Goal: Communication & Community: Share content

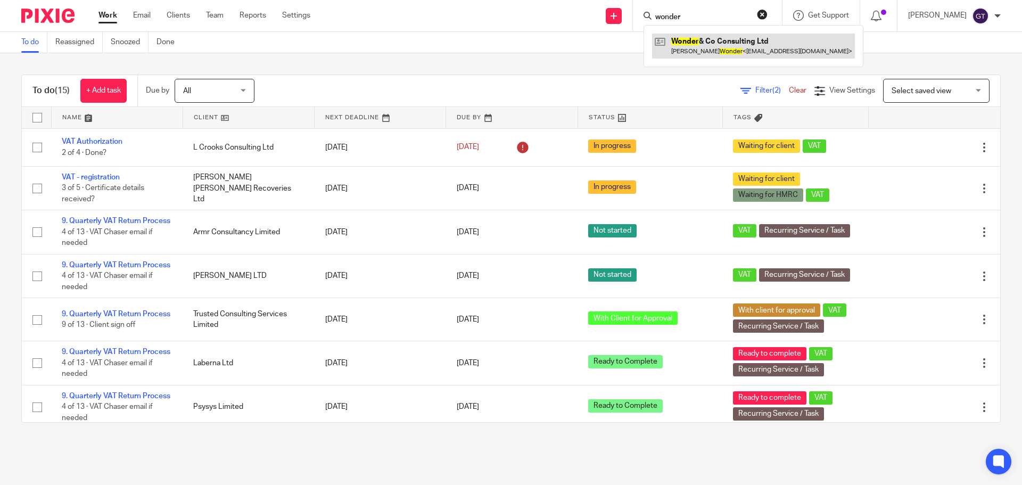
type input "wonder"
click at [713, 46] on link at bounding box center [753, 46] width 203 height 24
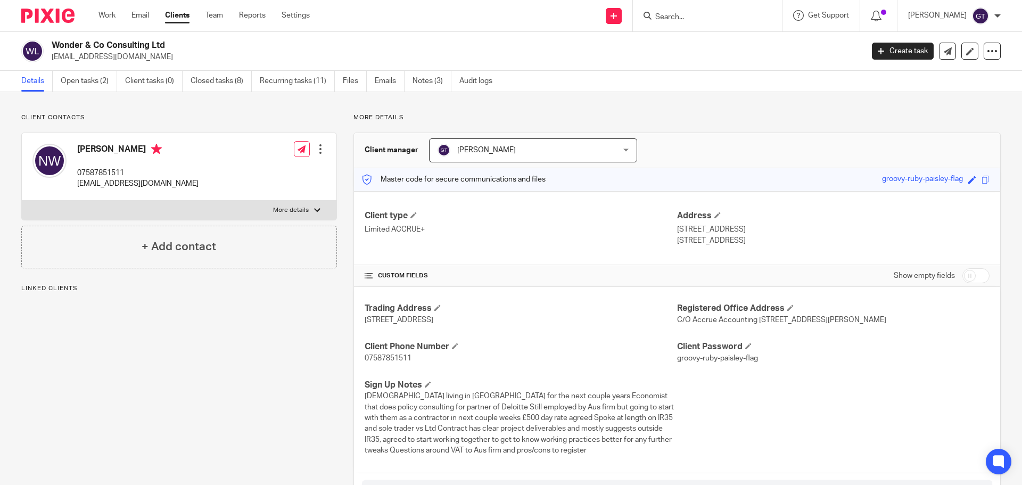
click at [77, 67] on div "Wonder & Co Consulting Ltd nickywonder1@gmail.com Create task Update from Compa…" at bounding box center [511, 51] width 1022 height 39
click at [78, 70] on div "Wonder & Co Consulting Ltd nickywonder1@gmail.com Create task Update from Compa…" at bounding box center [511, 51] width 1022 height 39
click at [80, 73] on link "Open tasks (2)" at bounding box center [89, 81] width 56 height 21
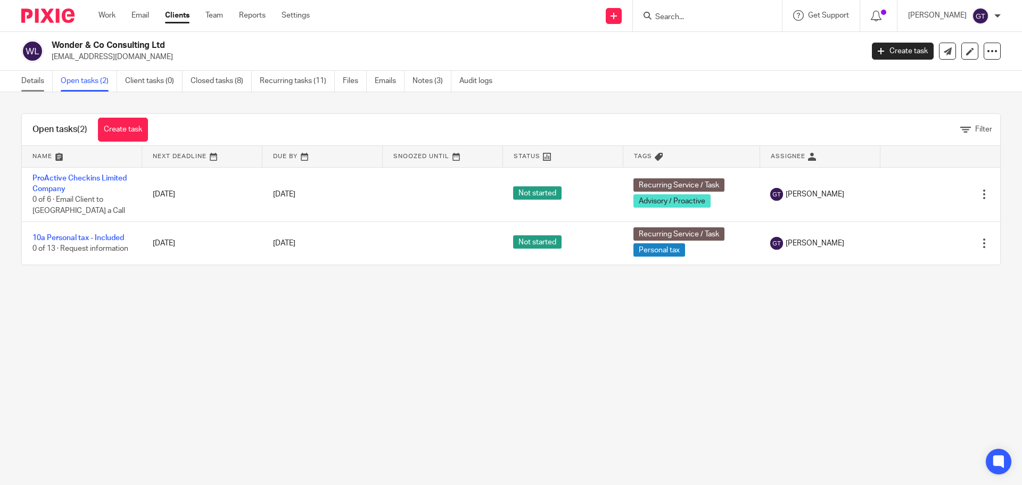
click at [39, 84] on link "Details" at bounding box center [36, 81] width 31 height 21
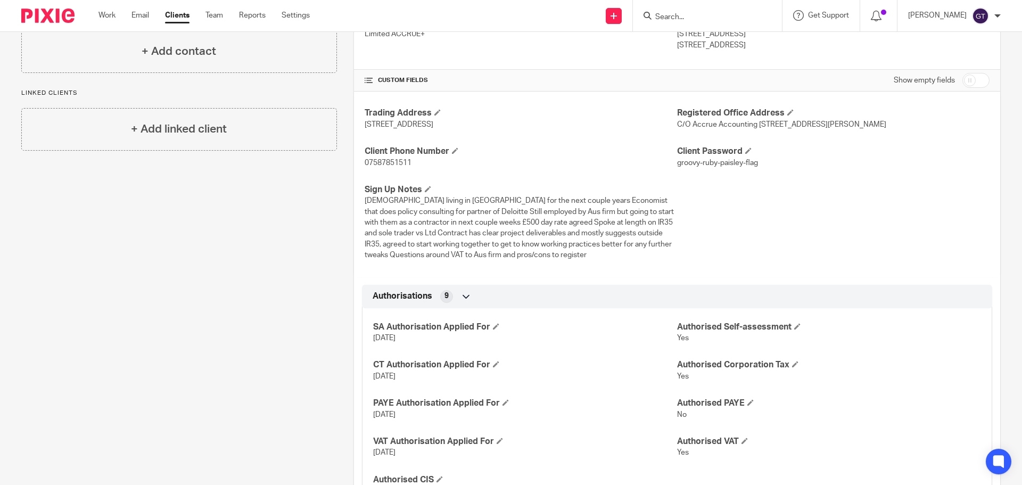
scroll to position [213, 0]
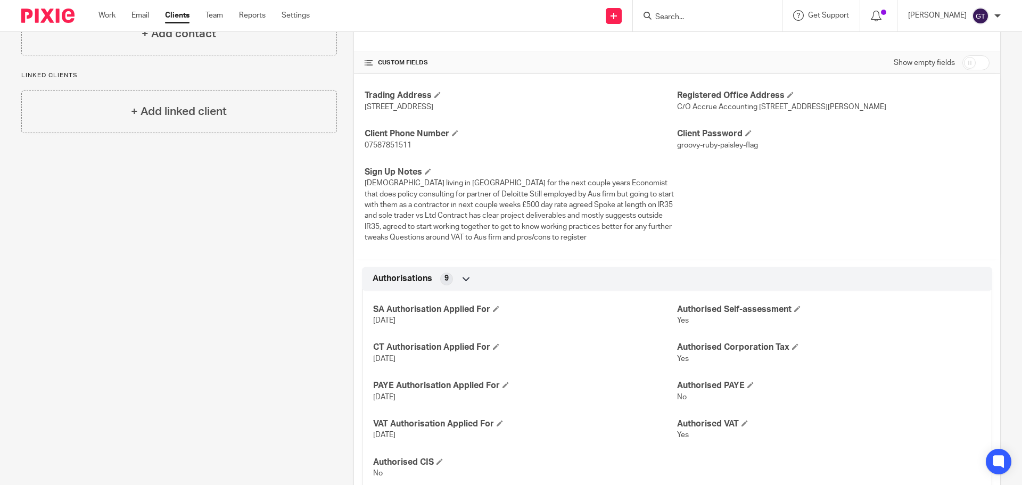
click at [967, 64] on input "checkbox" at bounding box center [976, 62] width 27 height 15
checkbox input "true"
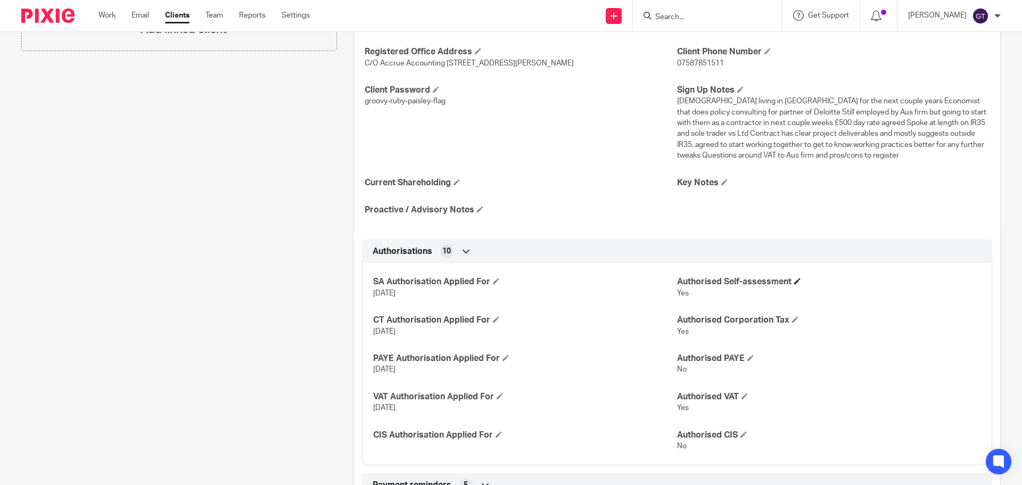
scroll to position [319, 0]
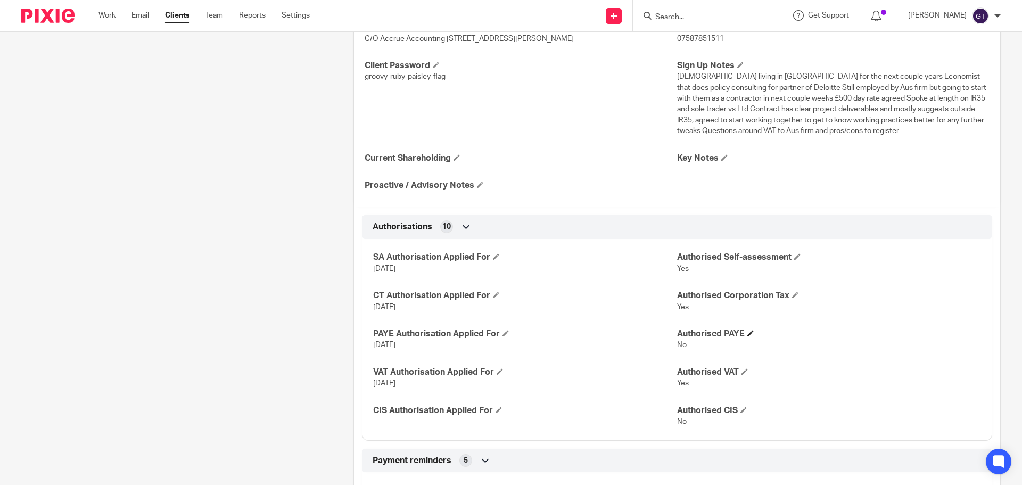
click at [748, 337] on span at bounding box center [751, 333] width 6 height 6
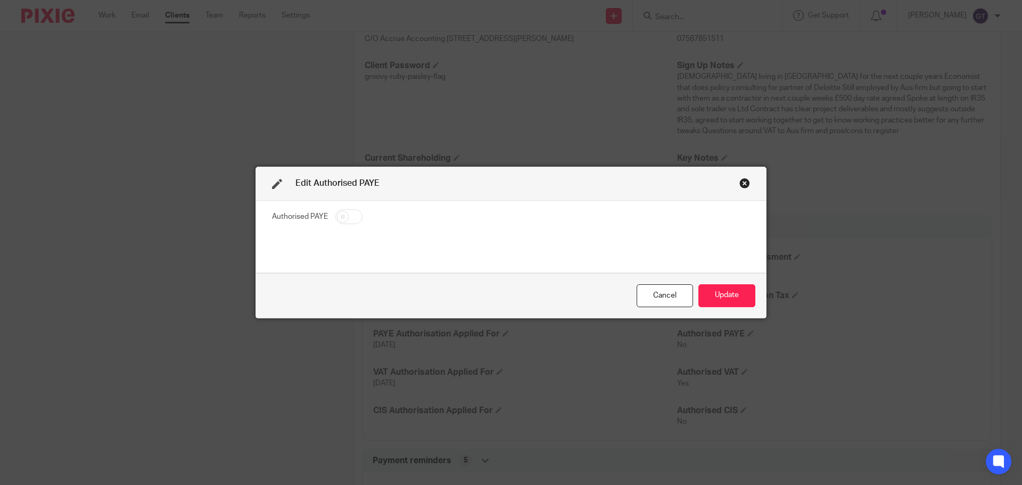
click at [345, 214] on input "checkbox" at bounding box center [348, 216] width 27 height 15
checkbox input "true"
click at [721, 297] on button "Update" at bounding box center [727, 295] width 57 height 23
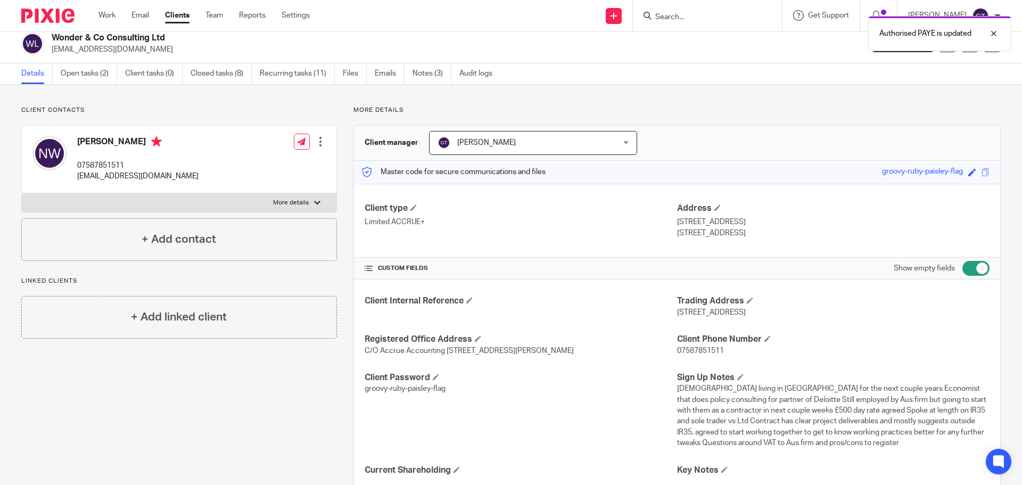
scroll to position [0, 0]
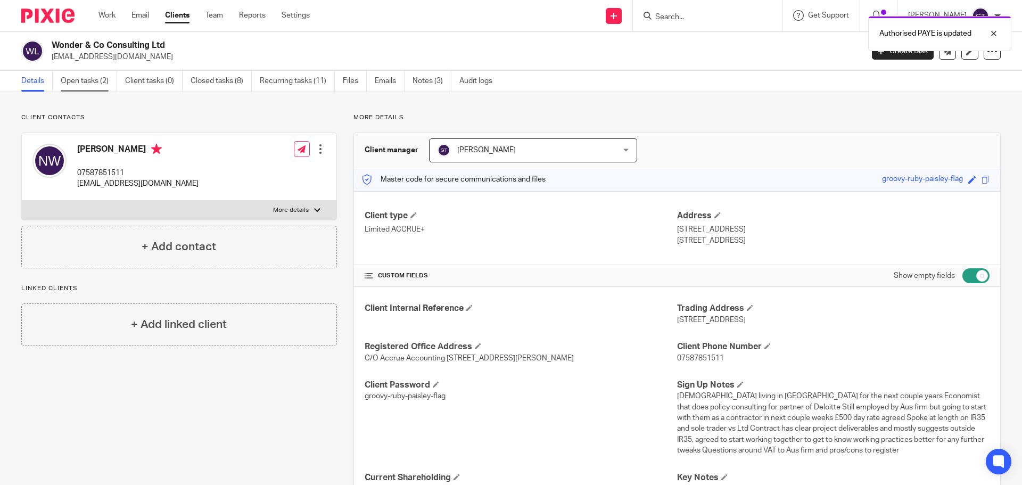
click at [94, 79] on link "Open tasks (2)" at bounding box center [89, 81] width 56 height 21
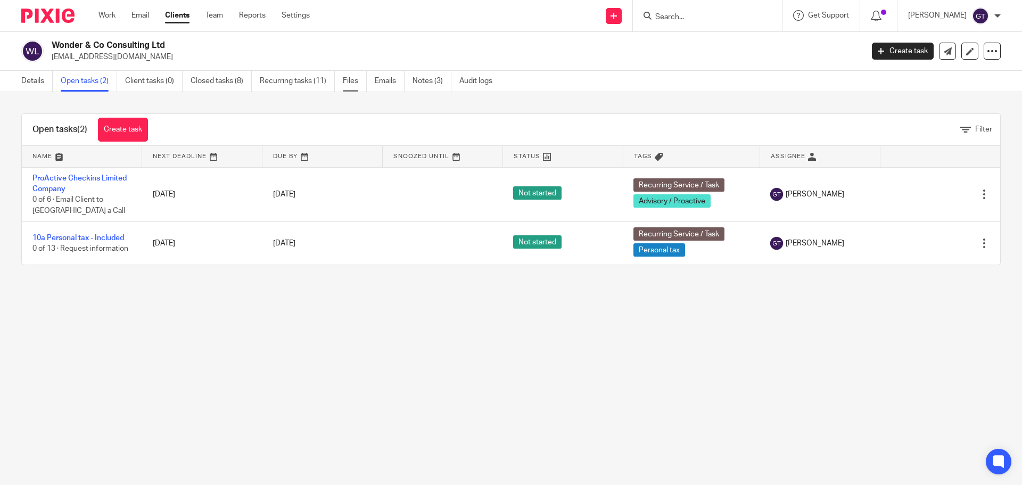
click at [354, 84] on link "Files" at bounding box center [355, 81] width 24 height 21
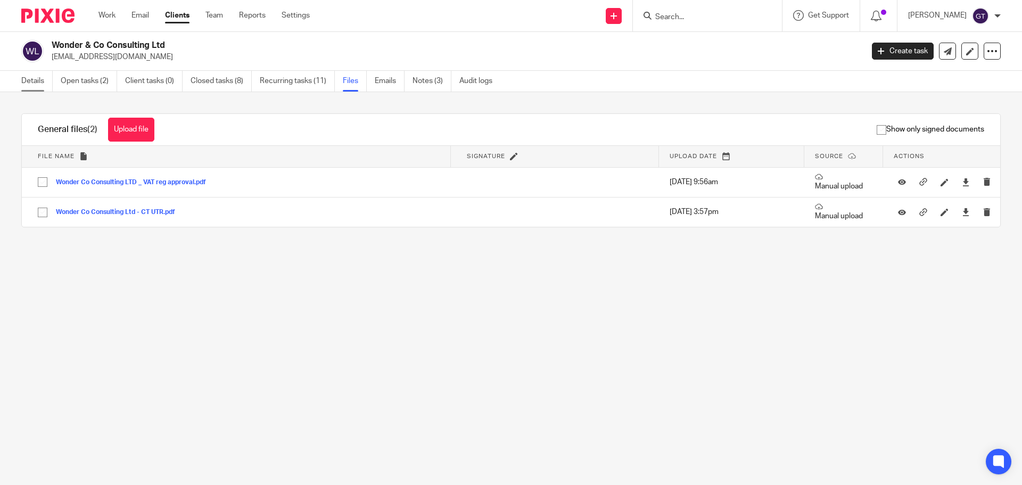
click at [38, 79] on link "Details" at bounding box center [36, 81] width 31 height 21
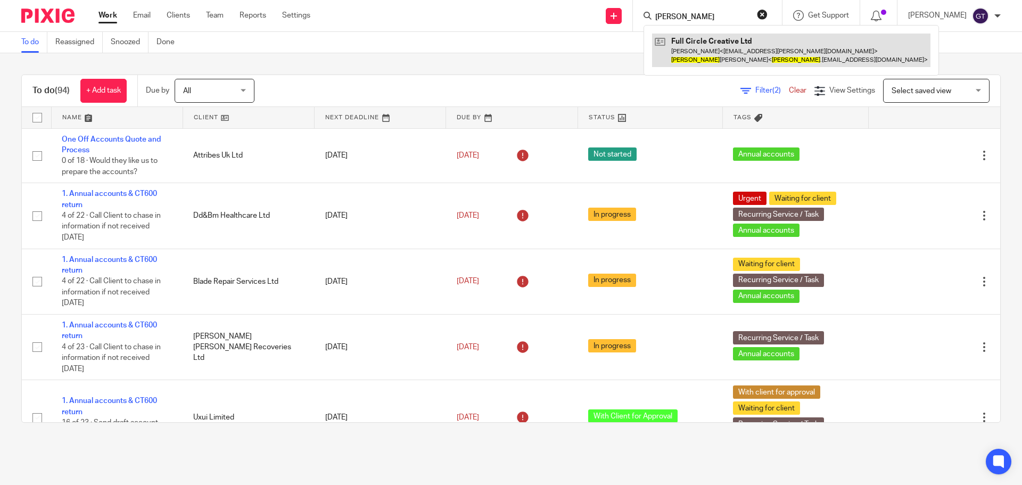
type input "kerensa"
click at [708, 48] on link at bounding box center [791, 50] width 278 height 33
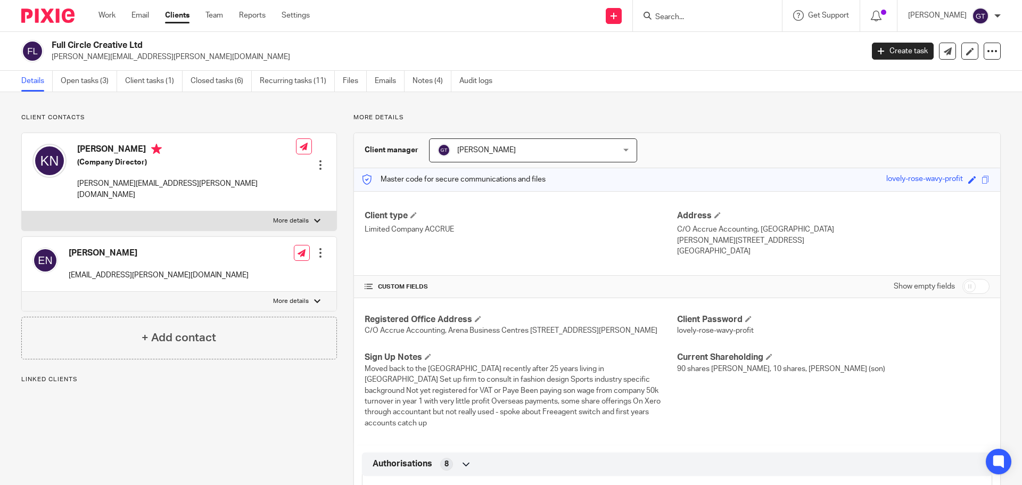
click at [310, 211] on label "More details" at bounding box center [179, 220] width 315 height 19
click at [22, 211] on input "More details" at bounding box center [21, 211] width 1 height 1
checkbox input "true"
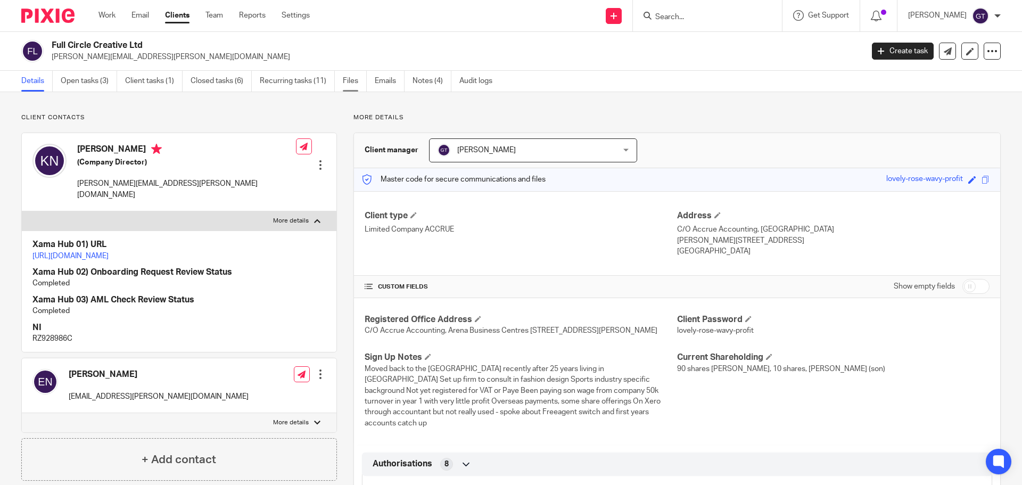
click at [359, 80] on link "Files" at bounding box center [355, 81] width 24 height 21
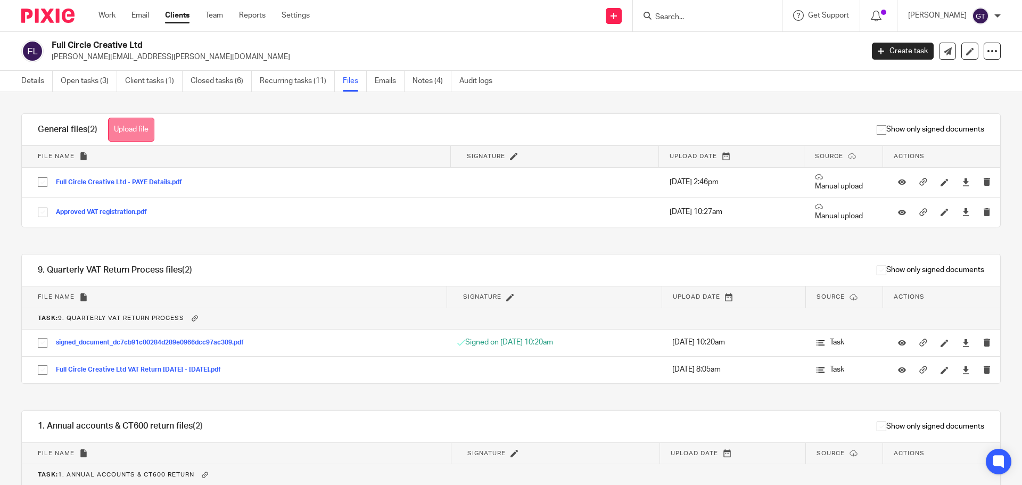
click at [140, 132] on button "Upload file" at bounding box center [131, 130] width 46 height 24
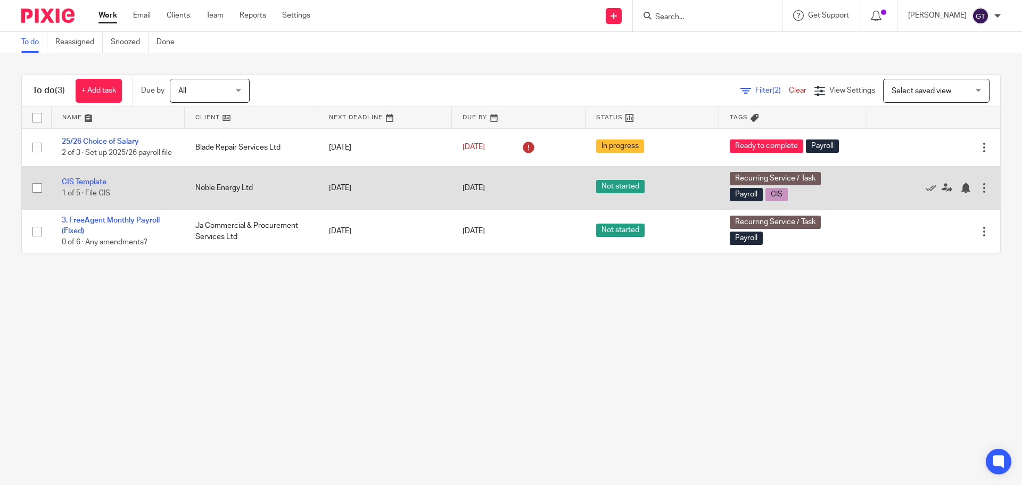
click at [91, 186] on link "CIS Template" at bounding box center [84, 181] width 45 height 7
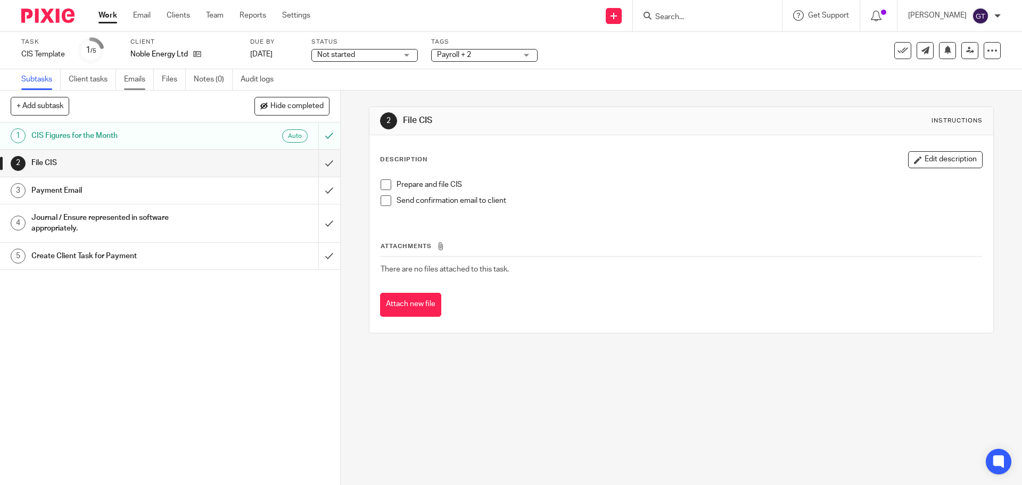
click at [129, 82] on link "Emails" at bounding box center [139, 79] width 30 height 21
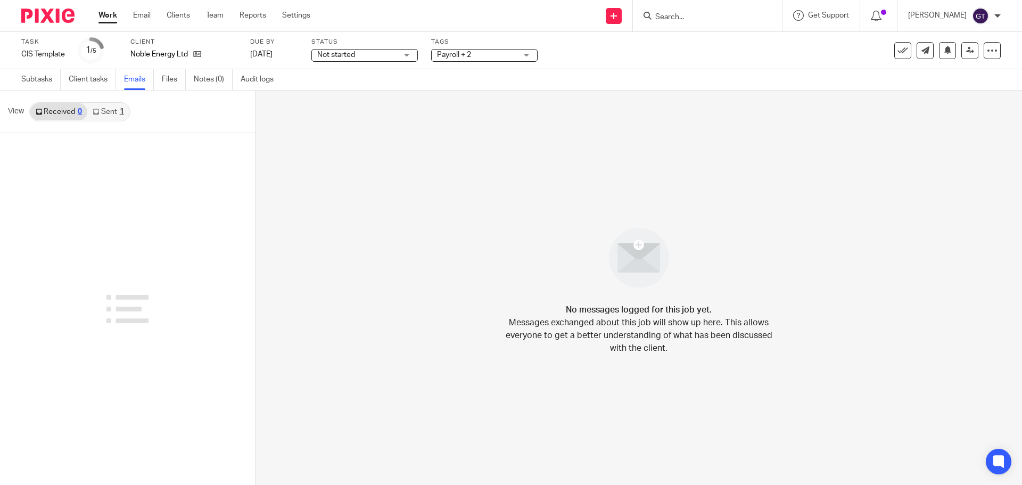
click at [107, 113] on link "Sent 1" at bounding box center [108, 111] width 42 height 17
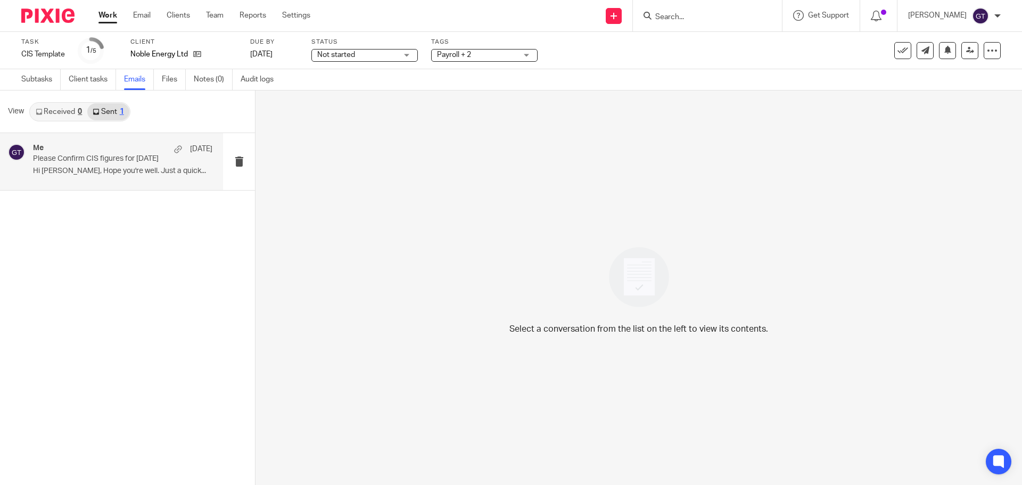
click at [103, 180] on div "Me 11 Sep Please Confirm CIS figures for August 2025 Hi Arun, Hope you're well.…" at bounding box center [111, 161] width 223 height 57
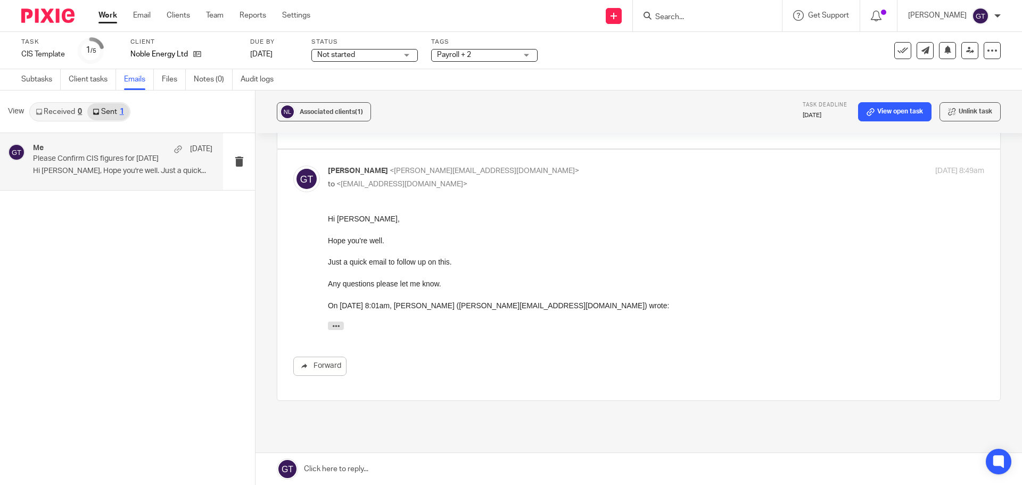
scroll to position [95, 0]
click at [354, 469] on link at bounding box center [639, 469] width 767 height 32
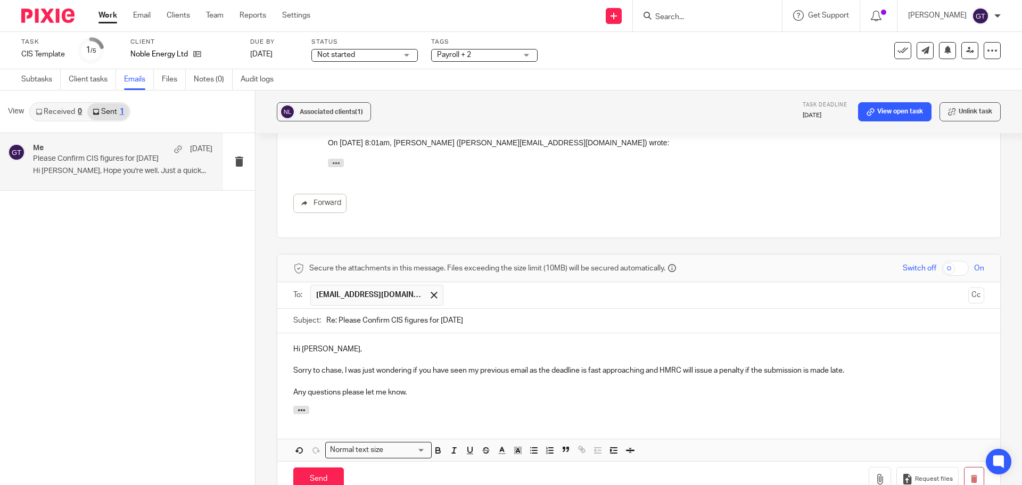
scroll to position [387, 0]
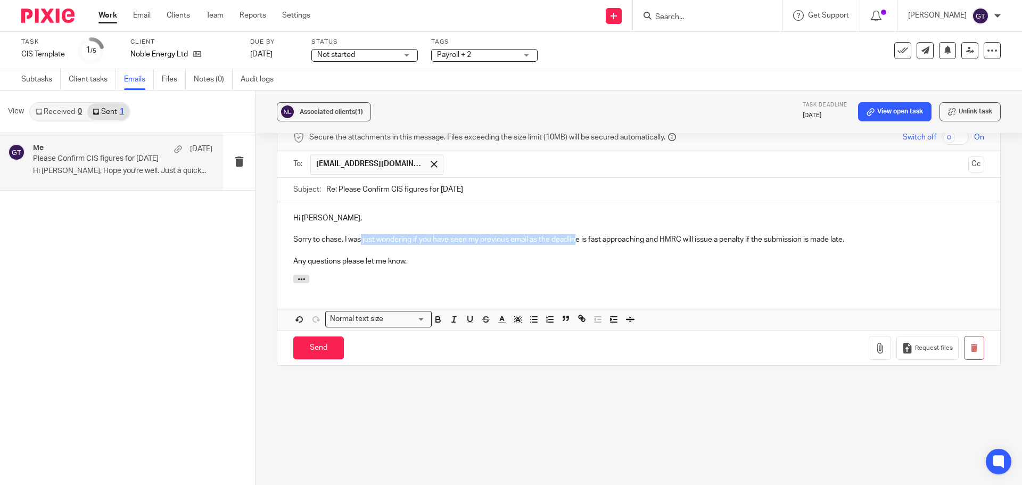
drag, startPoint x: 360, startPoint y: 239, endPoint x: 576, endPoint y: 237, distance: 216.2
click at [576, 237] on p "Sorry to chase, I was just wondering if you have seen my previous email as the …" at bounding box center [638, 239] width 691 height 11
click at [735, 233] on p at bounding box center [638, 229] width 691 height 11
click at [854, 236] on p "Sorry to chase, I was just wondering if you have seen my previous email as the …" at bounding box center [638, 239] width 691 height 11
click at [436, 262] on p "Any questions please let me know." at bounding box center [638, 261] width 691 height 11
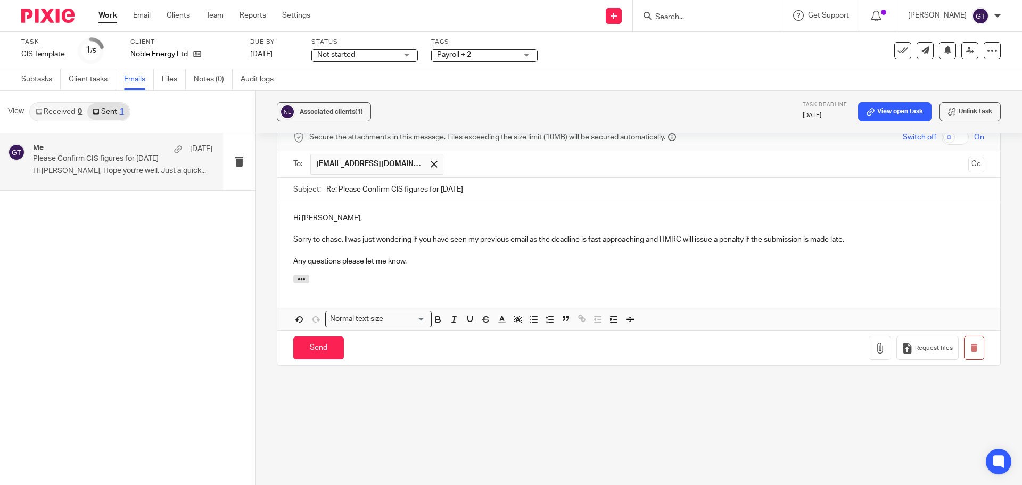
click at [529, 235] on p "Sorry to chase, I was just wondering if you have seen my previous email as the …" at bounding box center [638, 239] width 691 height 11
click at [325, 352] on input "Send" at bounding box center [318, 348] width 51 height 23
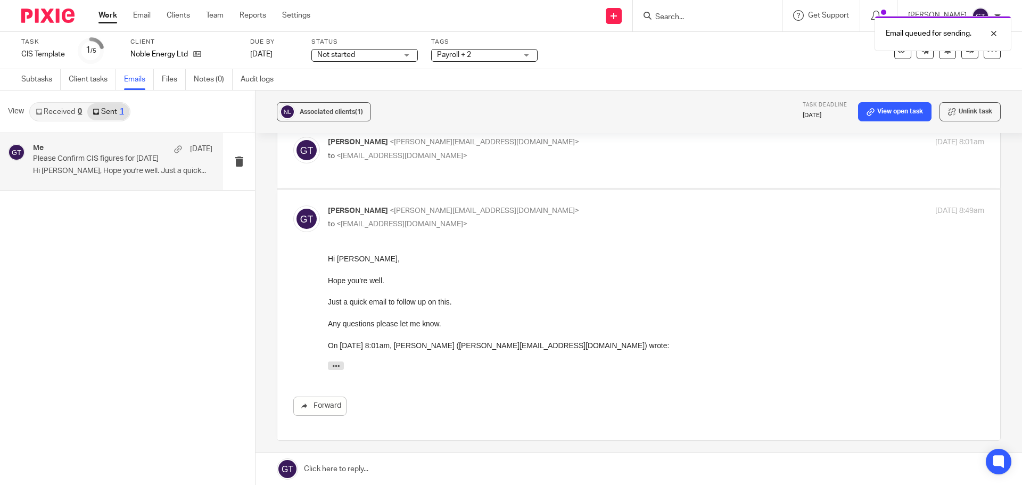
scroll to position [42, 0]
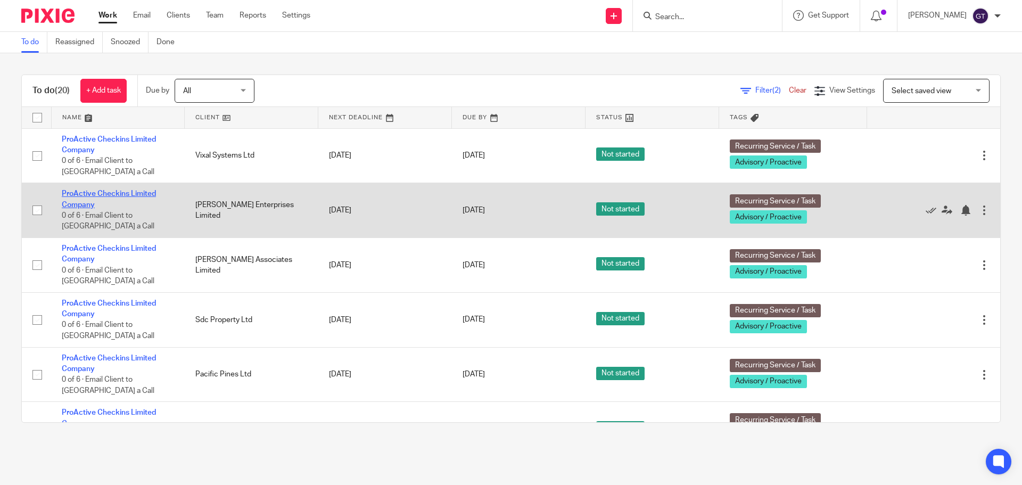
click at [76, 195] on link "ProActive Checkins Limited Company" at bounding box center [109, 199] width 94 height 18
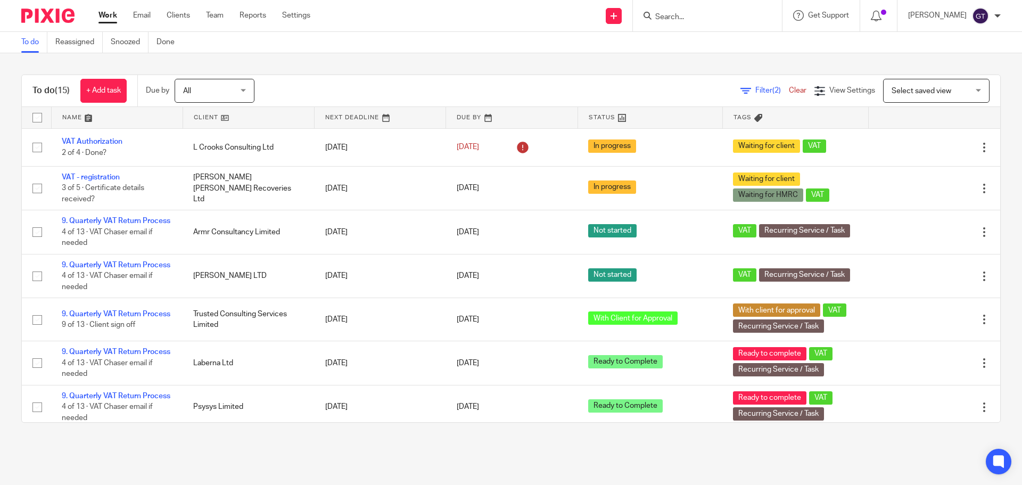
click at [694, 17] on input "Search" at bounding box center [702, 18] width 96 height 10
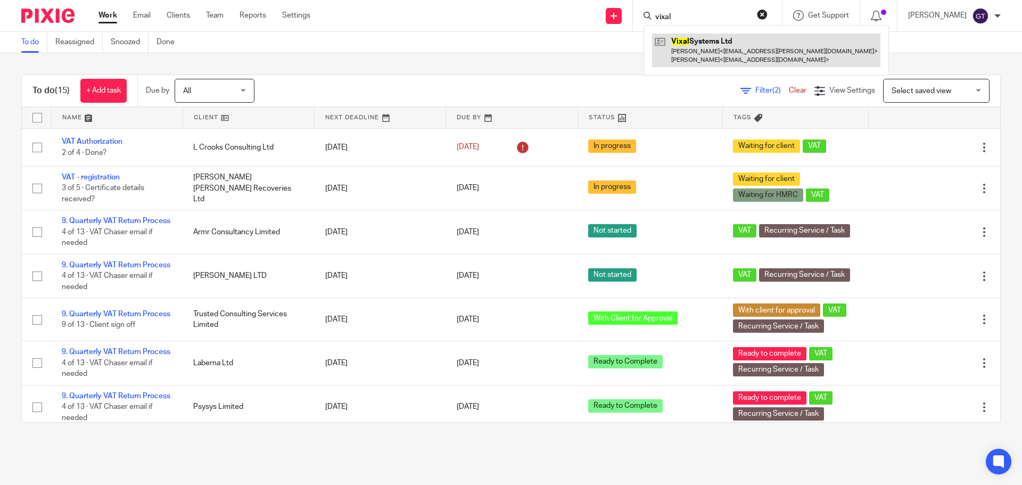
type input "vixal"
click at [736, 45] on link at bounding box center [766, 50] width 228 height 33
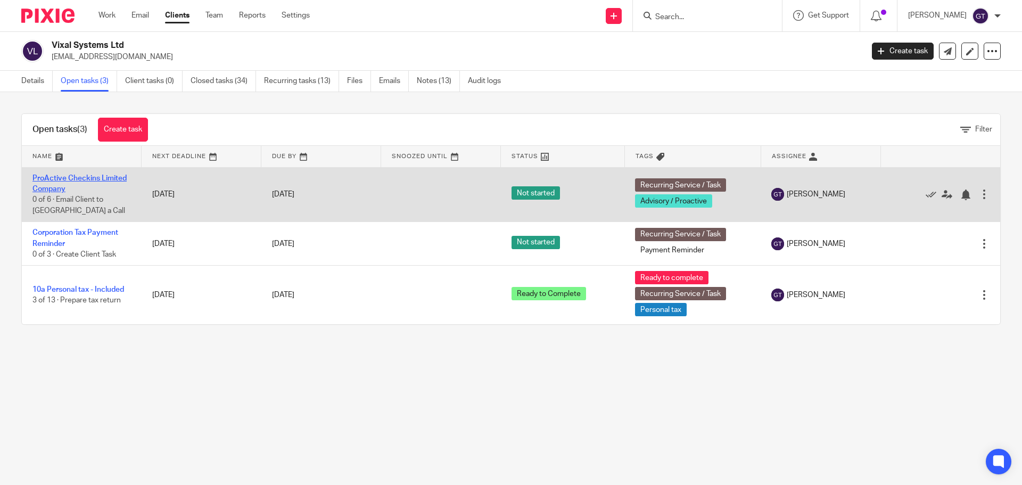
click at [49, 185] on link "ProActive Checkins Limited Company" at bounding box center [79, 184] width 94 height 18
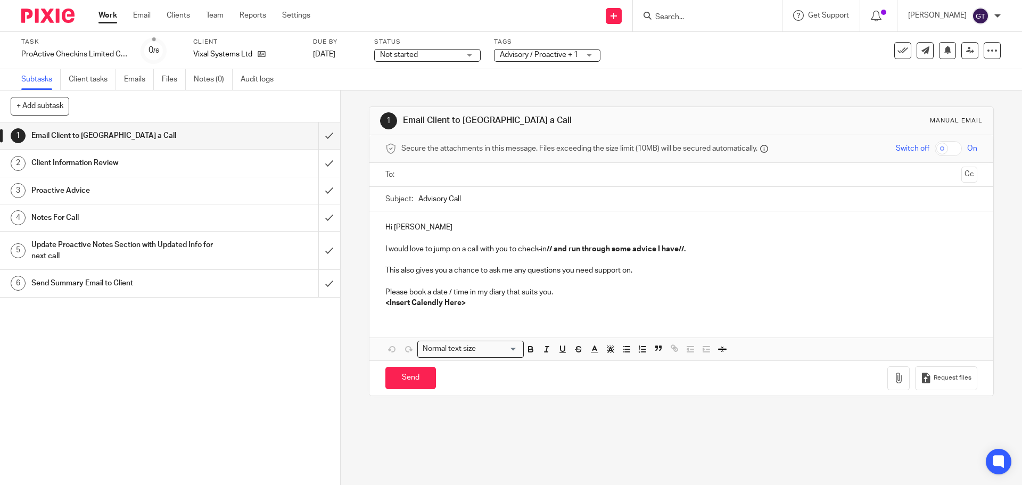
drag, startPoint x: 487, startPoint y: 197, endPoint x: 409, endPoint y: 190, distance: 78.6
click at [409, 190] on div "Subject: Advisory Call" at bounding box center [681, 199] width 592 height 24
type input "Check in"
click at [422, 235] on p at bounding box center [681, 238] width 592 height 11
click at [423, 227] on p "Hi Steve" at bounding box center [681, 227] width 592 height 11
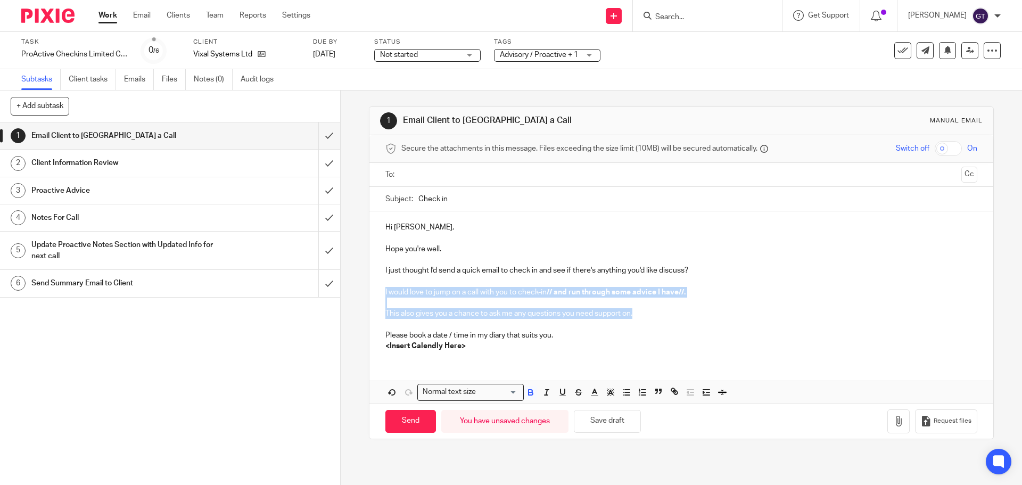
drag, startPoint x: 638, startPoint y: 314, endPoint x: 372, endPoint y: 289, distance: 267.3
click at [372, 289] on div "Hi Steve, Hope you're well. I just thought I'd send a quick email to check in a…" at bounding box center [681, 285] width 623 height 148
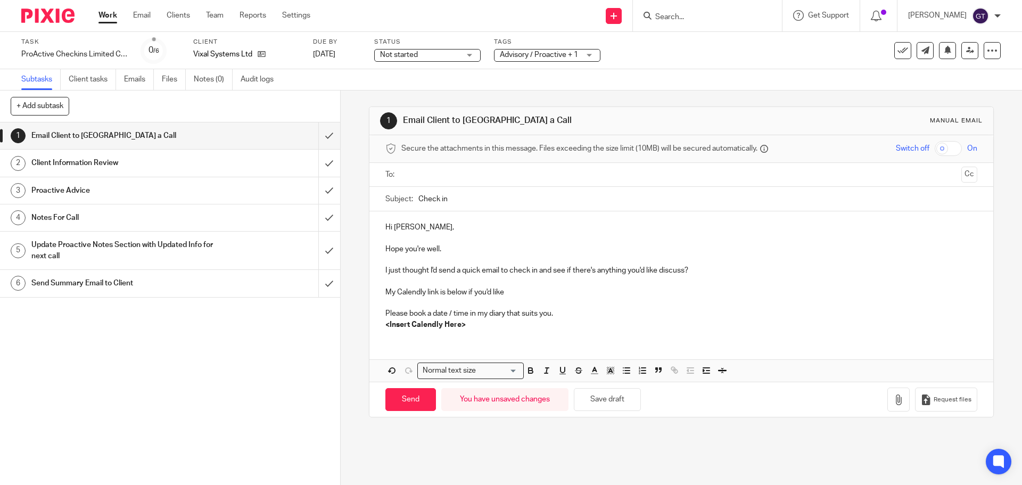
click at [518, 294] on p "My Calendly link is below if you'd like" at bounding box center [681, 292] width 592 height 11
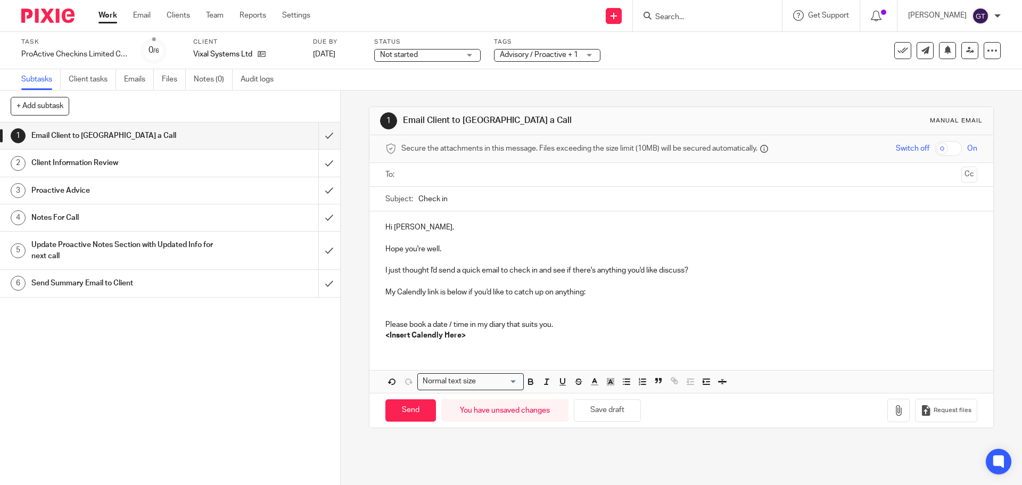
click at [439, 302] on p at bounding box center [681, 303] width 592 height 11
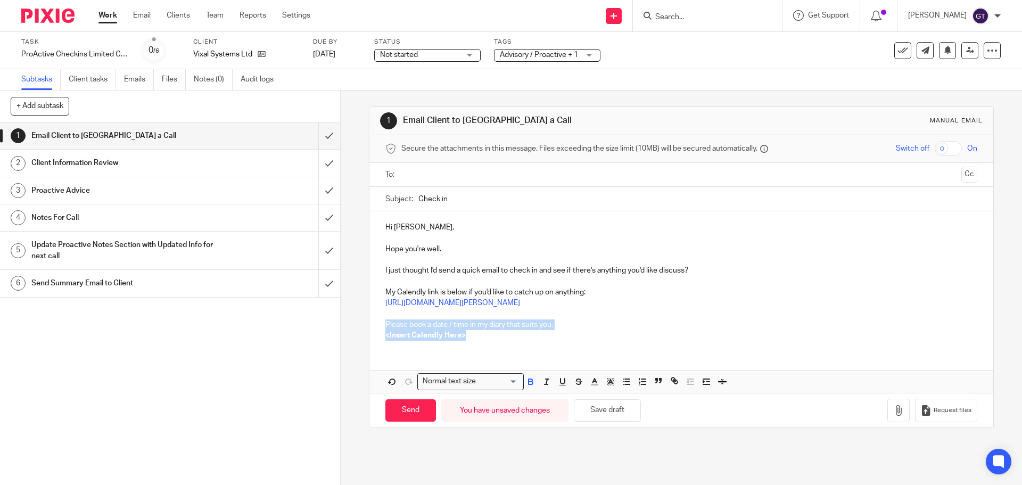
drag, startPoint x: 475, startPoint y: 336, endPoint x: 372, endPoint y: 323, distance: 104.1
click at [372, 323] on div "Hi Steve, Hope you're well. I just thought I'd send a quick email to check in a…" at bounding box center [681, 279] width 623 height 137
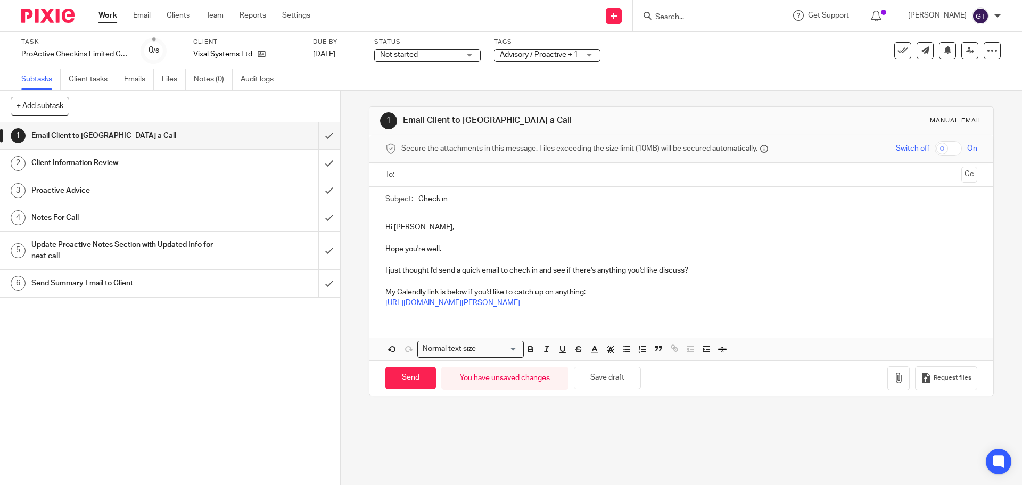
click at [450, 176] on input "text" at bounding box center [681, 175] width 552 height 12
click at [477, 247] on p "Hope you're well." at bounding box center [681, 251] width 592 height 11
click at [683, 272] on p "I just thought I'd send a quick email to check in and see if there's anything y…" at bounding box center [681, 272] width 592 height 11
click at [686, 273] on p "I just thought I'd send a quick email to check in and see if there's anything y…" at bounding box center [681, 272] width 592 height 11
click at [605, 292] on p "My Calendly link is below if you'd like to catch up on anything:" at bounding box center [681, 294] width 592 height 11
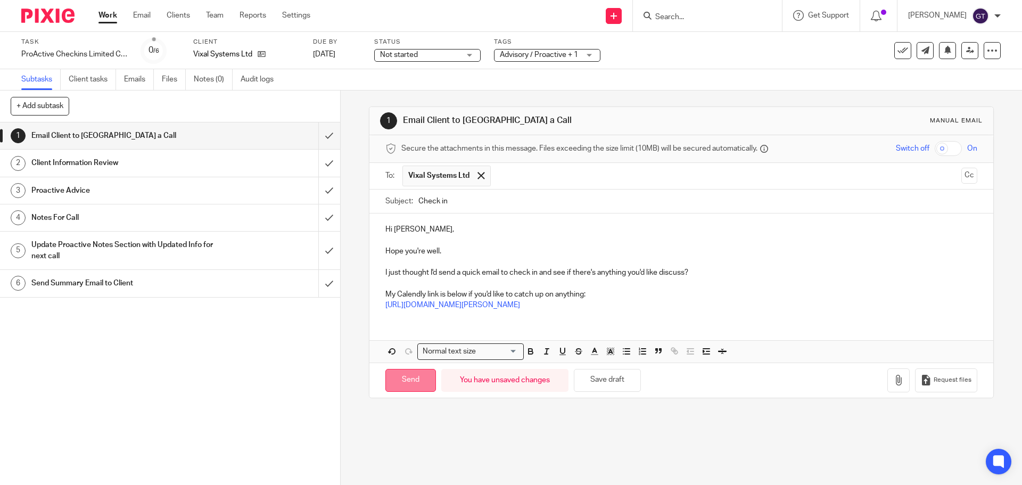
click at [403, 385] on input "Send" at bounding box center [410, 380] width 51 height 23
type input "Sent"
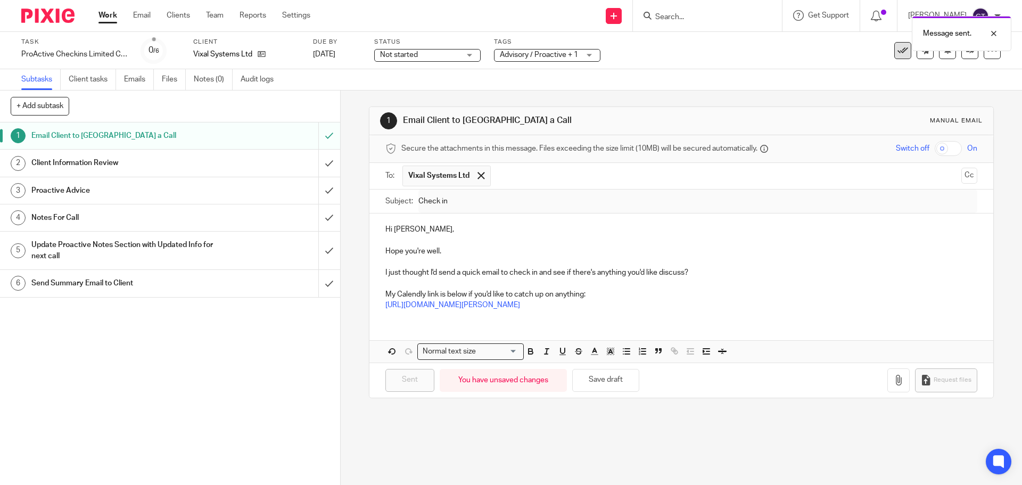
click at [895, 56] on button at bounding box center [903, 50] width 17 height 17
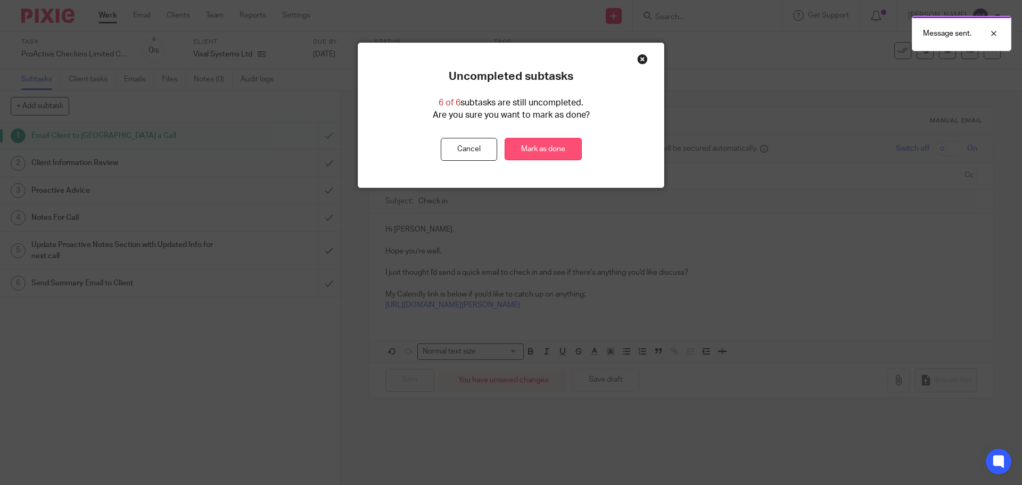
click at [558, 155] on link "Mark as done" at bounding box center [543, 149] width 77 height 23
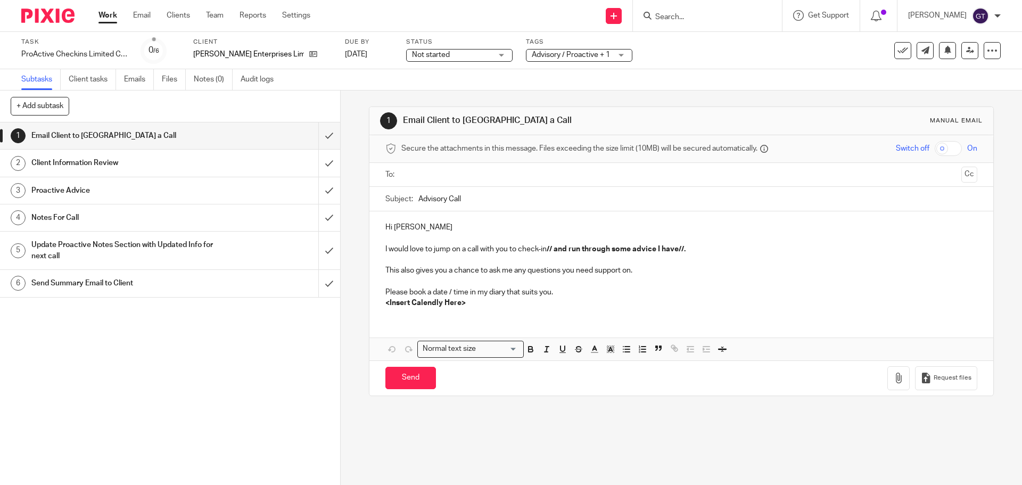
drag, startPoint x: 460, startPoint y: 202, endPoint x: 406, endPoint y: 202, distance: 53.8
click at [406, 202] on div "Subject: Advisory Call" at bounding box center [681, 199] width 592 height 24
type input "Check in"
click at [309, 55] on icon at bounding box center [313, 54] width 8 height 8
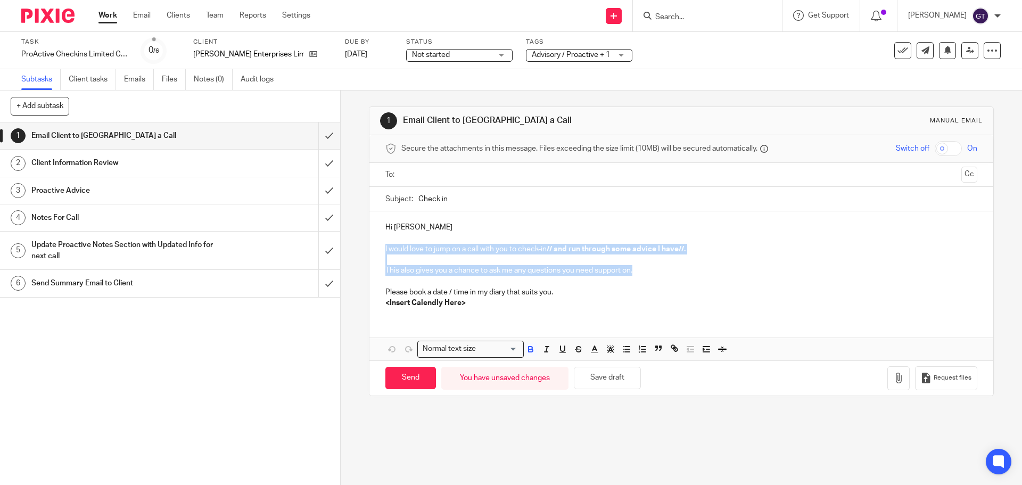
drag, startPoint x: 651, startPoint y: 271, endPoint x: 370, endPoint y: 245, distance: 282.3
click at [370, 245] on div "Hi Jon I would love to jump on a call with you to check-in // and run through s…" at bounding box center [681, 263] width 623 height 105
drag, startPoint x: 529, startPoint y: 308, endPoint x: 342, endPoint y: 249, distance: 196.5
click at [342, 249] on div "1 Email Client to Arrange a Call Manual email Secure the attachments in this me…" at bounding box center [682, 288] width 682 height 395
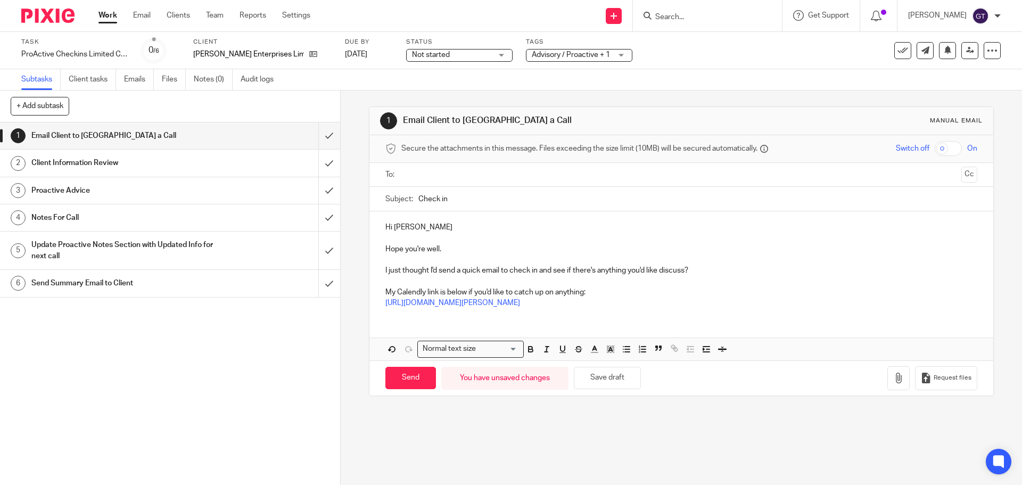
click at [714, 269] on p "I just thought I'd send a quick email to check in and see if there's anything y…" at bounding box center [681, 270] width 592 height 11
click at [669, 294] on p "My Calendly link is below if you'd like to catch up on anything:" at bounding box center [681, 292] width 592 height 11
click at [658, 310] on div "Hi Jon Hope you're well. I just thought I'd send a quick email to check in and …" at bounding box center [681, 263] width 623 height 105
click at [713, 269] on p "I just thought I'd send a quick email to check in and see if there's anything y…" at bounding box center [681, 270] width 592 height 11
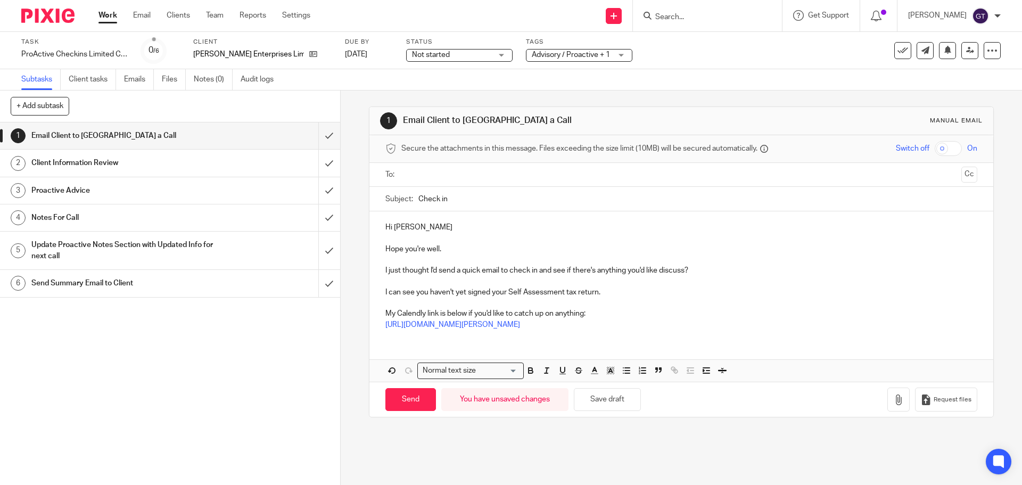
click at [617, 294] on p "I can see you haven't yet signed your Self Assessment tax return." at bounding box center [681, 292] width 592 height 11
click at [436, 179] on input "text" at bounding box center [681, 175] width 552 height 12
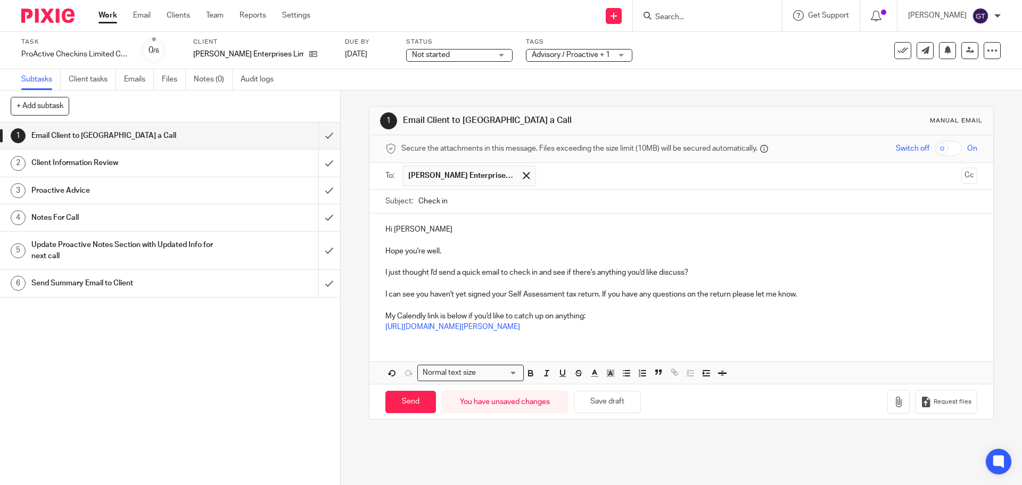
click at [472, 252] on p "Hope you're well." at bounding box center [681, 251] width 592 height 11
click at [403, 404] on input "Send" at bounding box center [410, 402] width 51 height 23
type input "Sent"
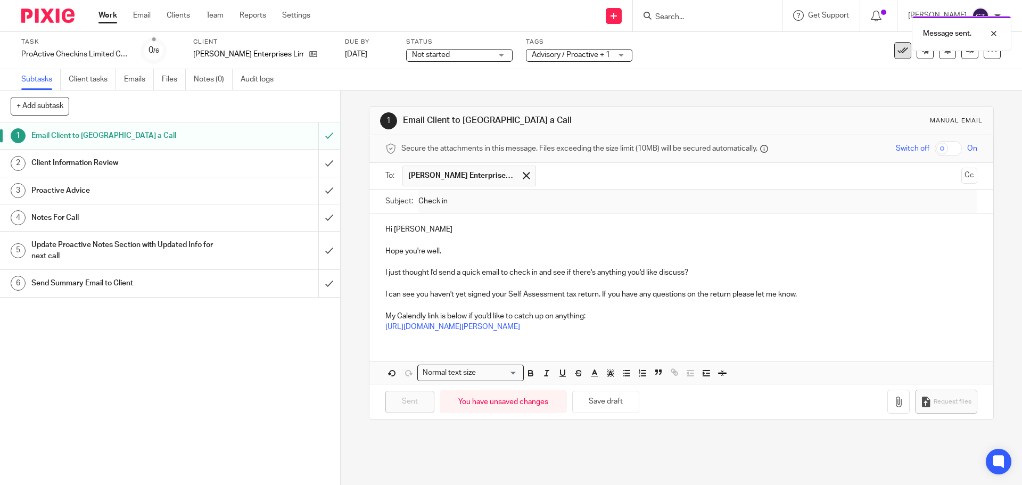
click at [895, 56] on button at bounding box center [903, 50] width 17 height 17
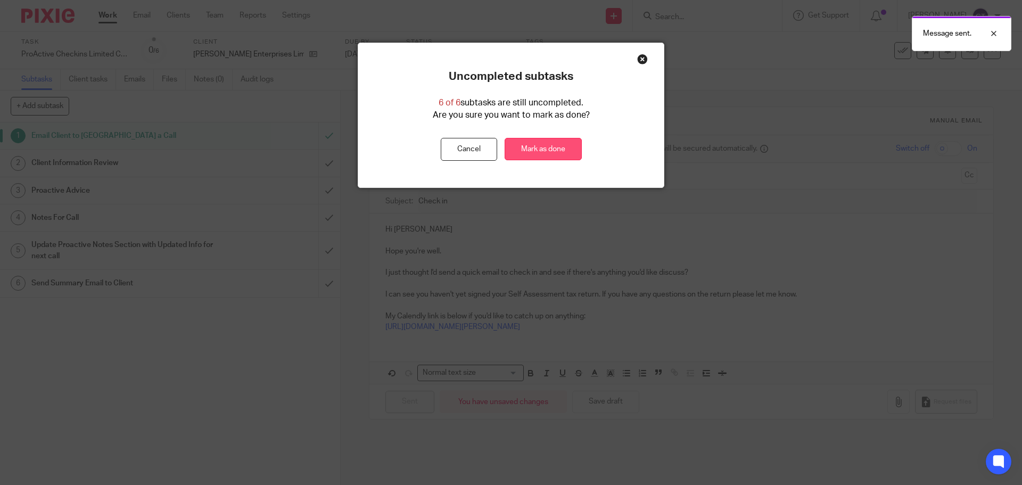
click at [551, 147] on link "Mark as done" at bounding box center [543, 149] width 77 height 23
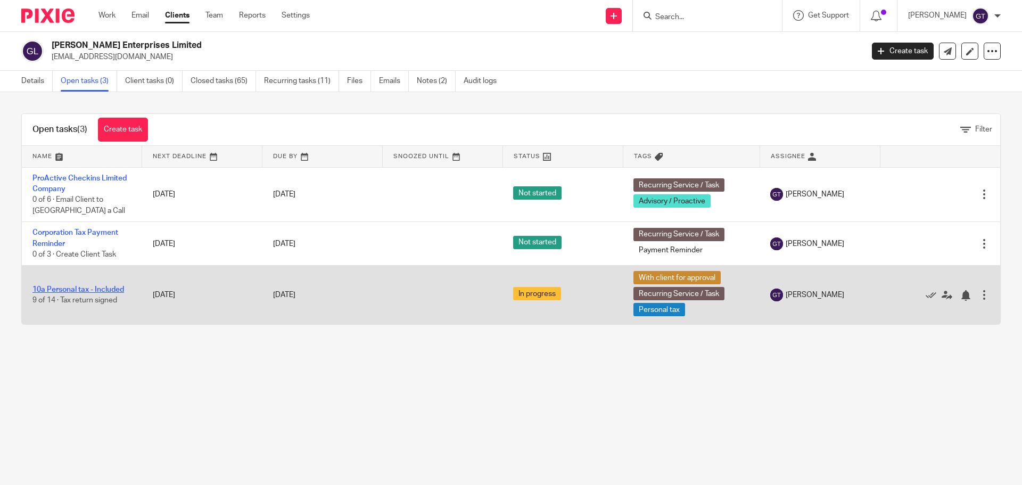
click at [79, 289] on link "10a Personal tax - Included" at bounding box center [78, 289] width 92 height 7
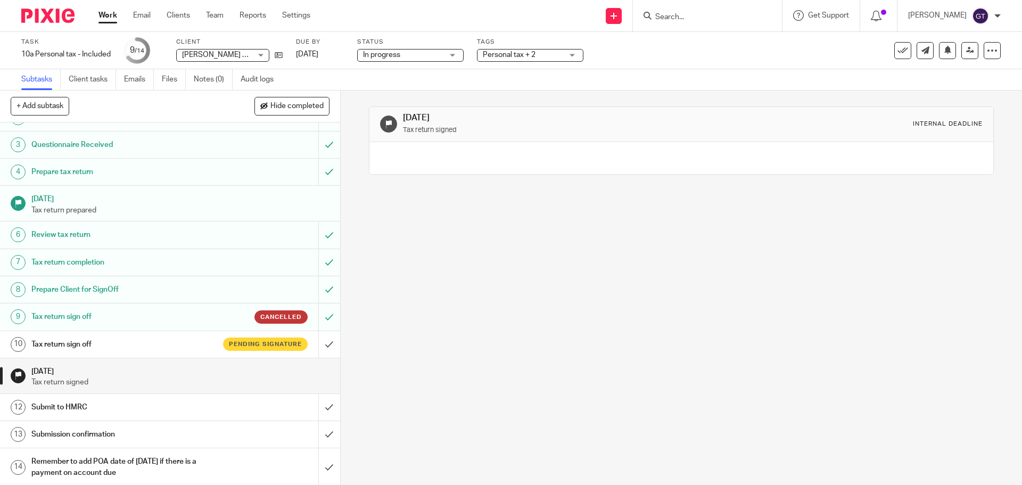
scroll to position [47, 0]
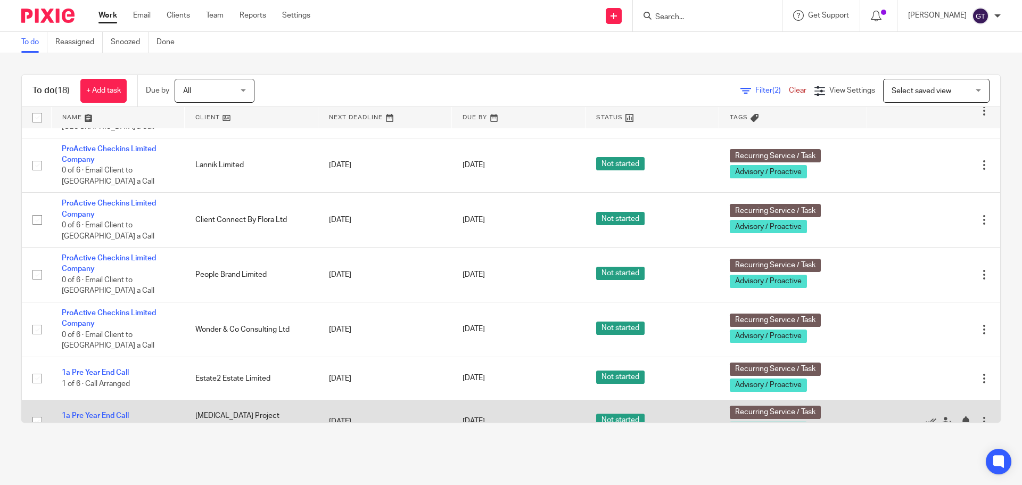
scroll to position [633, 0]
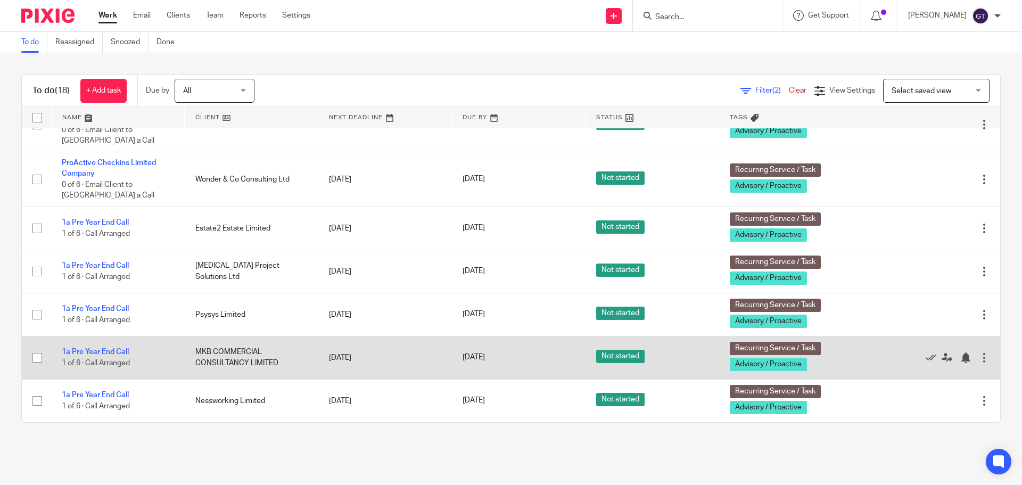
click at [901, 357] on div at bounding box center [928, 357] width 102 height 11
click at [926, 356] on icon at bounding box center [931, 357] width 11 height 11
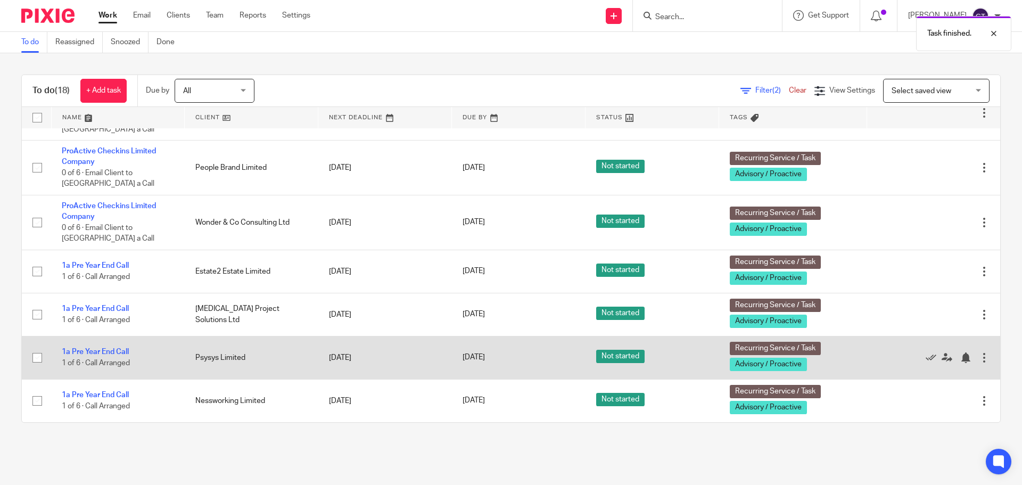
scroll to position [590, 0]
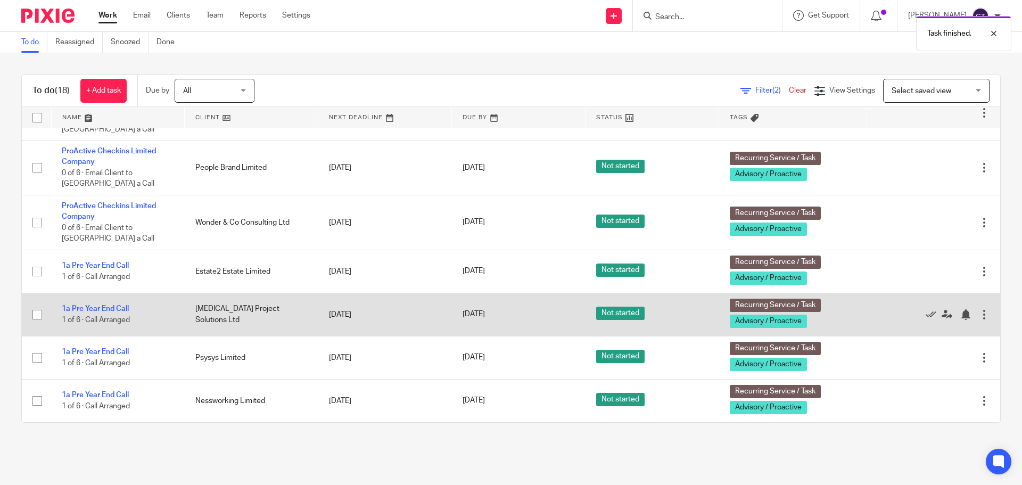
click at [979, 313] on div at bounding box center [984, 314] width 11 height 11
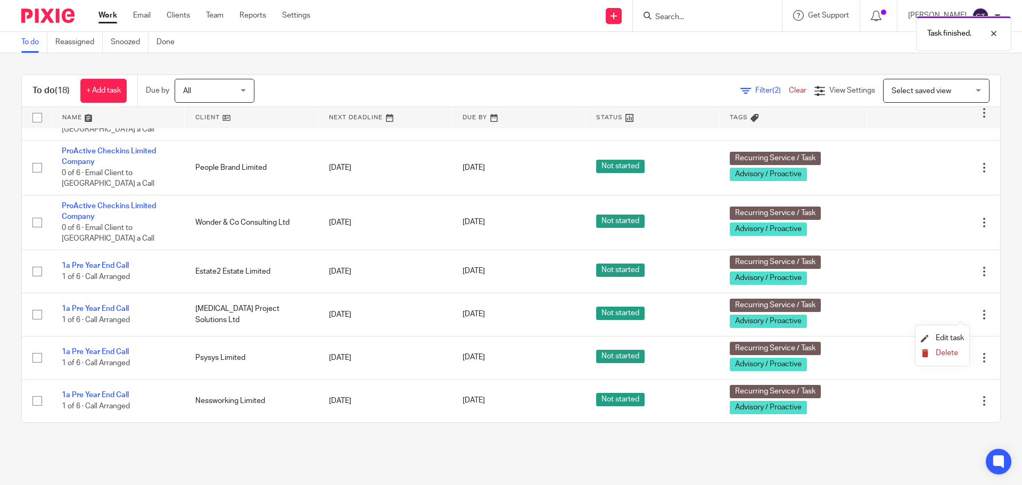
click at [943, 352] on span "Delete" at bounding box center [947, 352] width 22 height 7
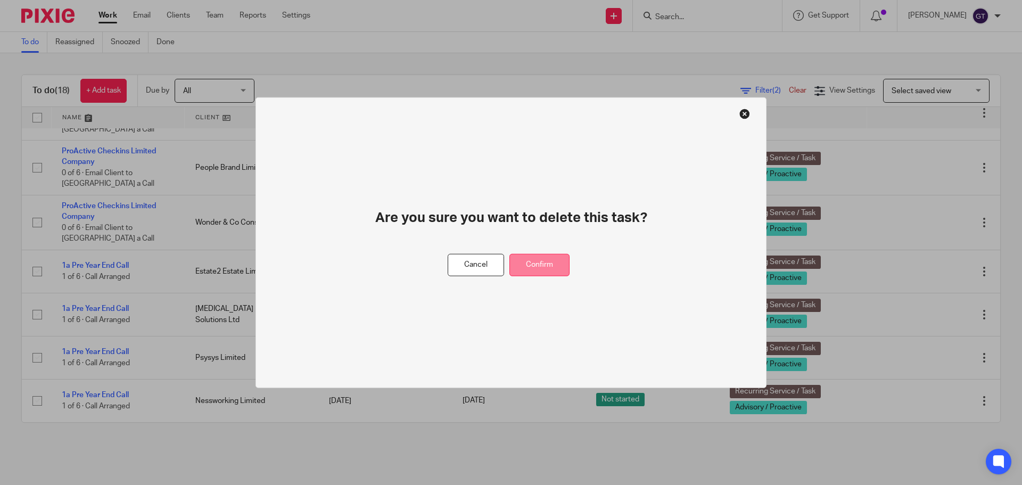
click at [547, 260] on button "Confirm" at bounding box center [540, 264] width 60 height 23
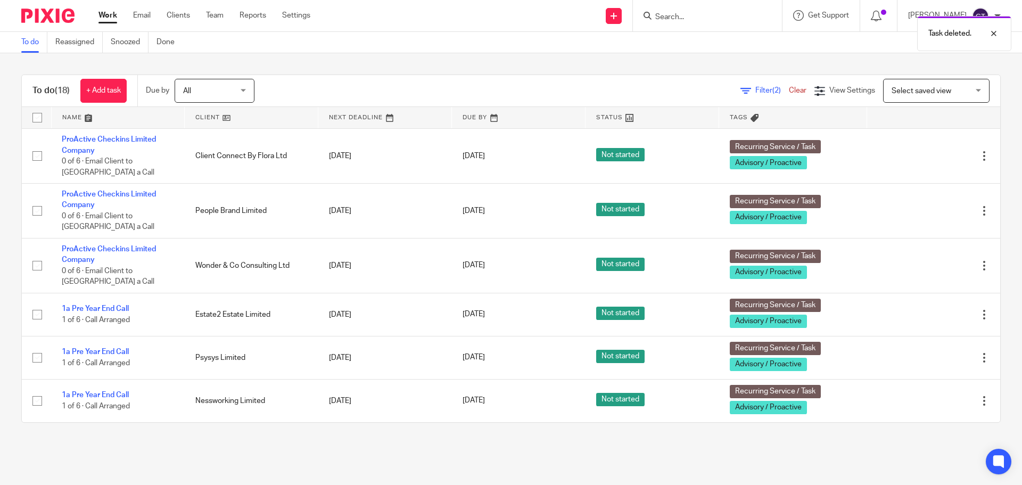
scroll to position [547, 0]
click at [697, 15] on div "Task deleted." at bounding box center [761, 31] width 500 height 40
click at [680, 19] on div "Task deleted." at bounding box center [761, 31] width 500 height 40
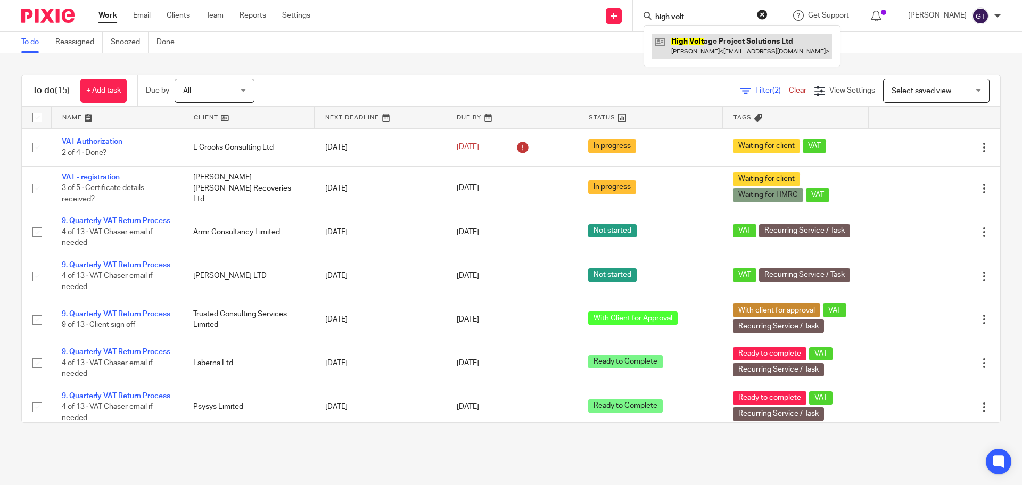
type input "high volt"
click at [706, 45] on link at bounding box center [742, 46] width 180 height 24
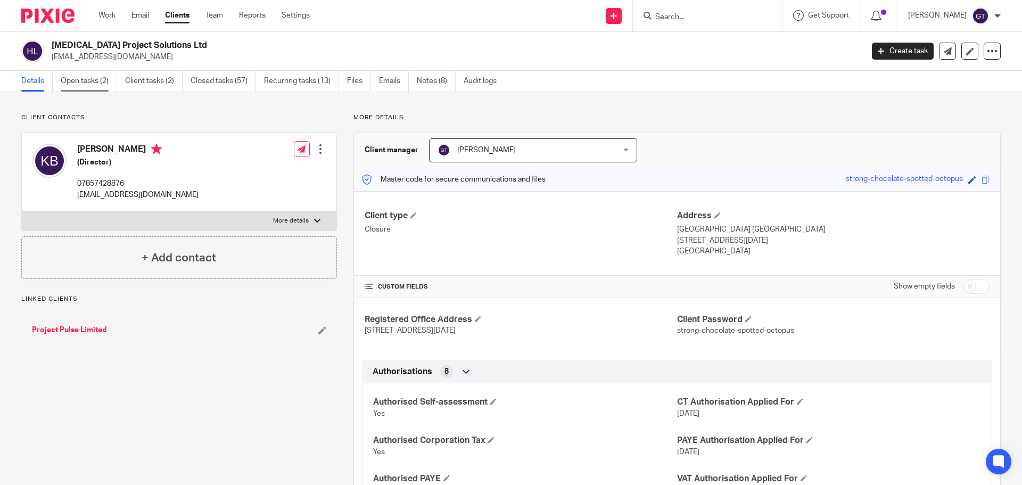
click at [91, 83] on link "Open tasks (2)" at bounding box center [89, 81] width 56 height 21
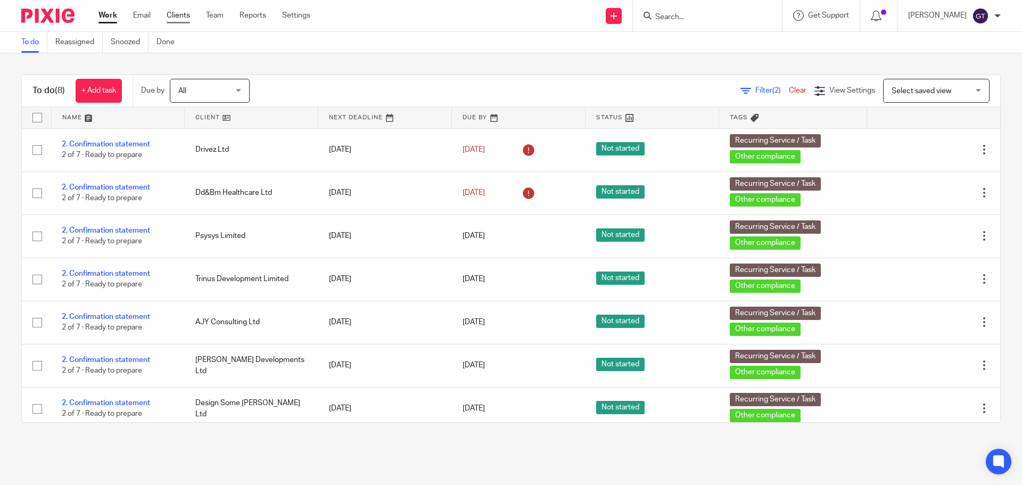
drag, startPoint x: 0, startPoint y: 0, endPoint x: 178, endPoint y: 14, distance: 178.9
click at [178, 14] on link "Clients" at bounding box center [178, 15] width 23 height 11
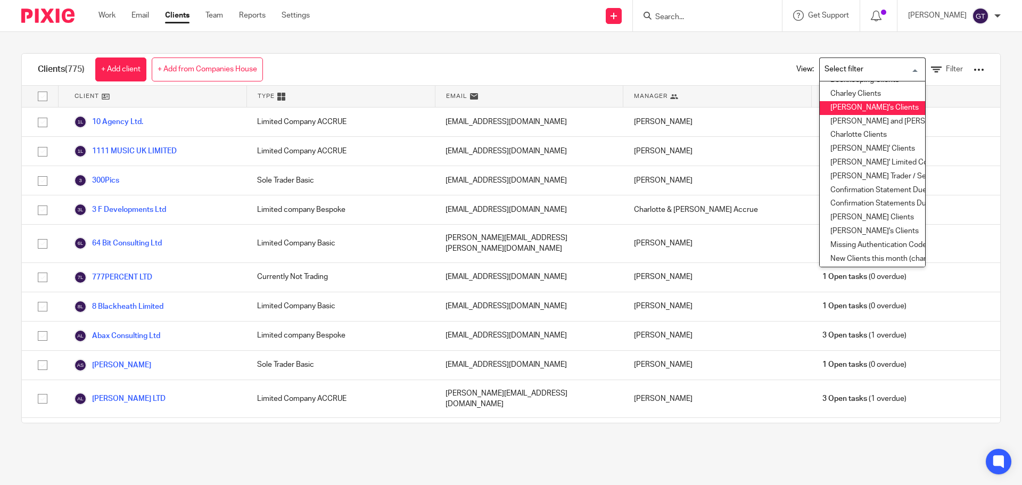
scroll to position [53, 0]
click at [845, 224] on li "[PERSON_NAME]'s Clients" at bounding box center [872, 230] width 105 height 14
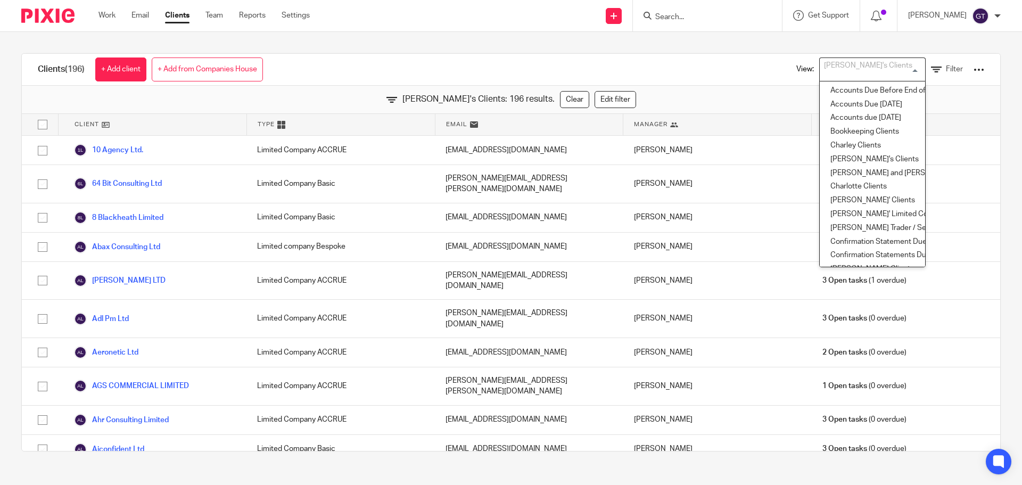
scroll to position [22, 0]
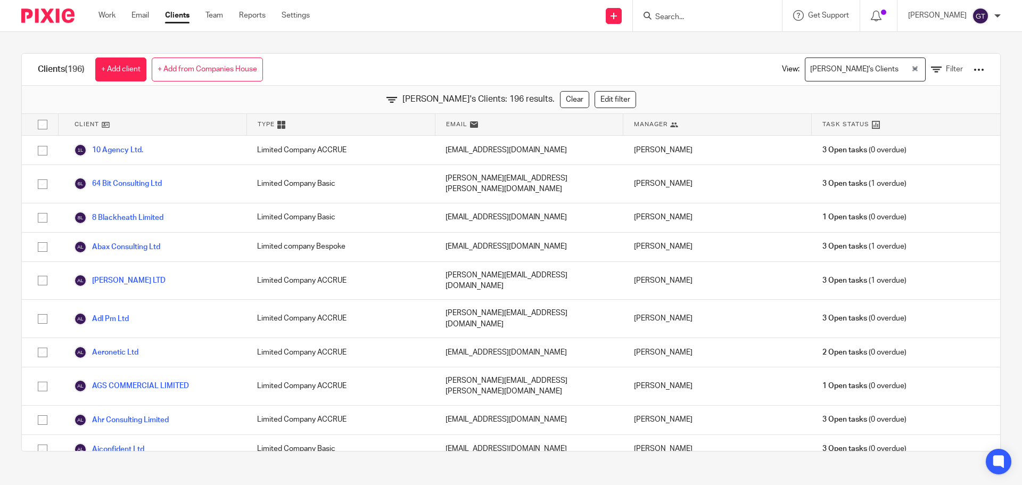
click at [738, 62] on div "Clients (196) + Add client + Add from Companies House View: [PERSON_NAME]'s Cli…" at bounding box center [511, 70] width 979 height 32
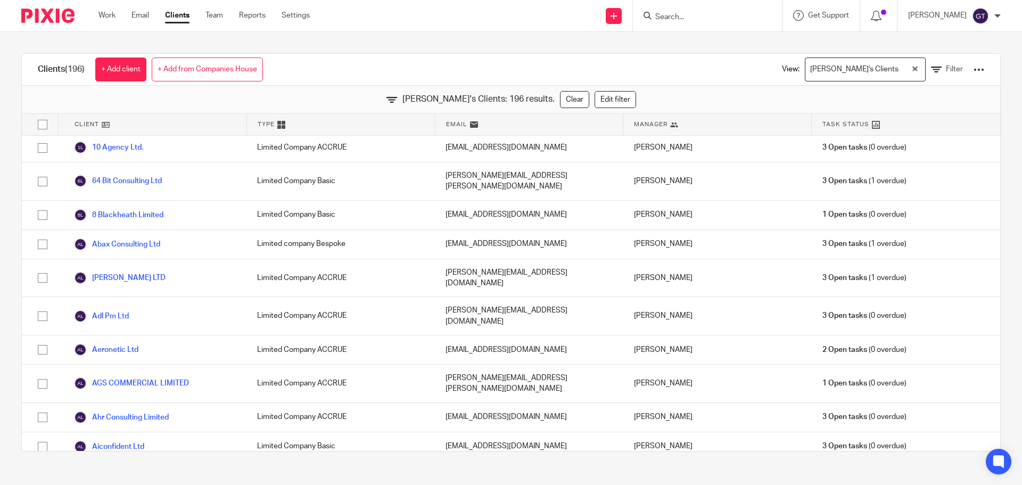
scroll to position [0, 0]
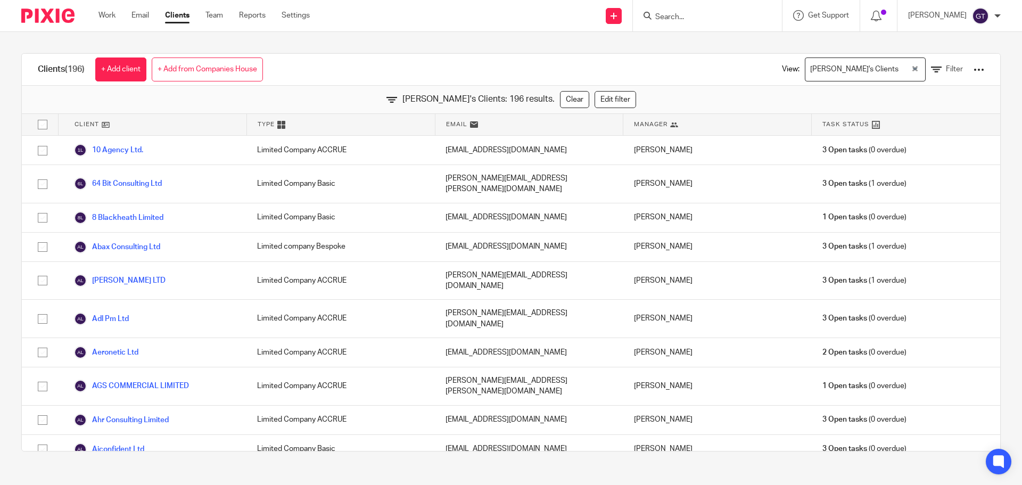
click at [43, 125] on input "checkbox" at bounding box center [42, 124] width 20 height 20
checkbox input "true"
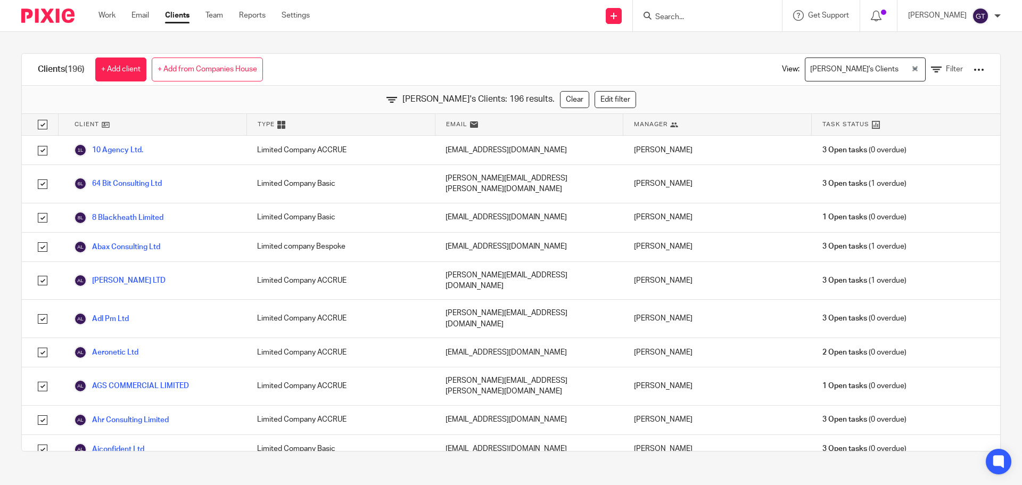
checkbox input "true"
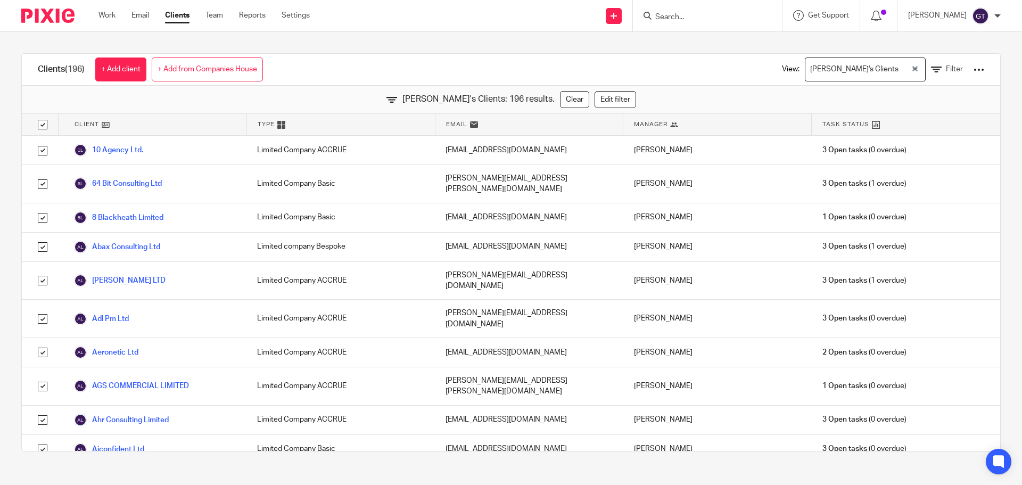
checkbox input "true"
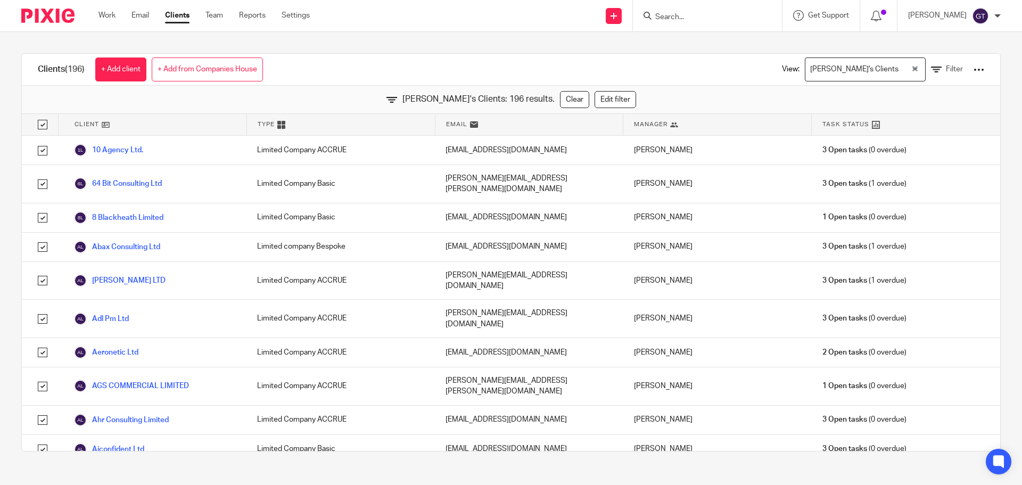
checkbox input "true"
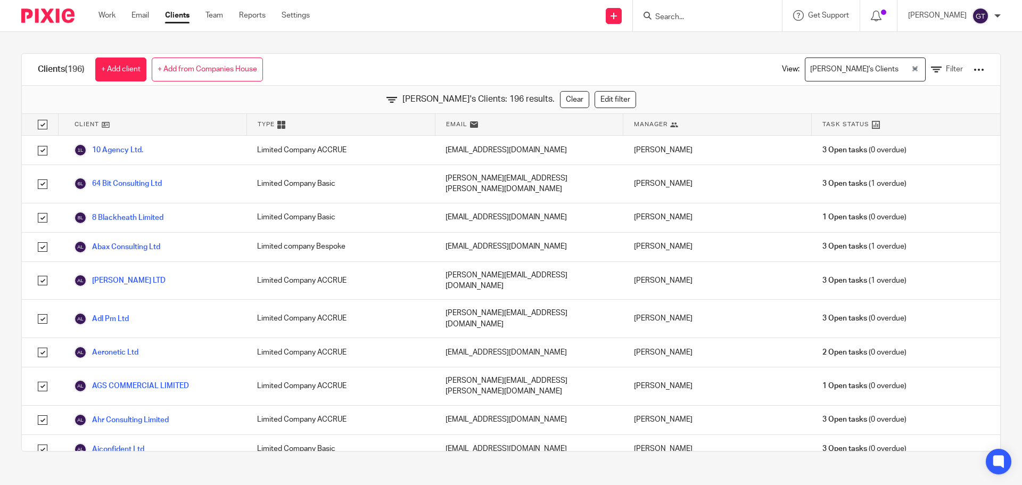
checkbox input "true"
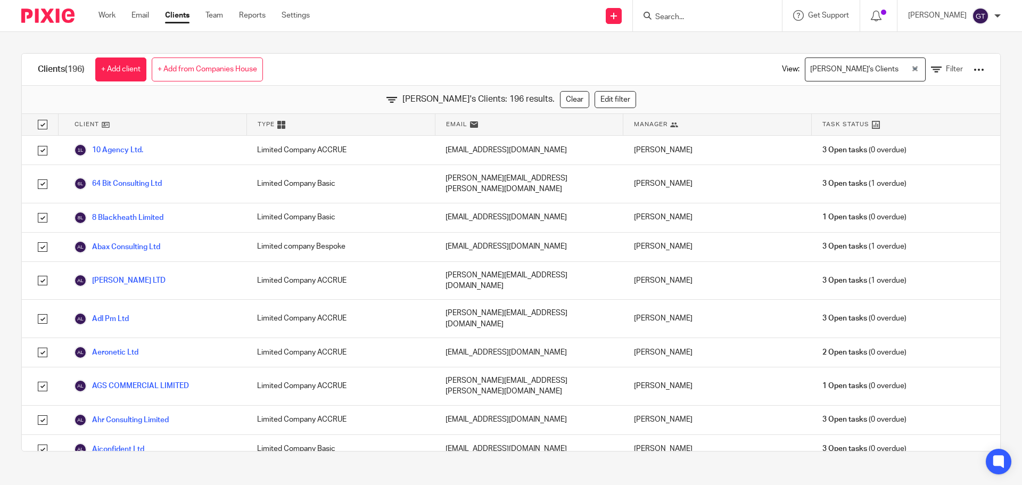
checkbox input "true"
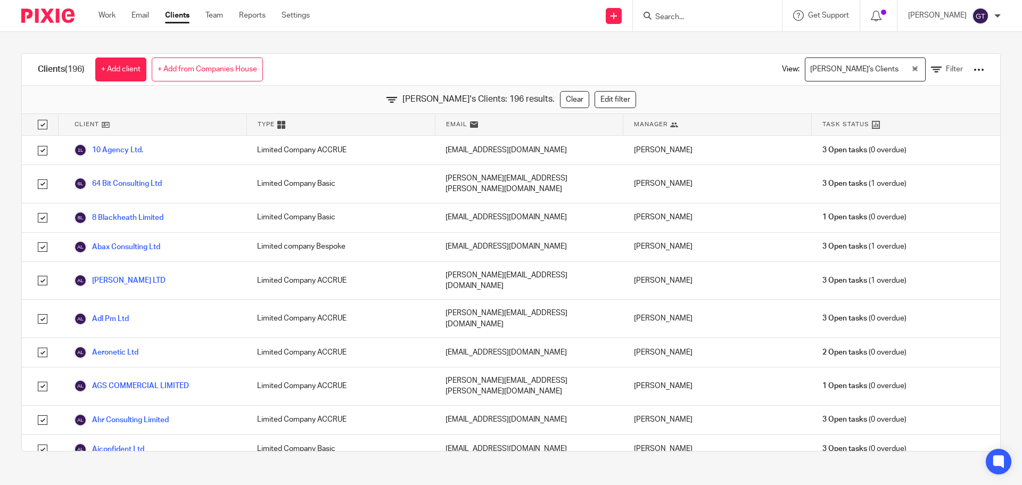
checkbox input "true"
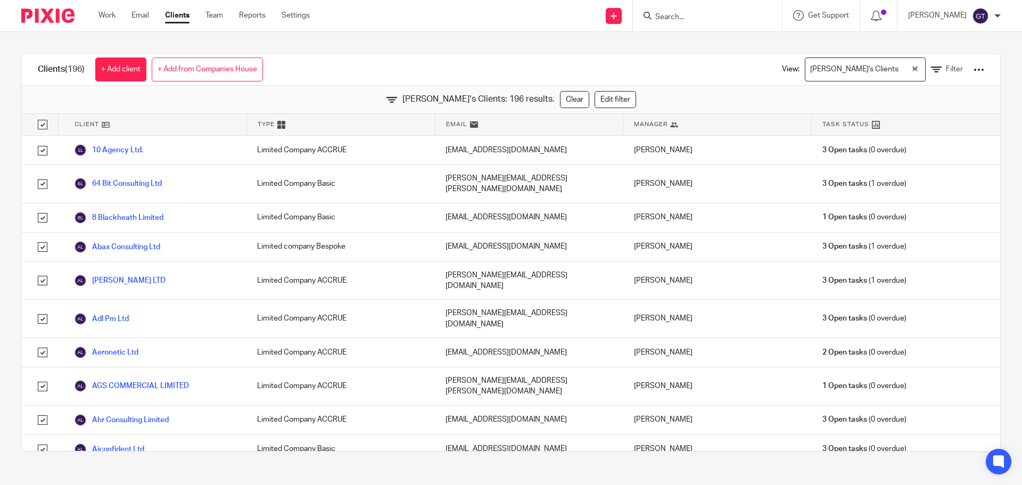
checkbox input "true"
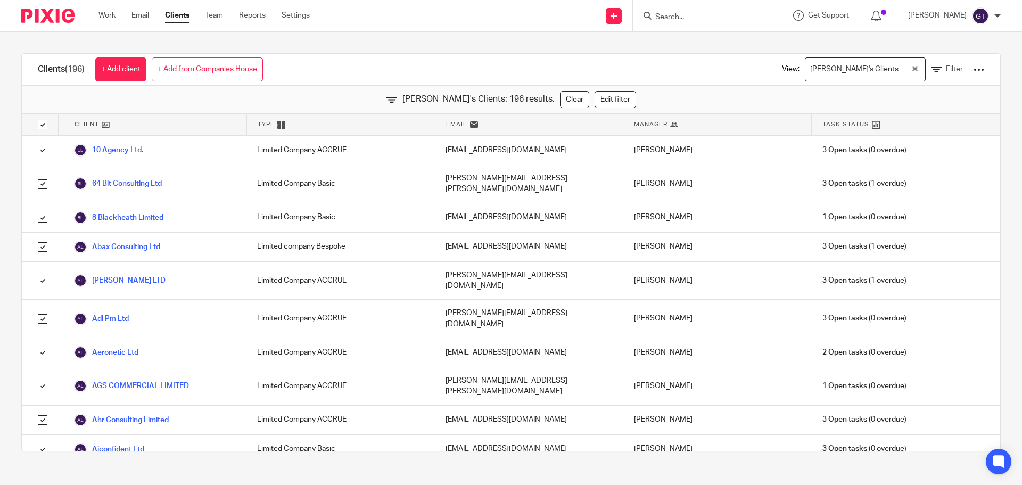
checkbox input "true"
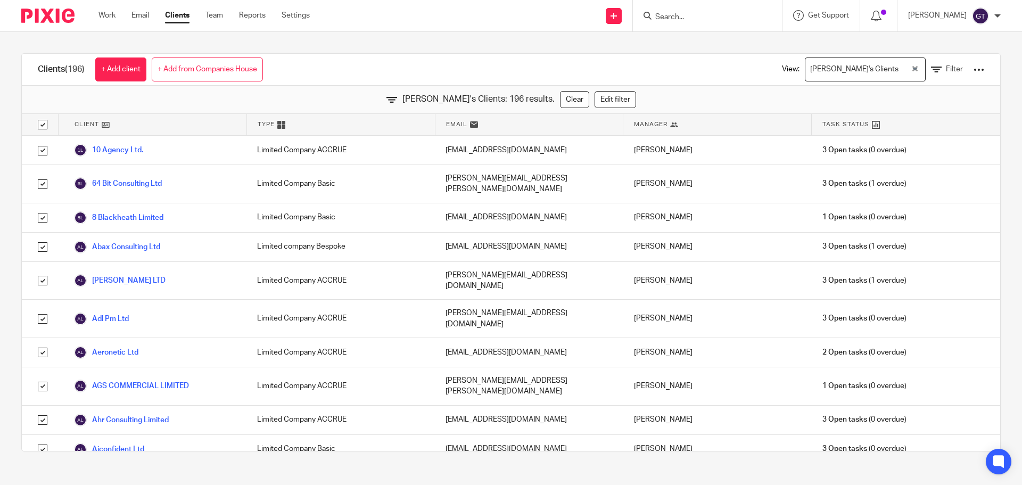
checkbox input "true"
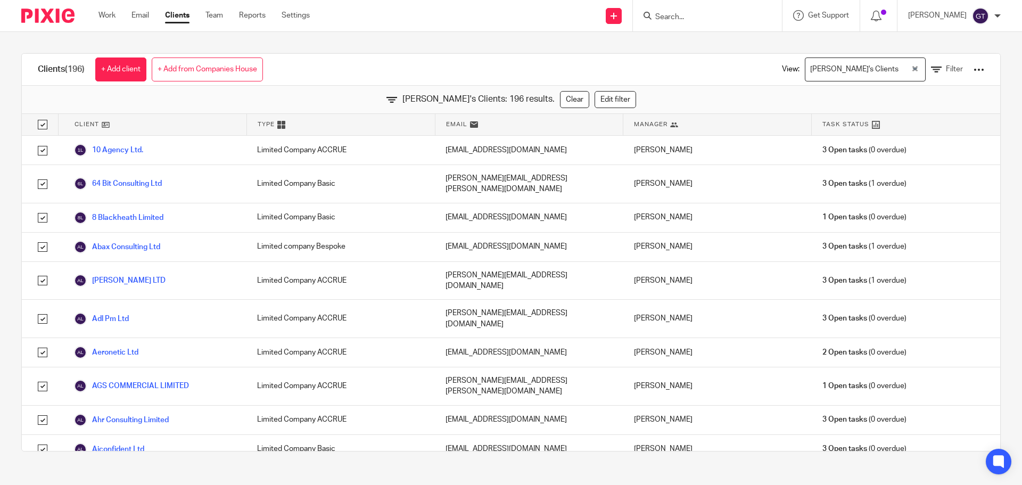
checkbox input "true"
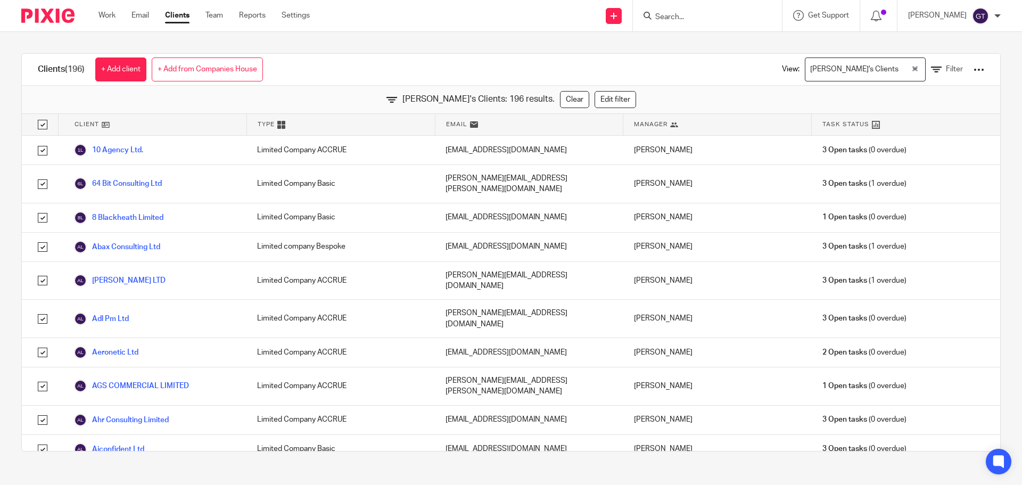
checkbox input "true"
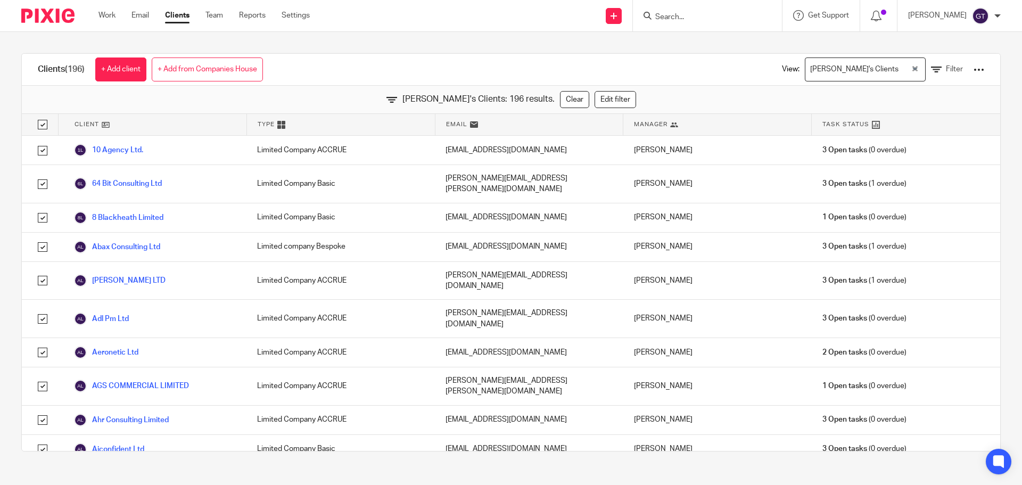
checkbox input "true"
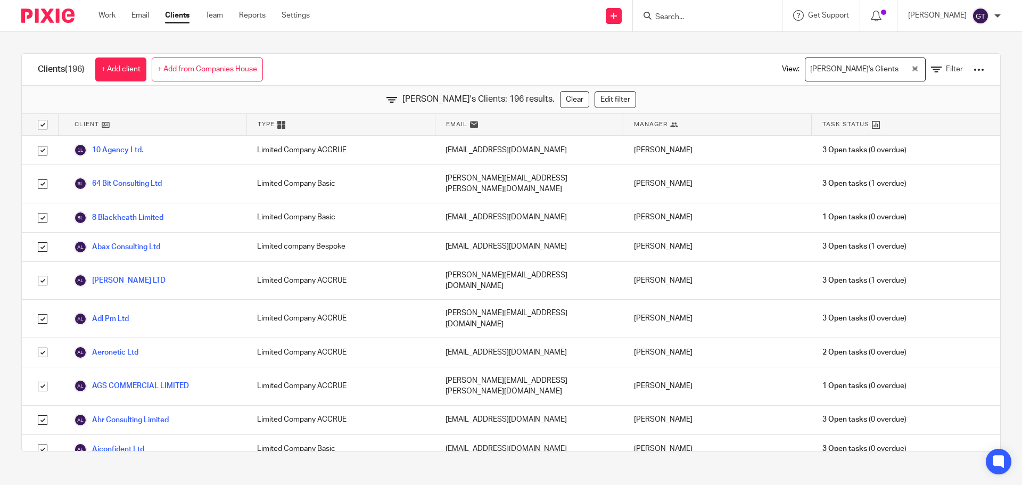
checkbox input "true"
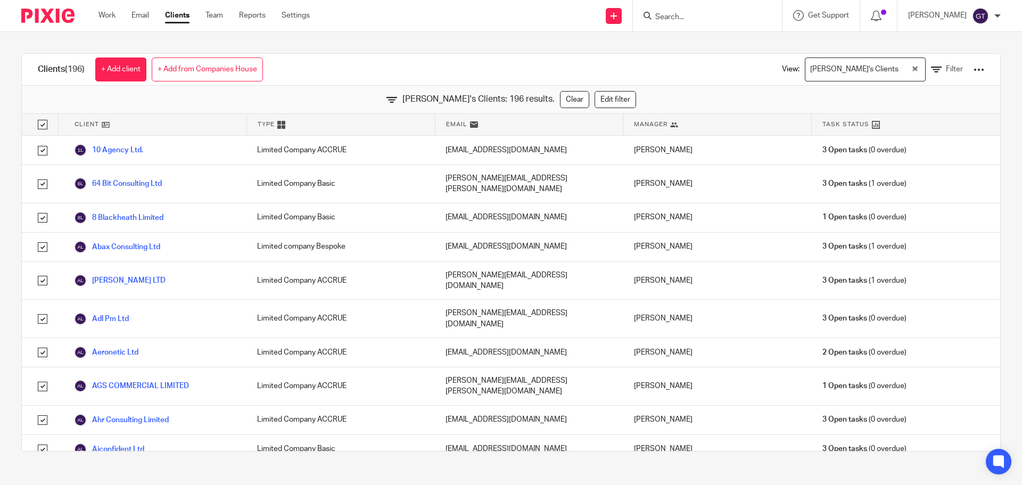
checkbox input "true"
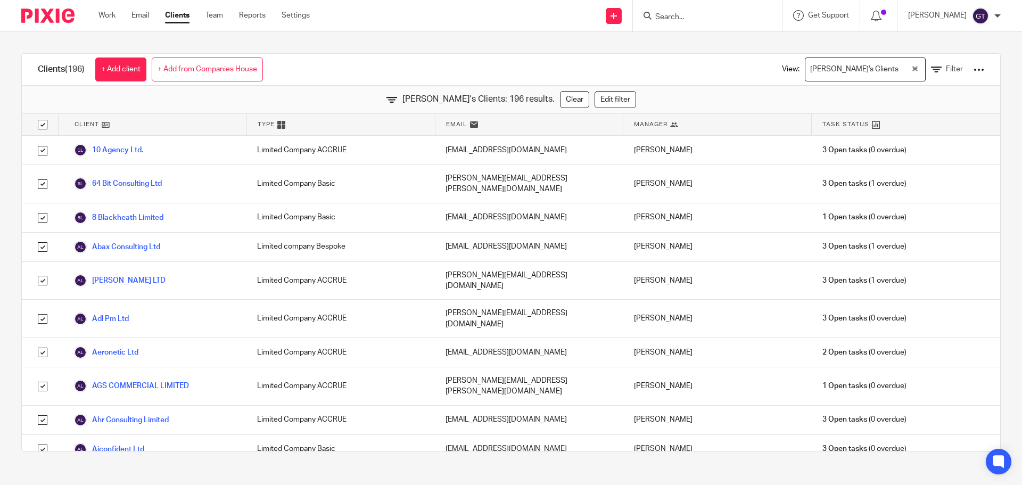
checkbox input "true"
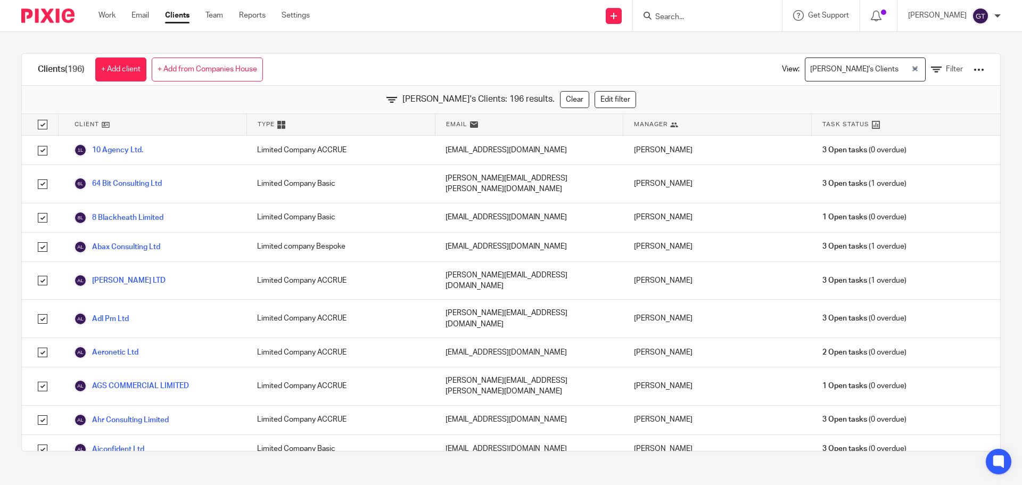
checkbox input "true"
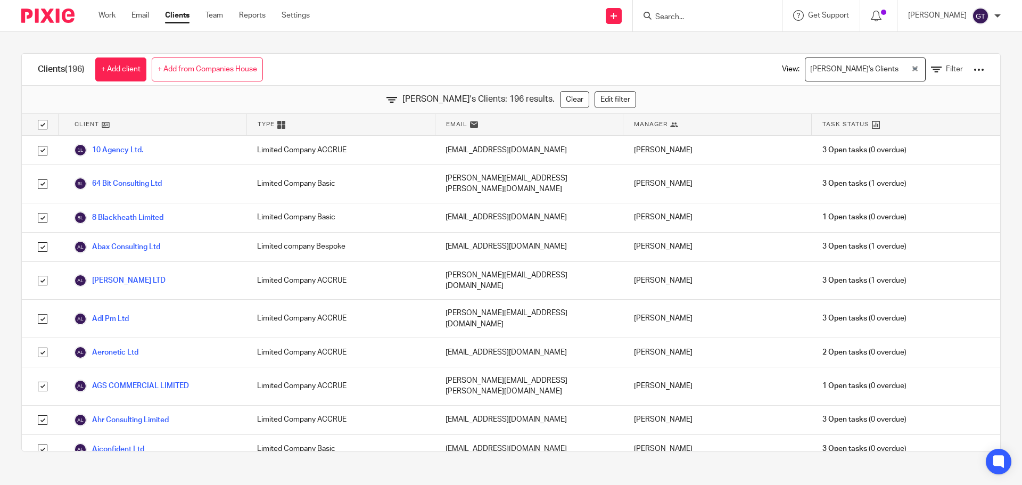
checkbox input "true"
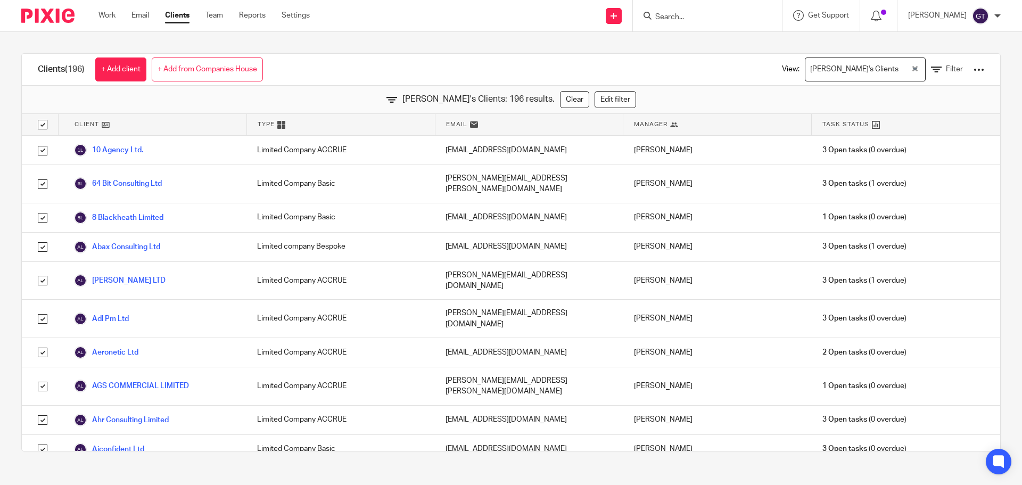
checkbox input "true"
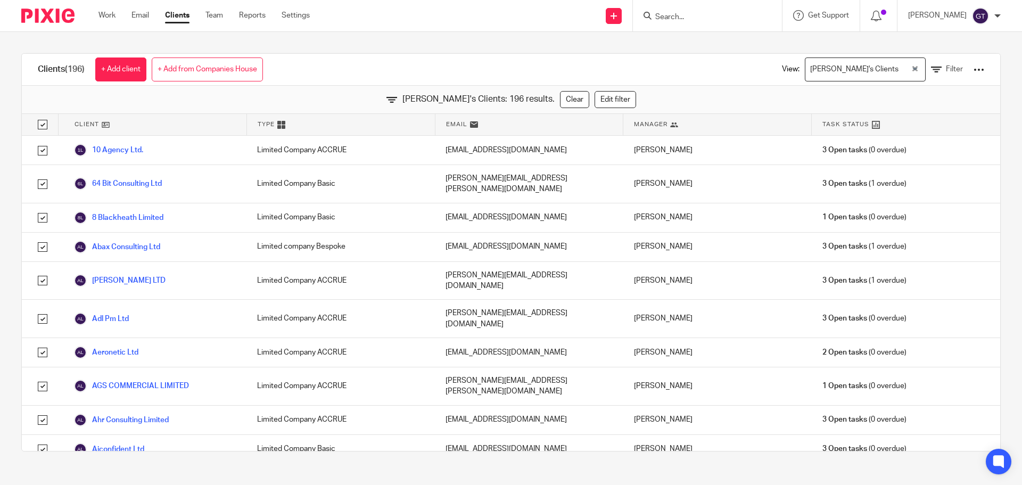
checkbox input "true"
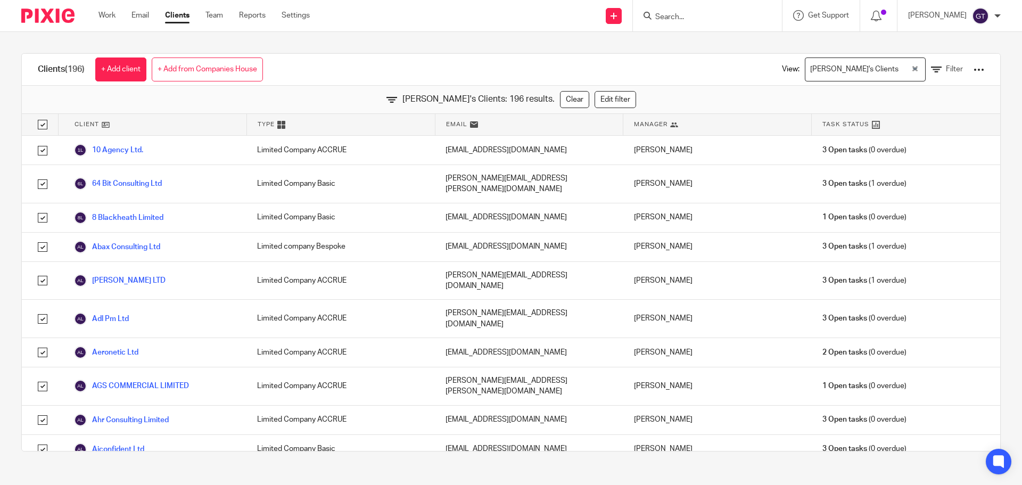
checkbox input "true"
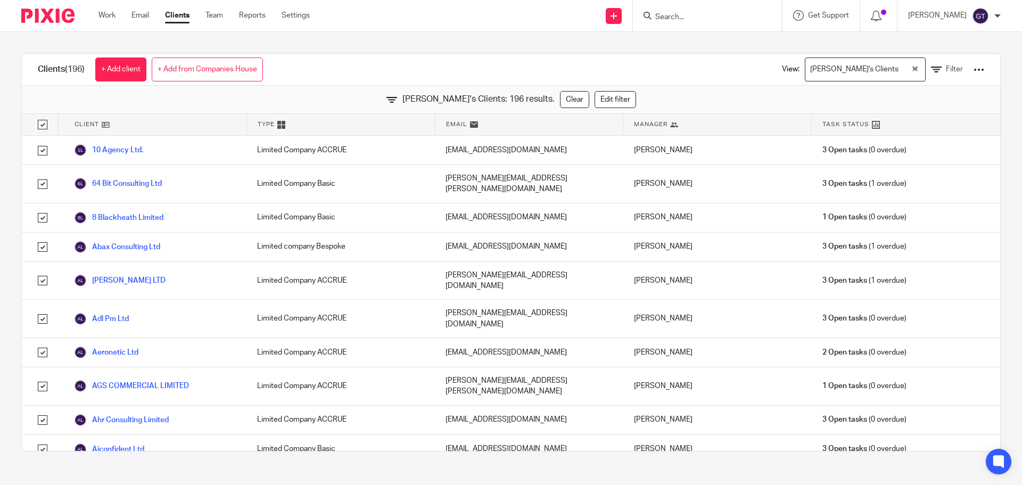
checkbox input "true"
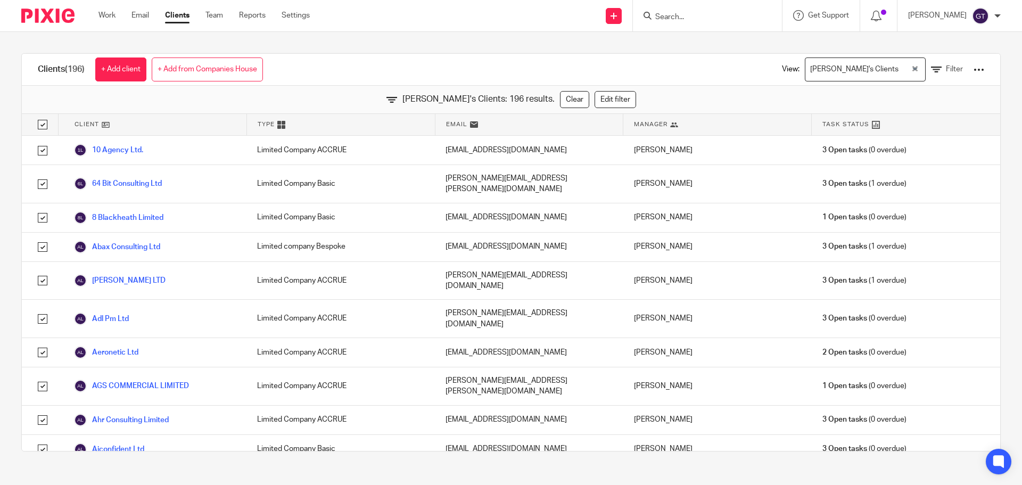
checkbox input "true"
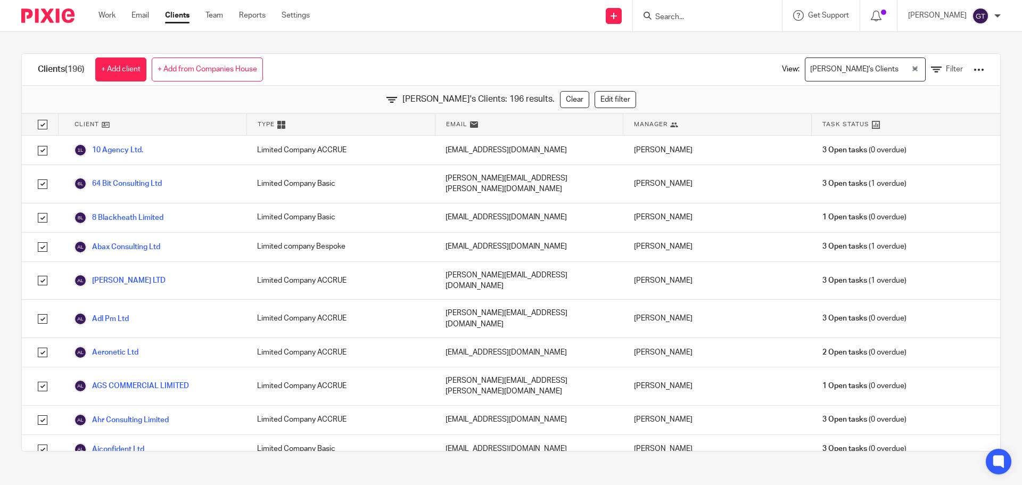
checkbox input "true"
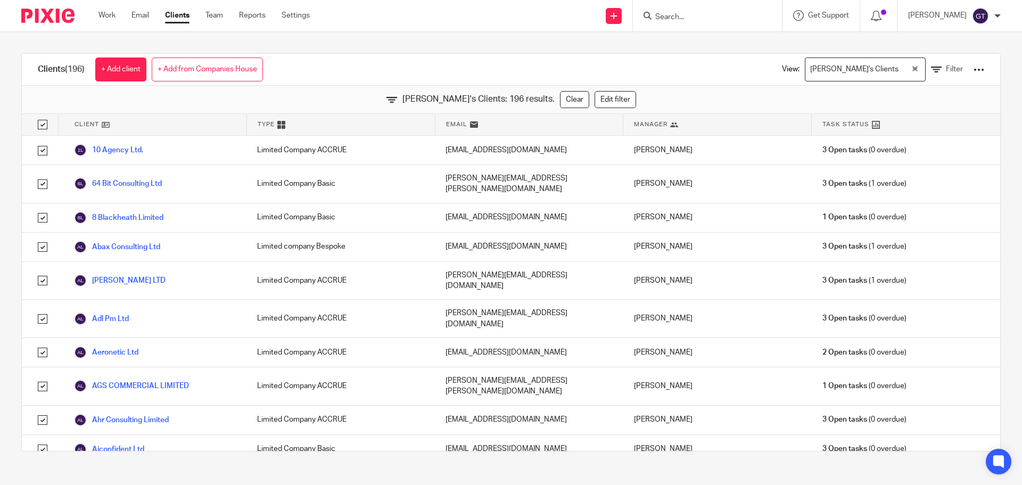
checkbox input "true"
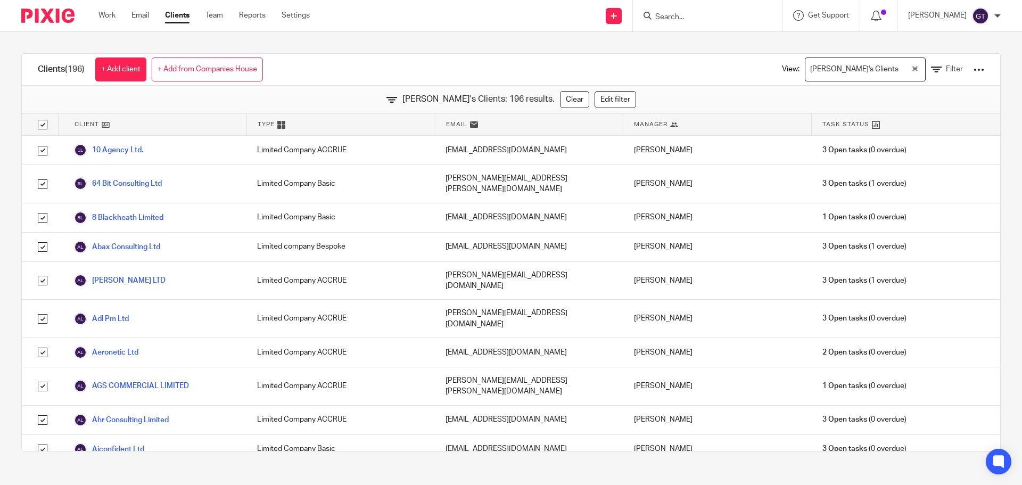
checkbox input "true"
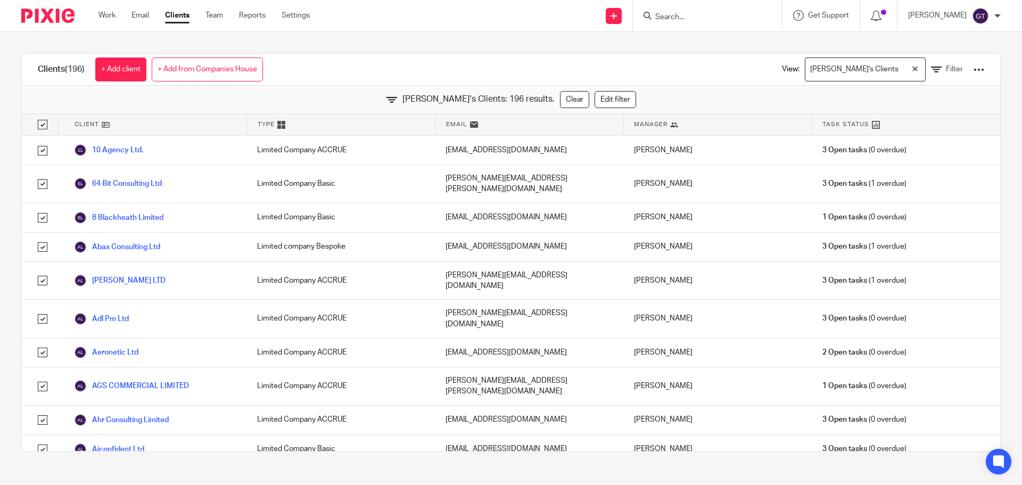
checkbox input "true"
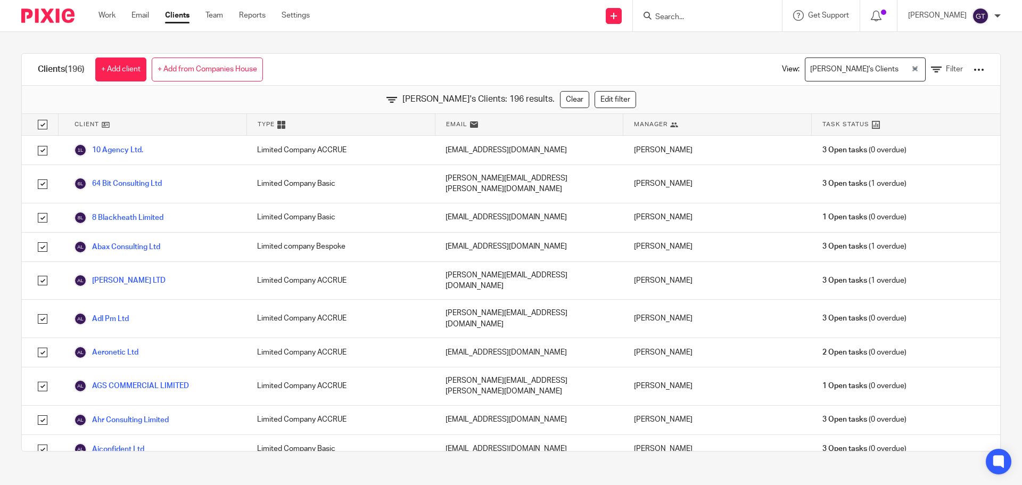
checkbox input "true"
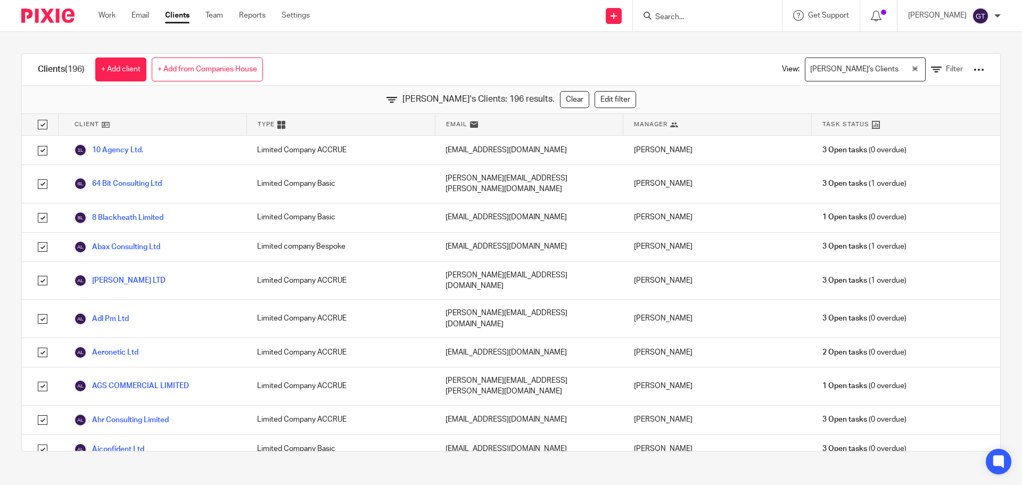
checkbox input "true"
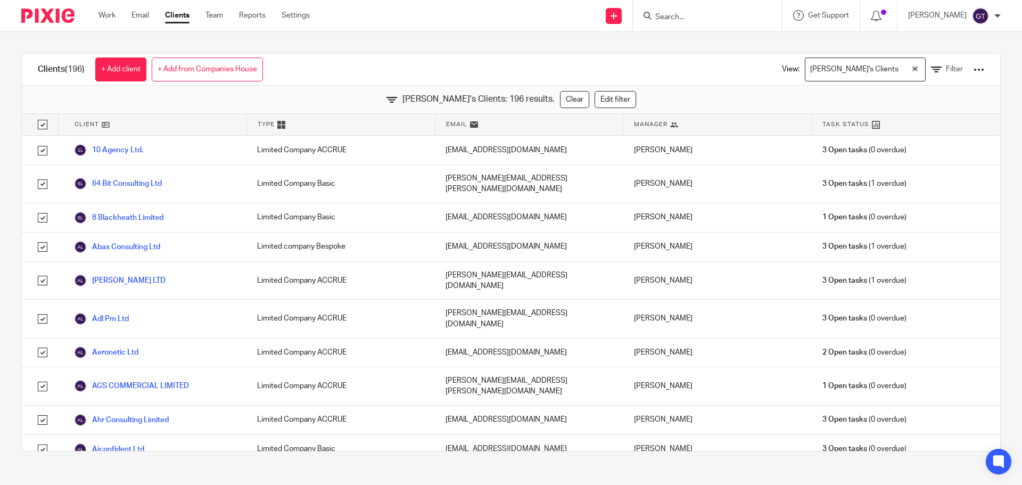
checkbox input "true"
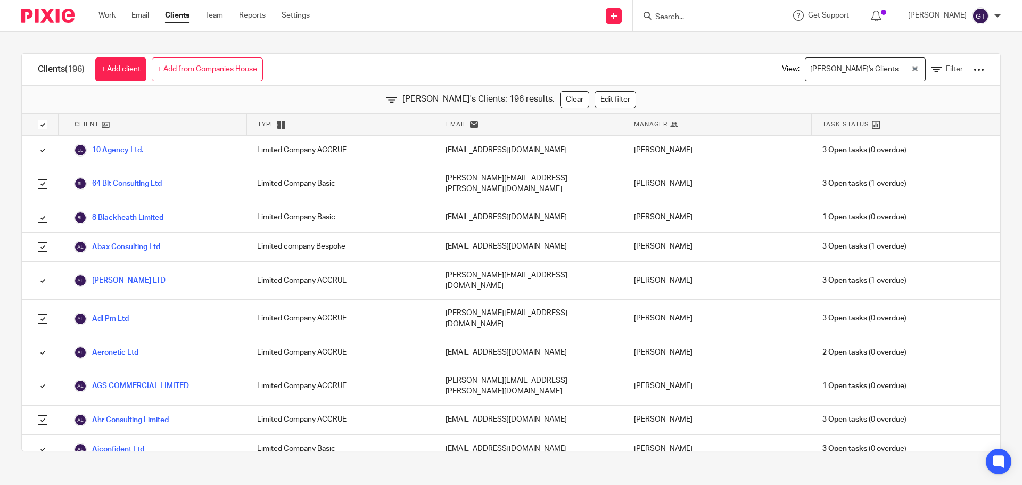
checkbox input "true"
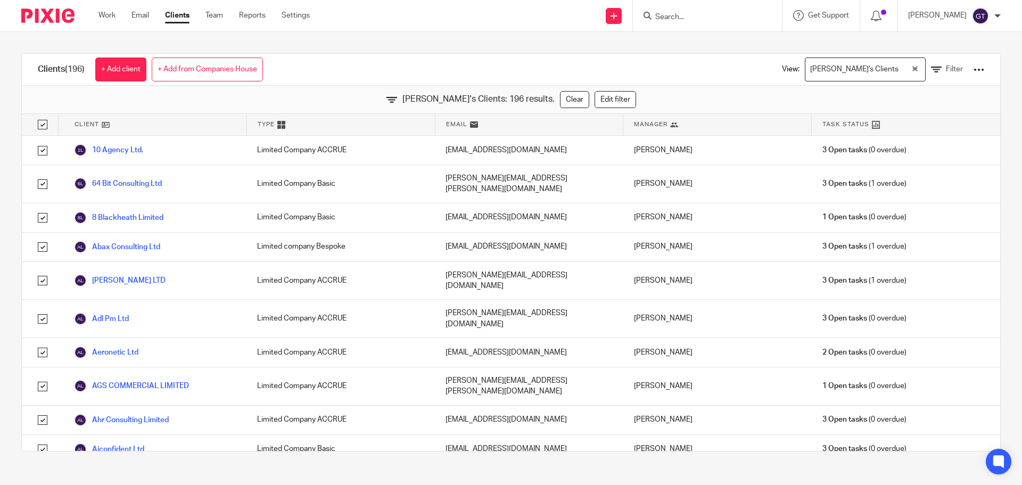
checkbox input "true"
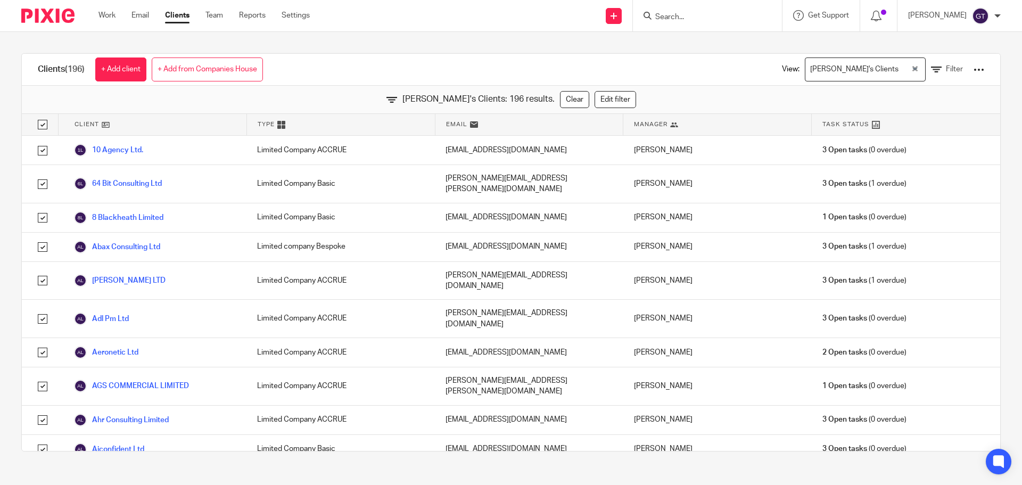
checkbox input "true"
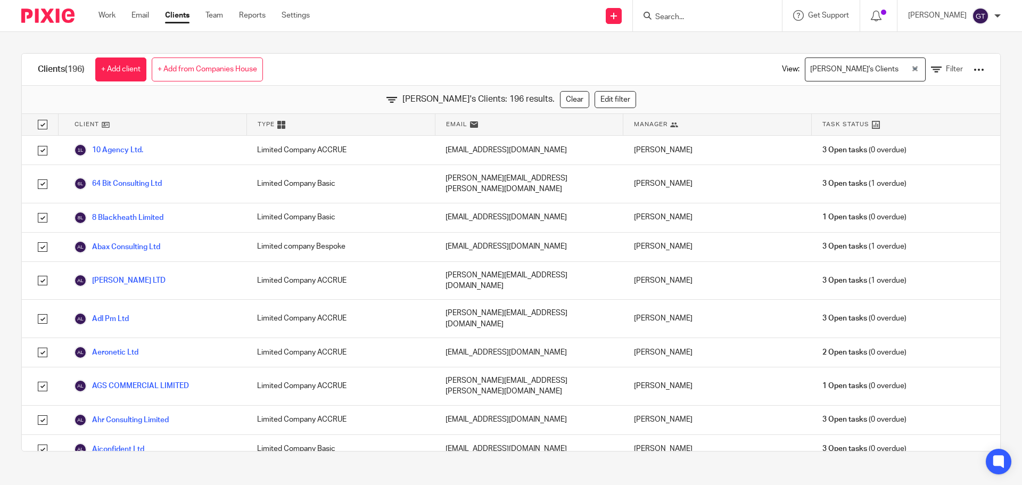
checkbox input "true"
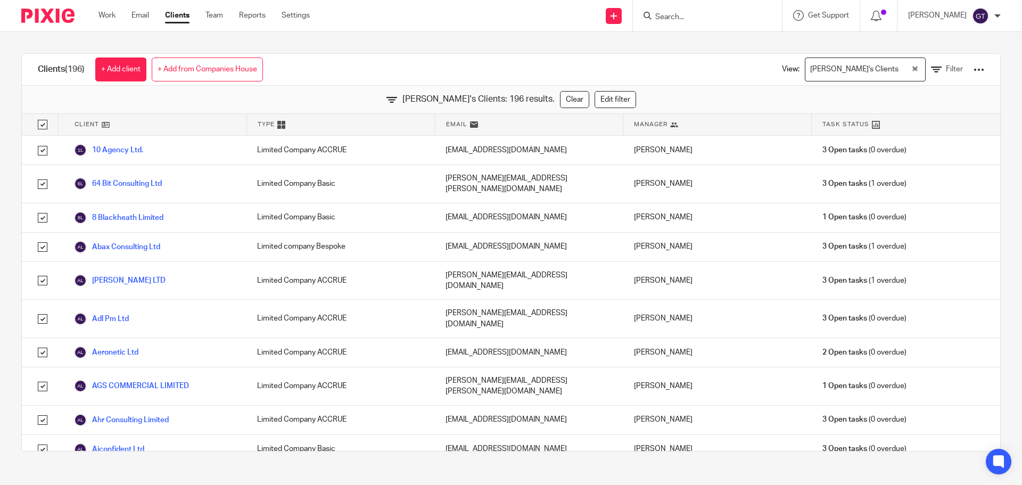
checkbox input "true"
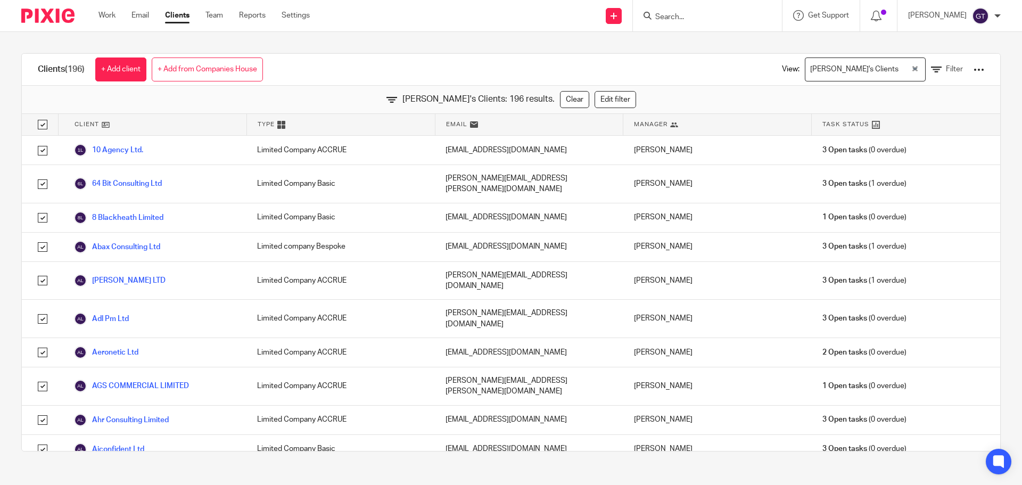
checkbox input "true"
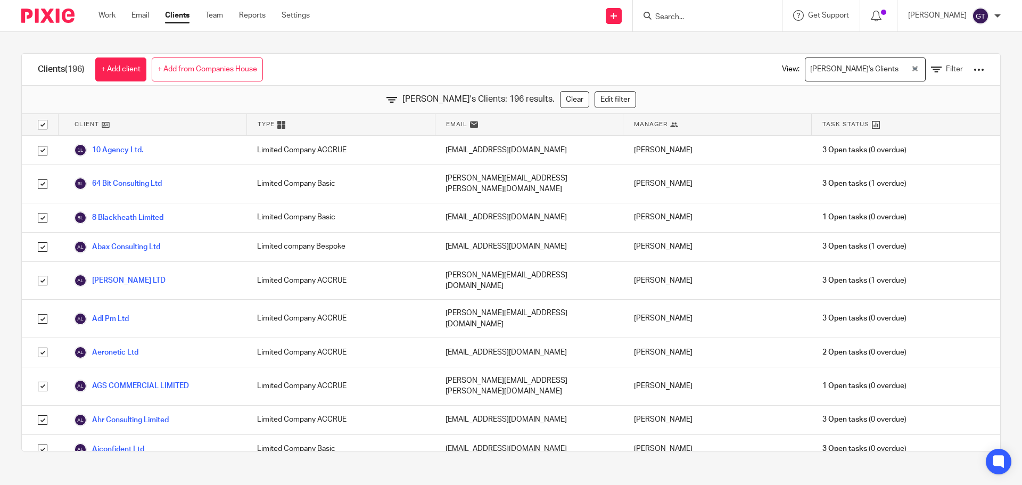
checkbox input "true"
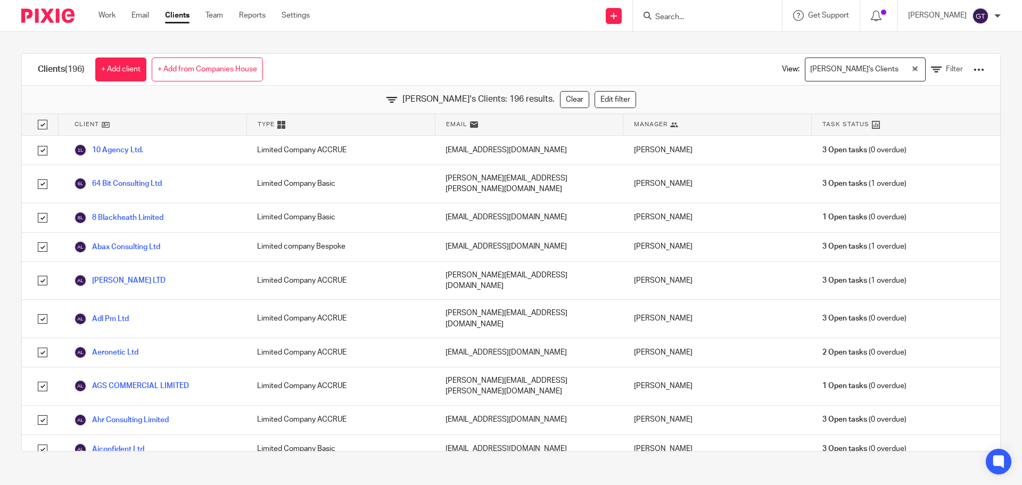
checkbox input "true"
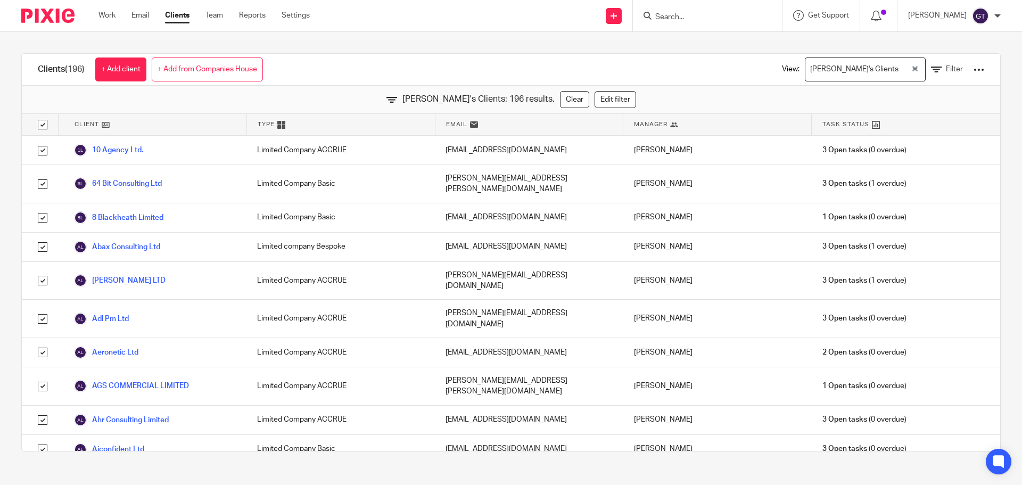
checkbox input "true"
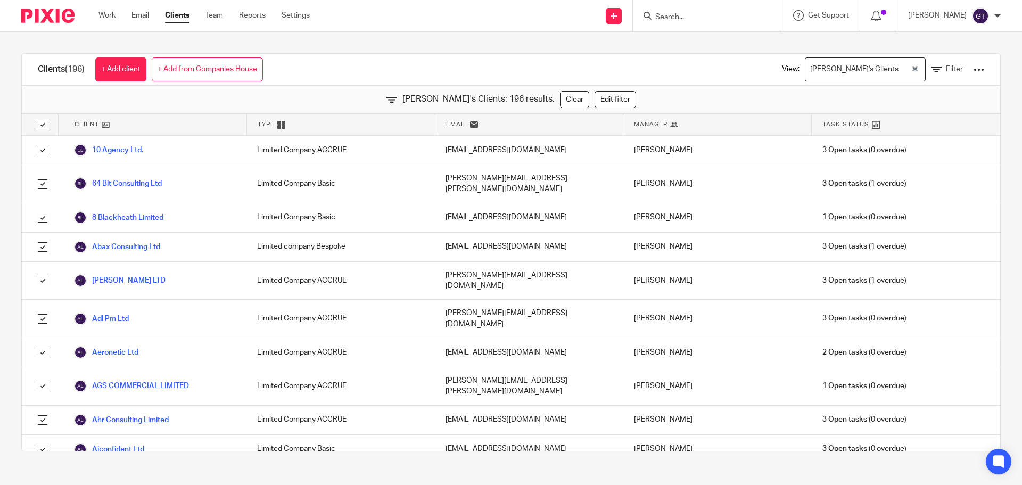
checkbox input "true"
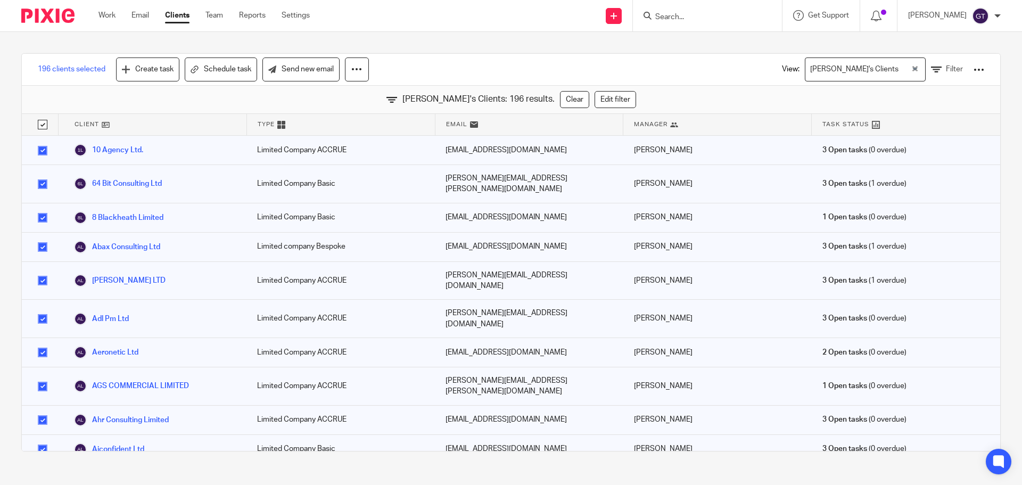
click at [38, 237] on input "checkbox" at bounding box center [42, 247] width 20 height 20
checkbox input "false"
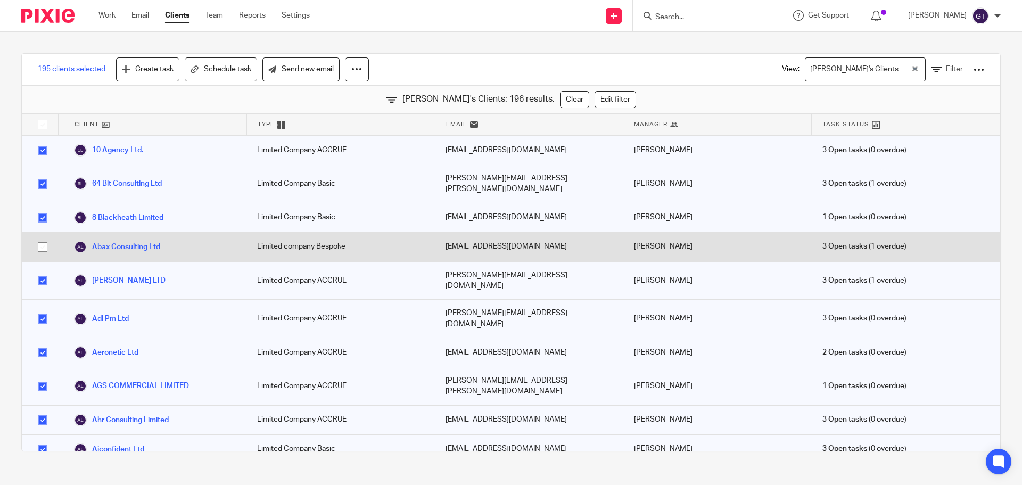
checkbox input "false"
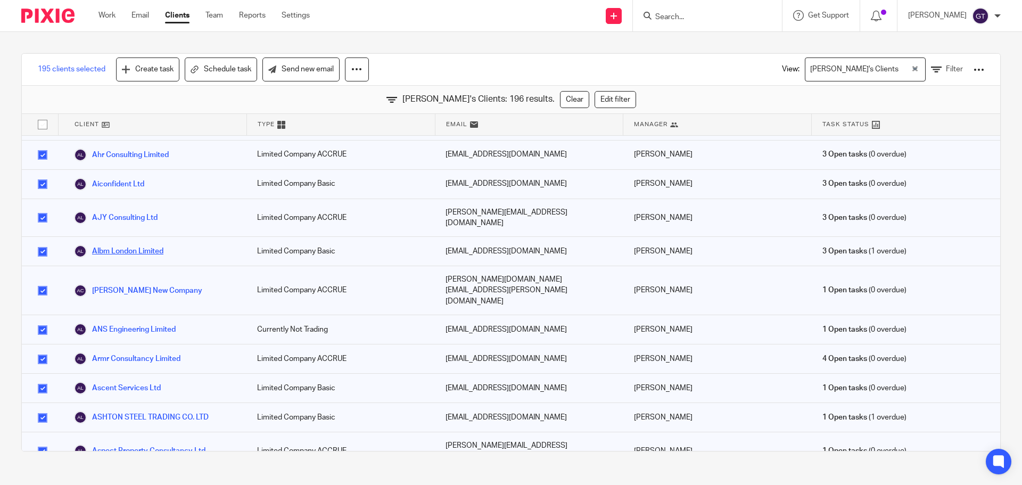
scroll to position [266, 0]
click at [41, 378] on input "checkbox" at bounding box center [42, 388] width 20 height 20
checkbox input "false"
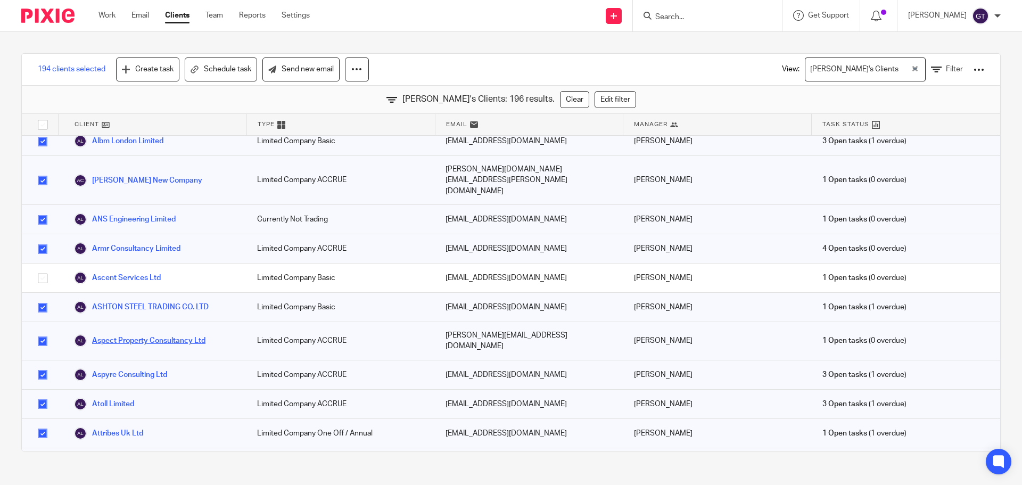
scroll to position [426, 0]
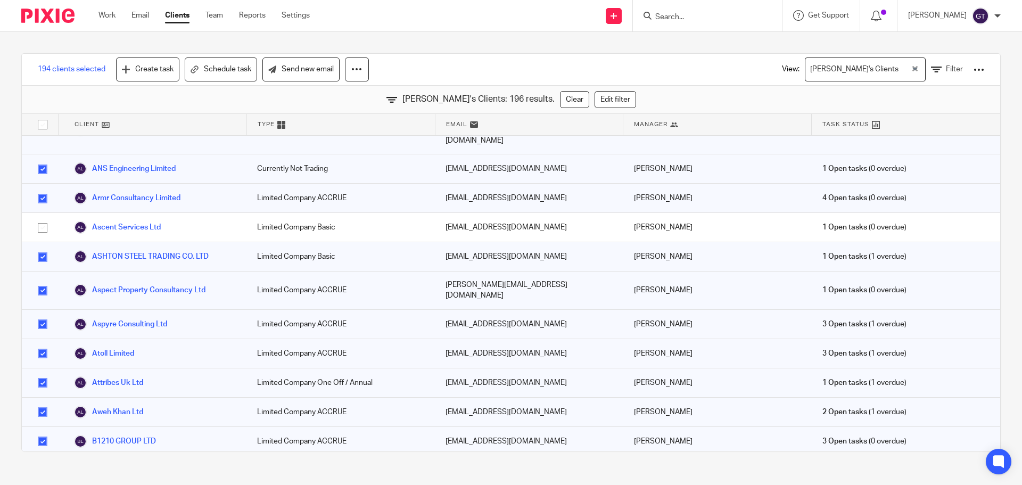
click at [41, 314] on input "checkbox" at bounding box center [42, 324] width 20 height 20
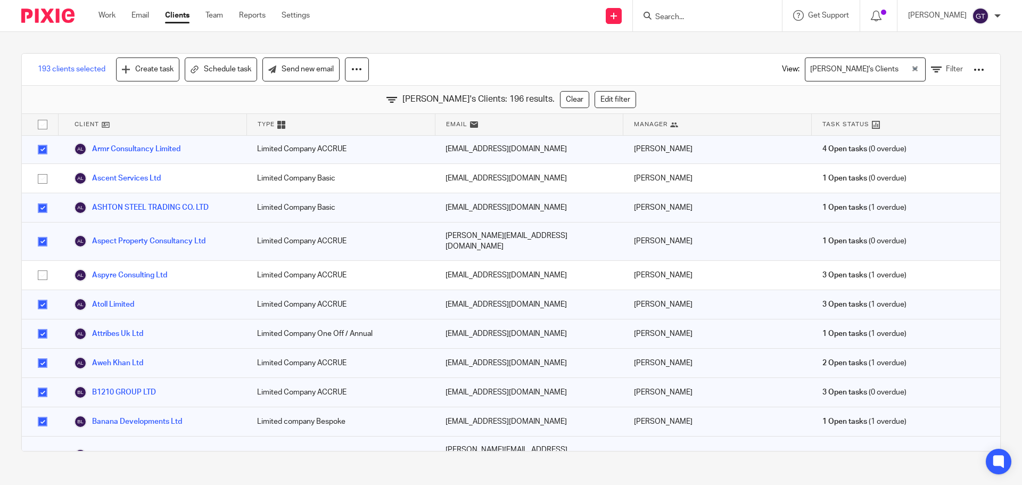
scroll to position [674, 0]
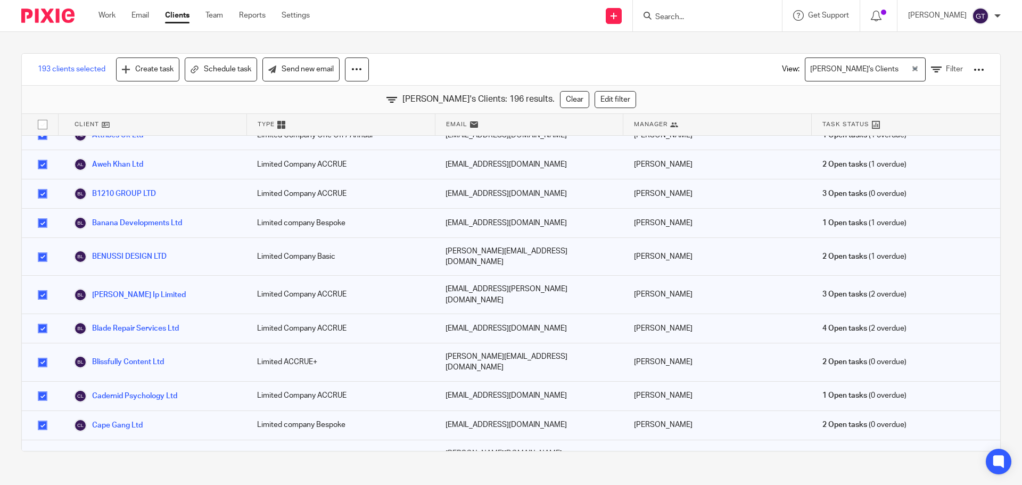
click at [42, 247] on input "checkbox" at bounding box center [42, 257] width 20 height 20
click at [45, 318] on input "checkbox" at bounding box center [42, 328] width 20 height 20
click at [40, 415] on input "checkbox" at bounding box center [42, 425] width 20 height 20
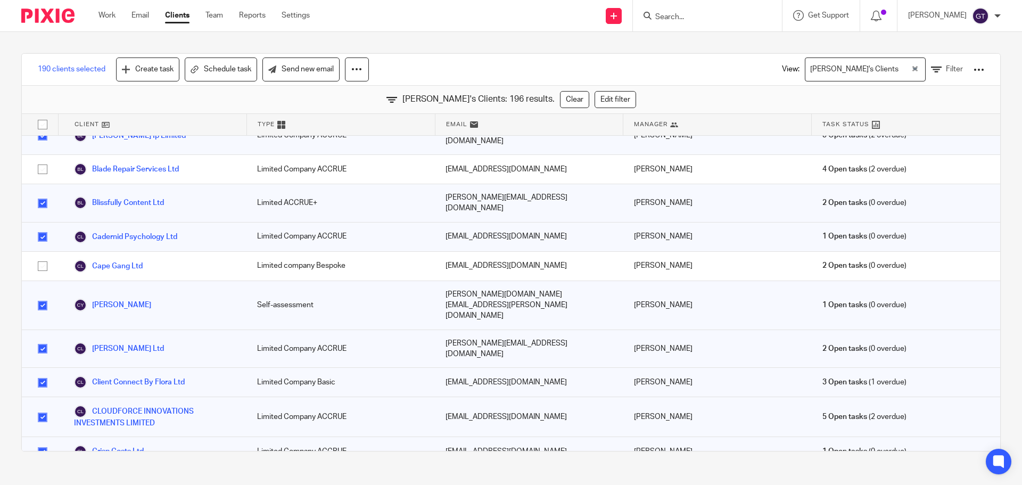
scroll to position [833, 0]
click at [36, 295] on input "checkbox" at bounding box center [42, 305] width 20 height 20
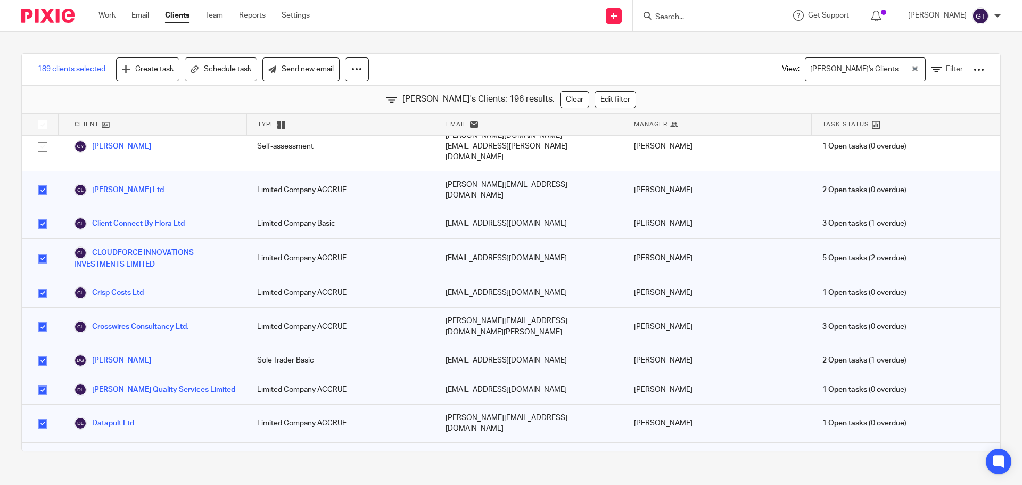
scroll to position [993, 0]
click at [42, 475] on input "checkbox" at bounding box center [42, 485] width 20 height 20
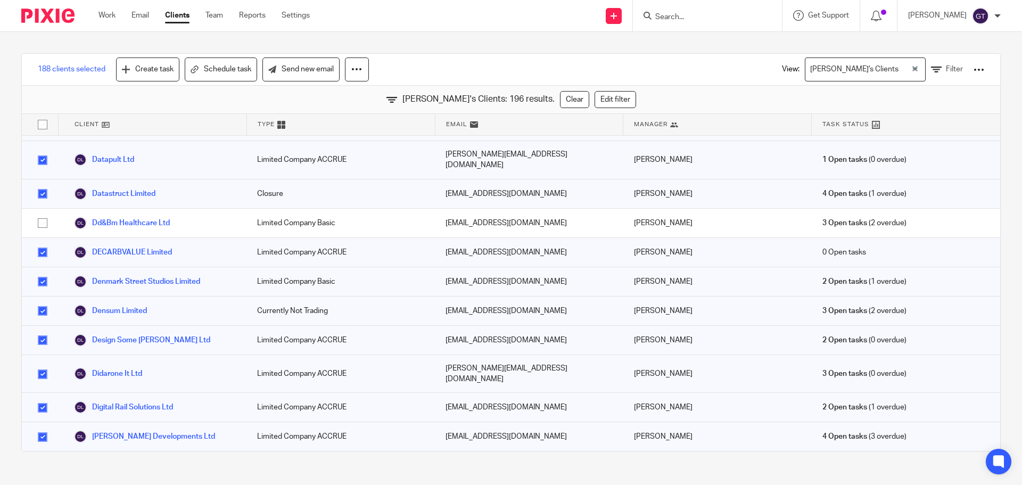
scroll to position [1259, 0]
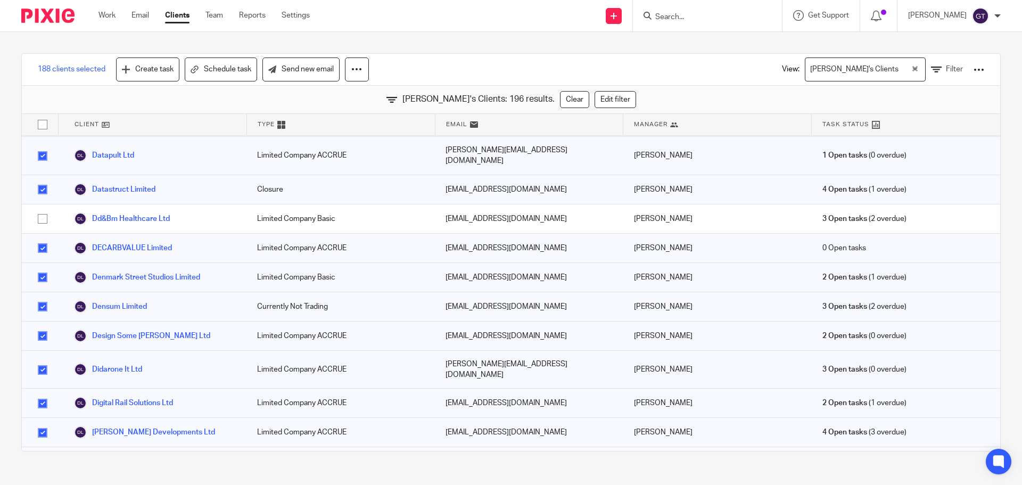
click at [42, 423] on input "checkbox" at bounding box center [42, 433] width 20 height 20
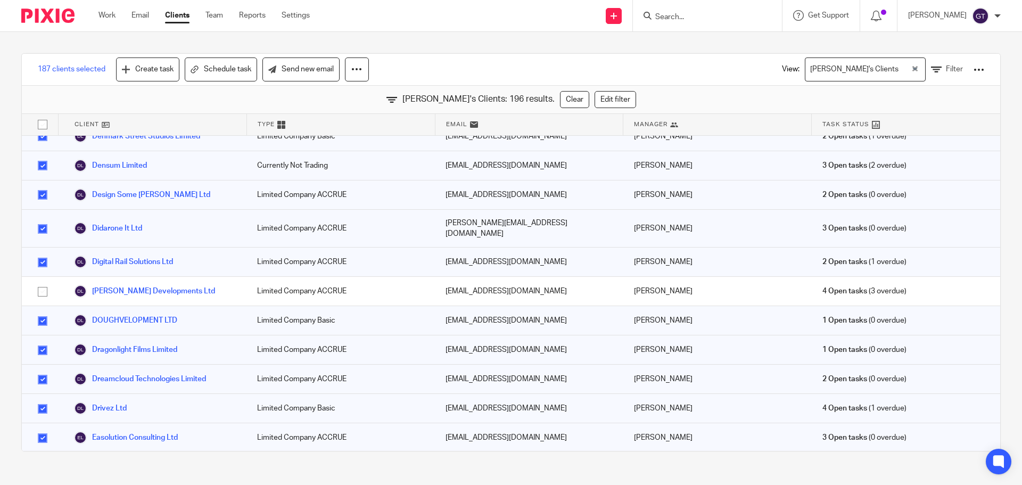
scroll to position [1419, 0]
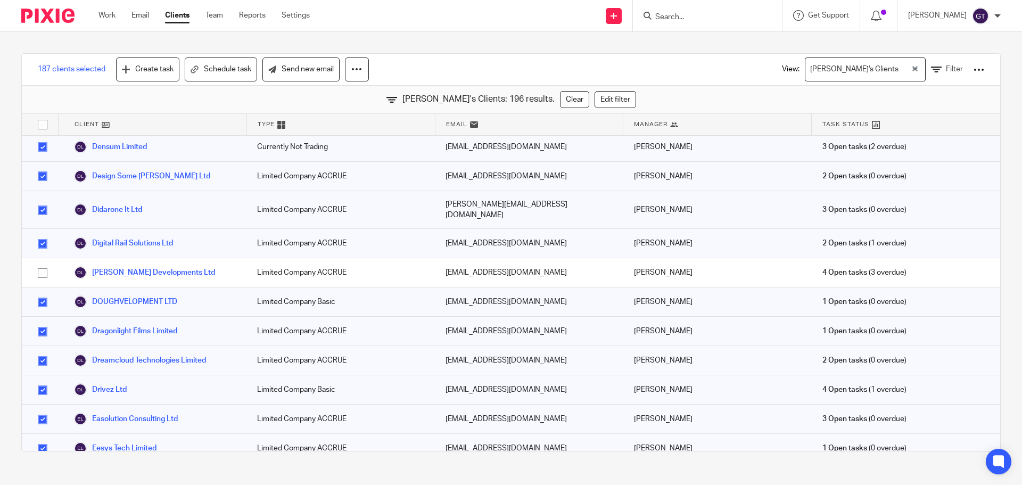
click at [40, 380] on input "checkbox" at bounding box center [42, 390] width 20 height 20
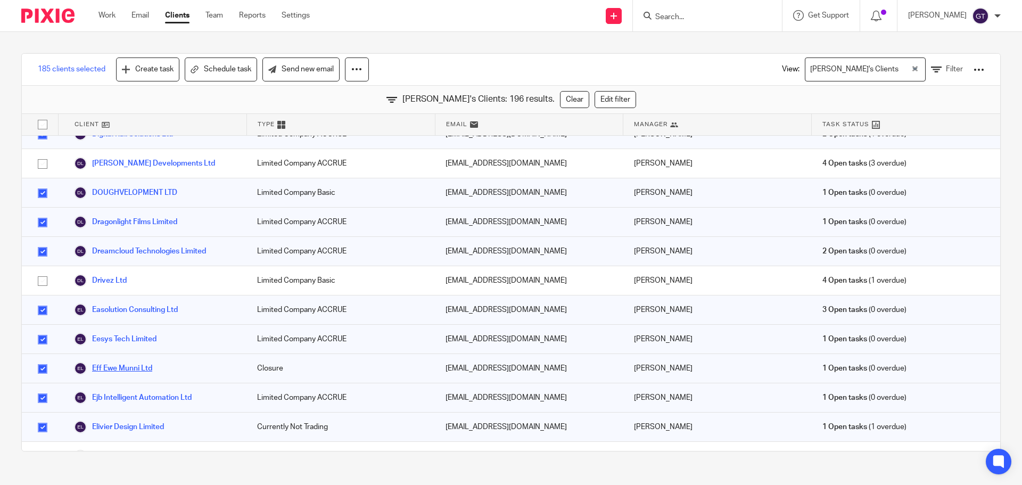
scroll to position [1525, 0]
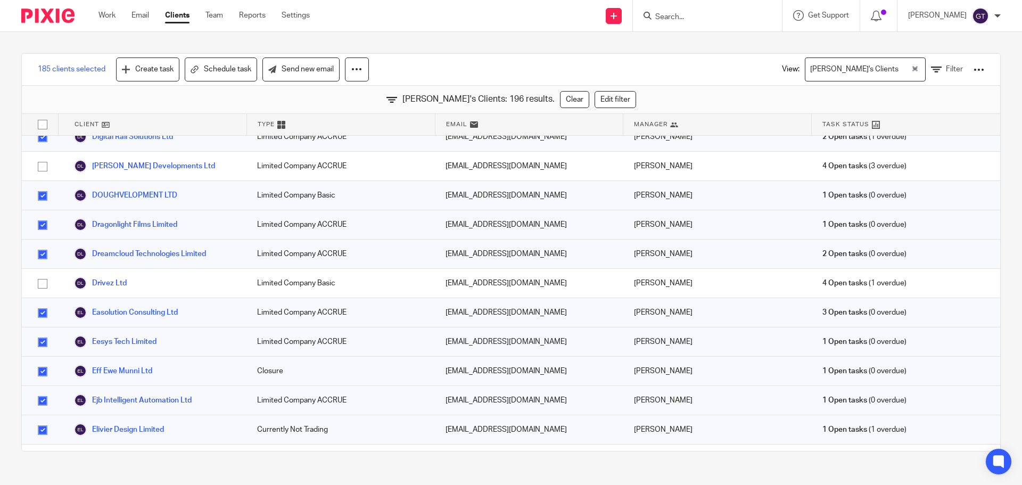
click at [39, 362] on input "checkbox" at bounding box center [42, 372] width 20 height 20
click at [45, 420] on input "checkbox" at bounding box center [42, 430] width 20 height 20
click at [44, 483] on input "checkbox" at bounding box center [42, 493] width 20 height 20
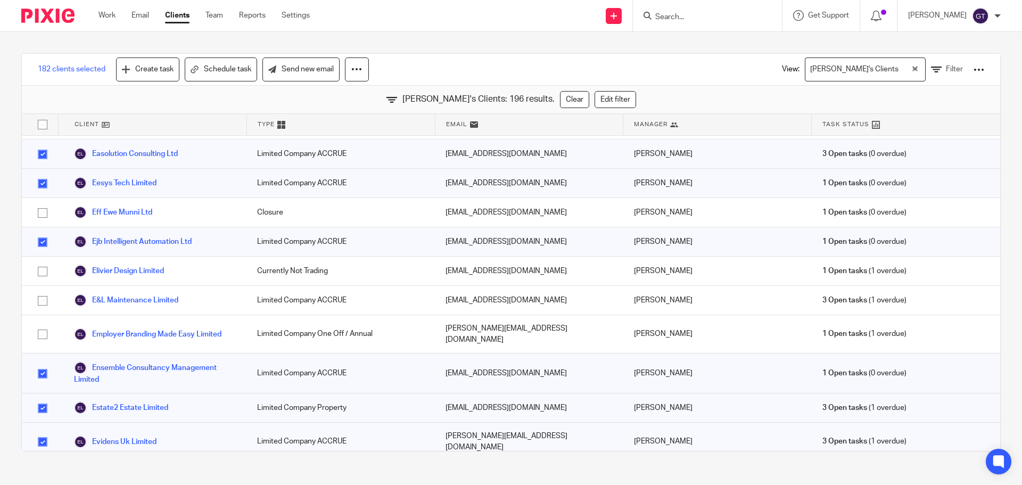
scroll to position [1685, 0]
click at [45, 397] on input "checkbox" at bounding box center [42, 407] width 20 height 20
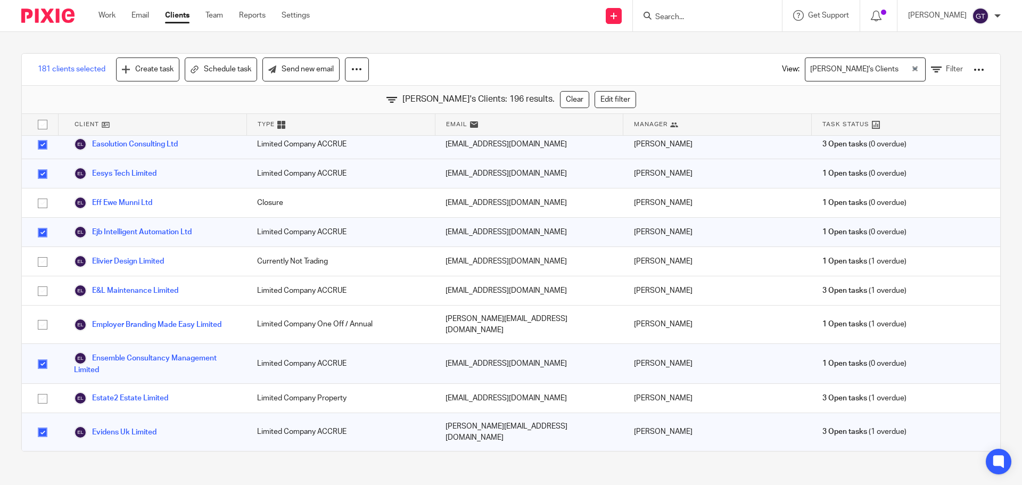
scroll to position [1738, 0]
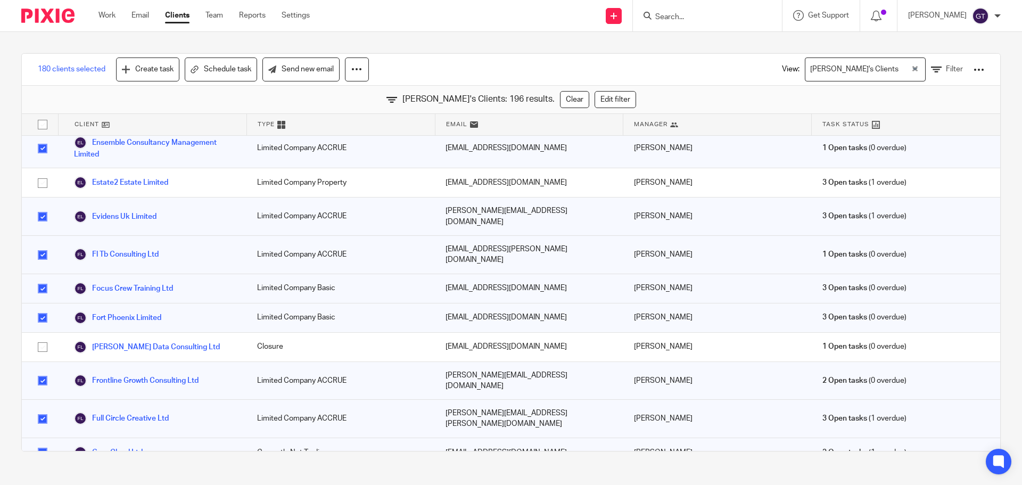
scroll to position [1951, 0]
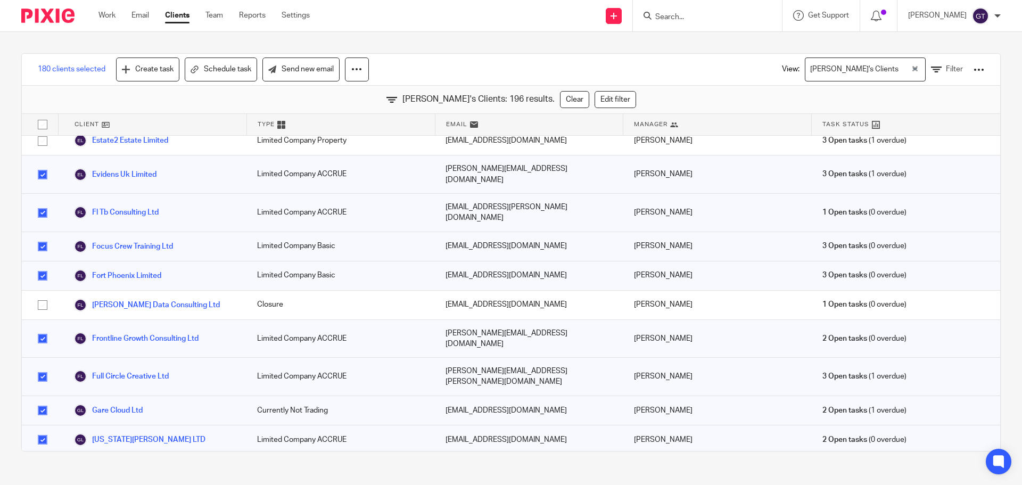
click at [42, 400] on input "checkbox" at bounding box center [42, 410] width 20 height 20
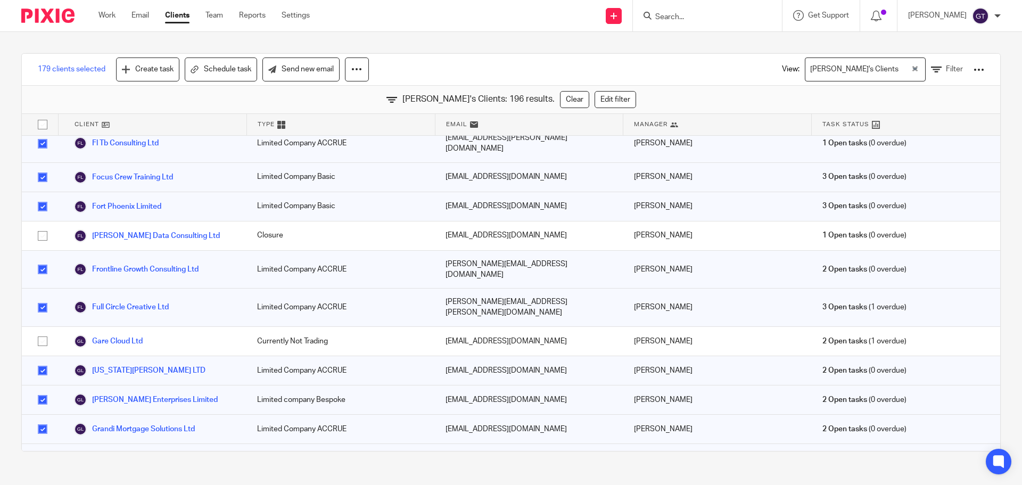
scroll to position [2058, 0]
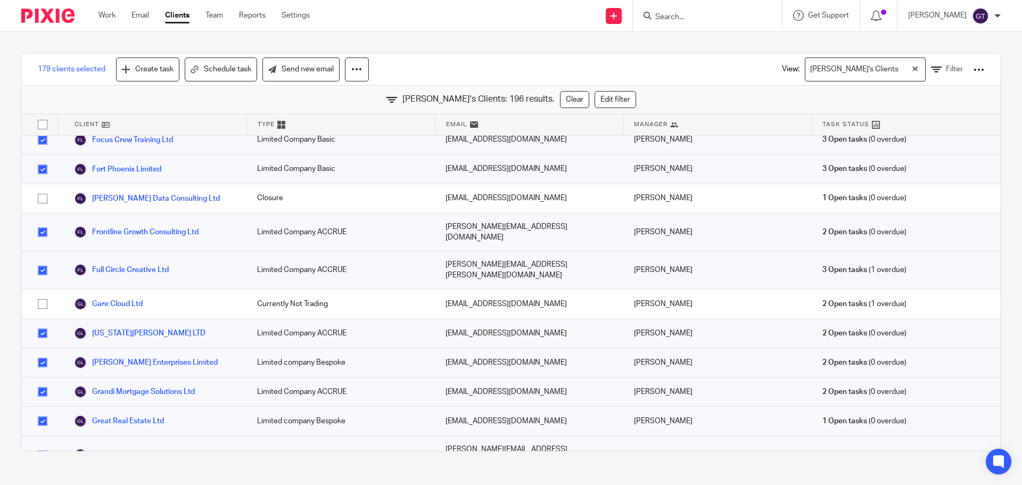
click at [39, 445] on input "checkbox" at bounding box center [42, 455] width 20 height 20
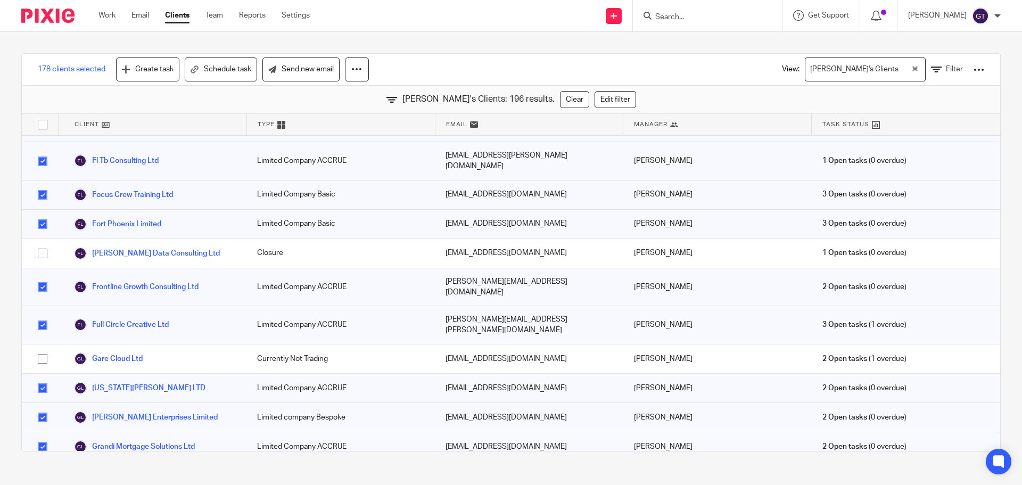
scroll to position [2005, 0]
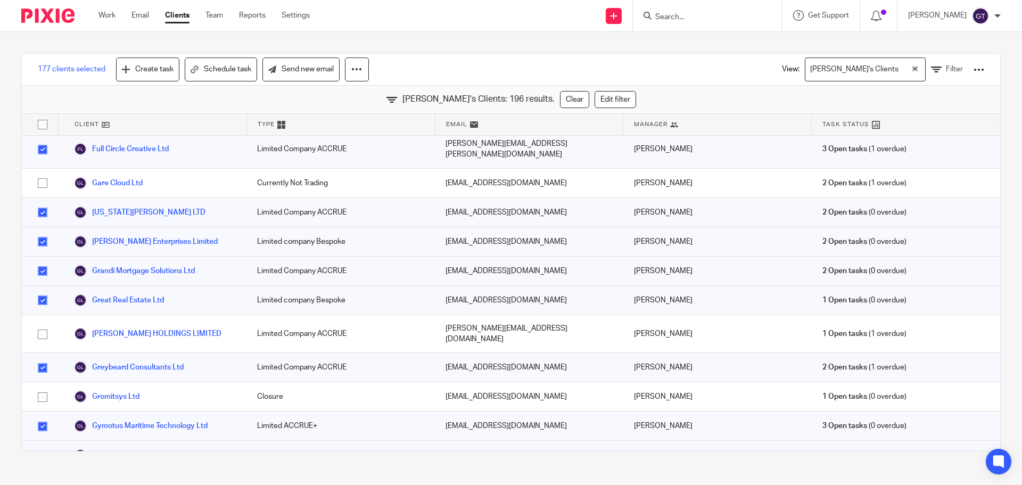
scroll to position [2218, 0]
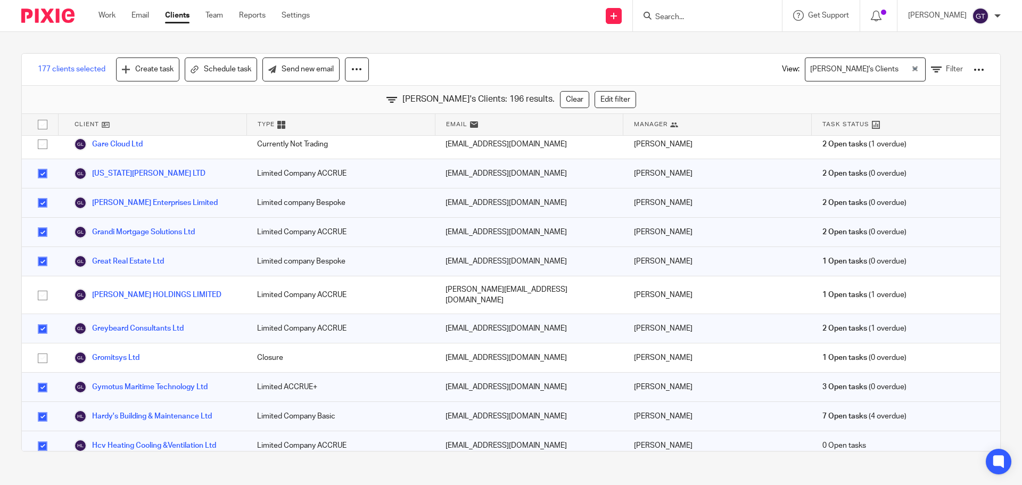
click at [37, 407] on input "checkbox" at bounding box center [42, 417] width 20 height 20
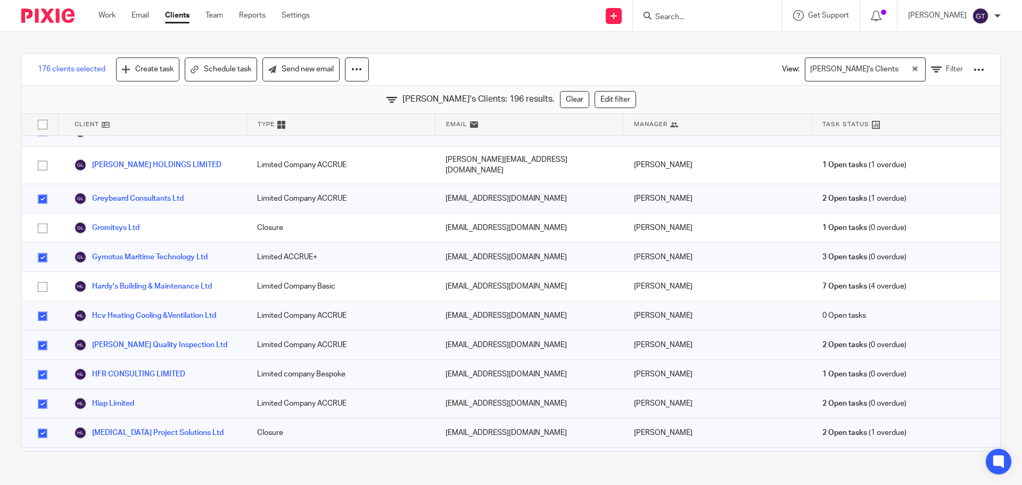
scroll to position [2377, 0]
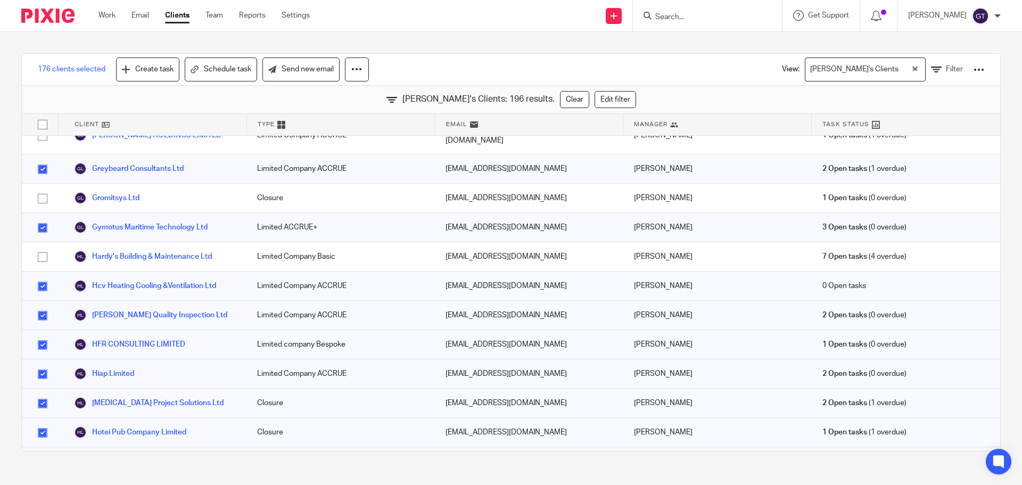
click at [47, 423] on input "checkbox" at bounding box center [42, 433] width 20 height 20
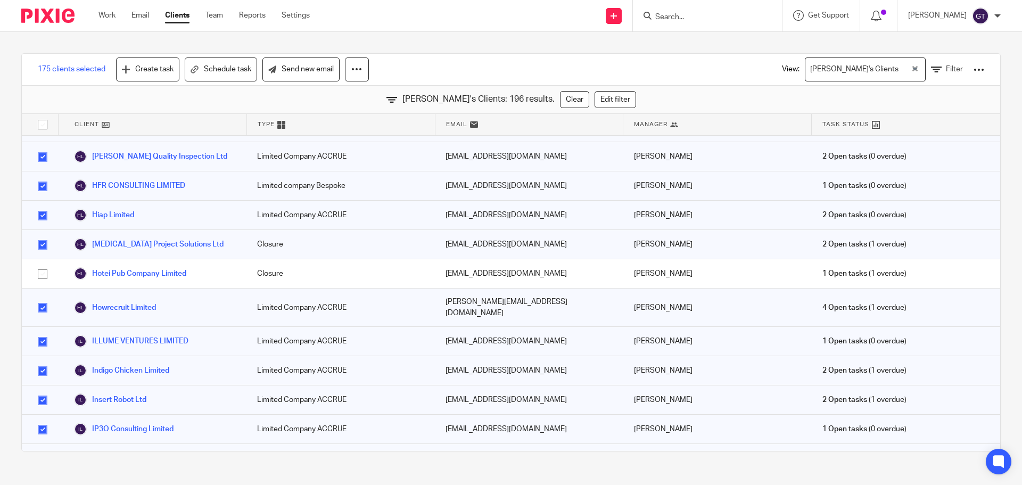
scroll to position [2537, 0]
click at [37, 452] on input "checkbox" at bounding box center [42, 462] width 20 height 20
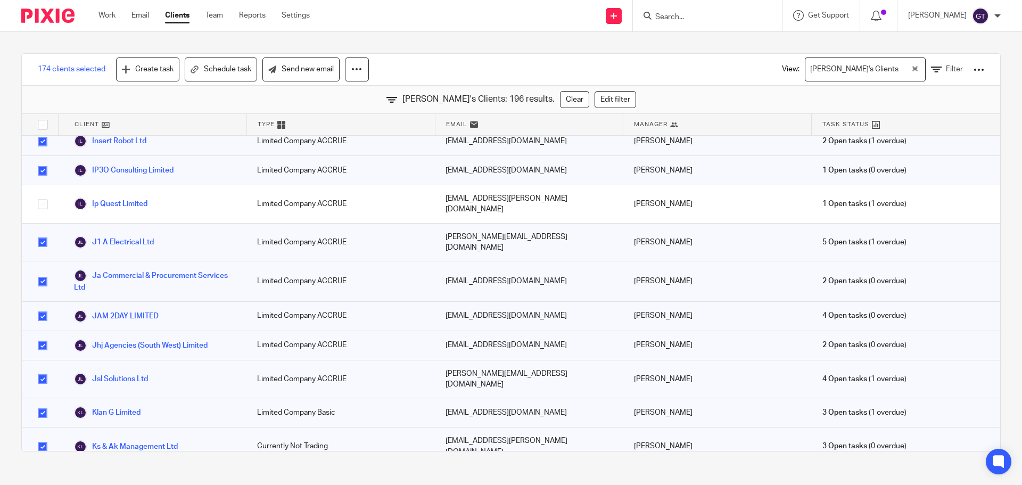
scroll to position [2803, 0]
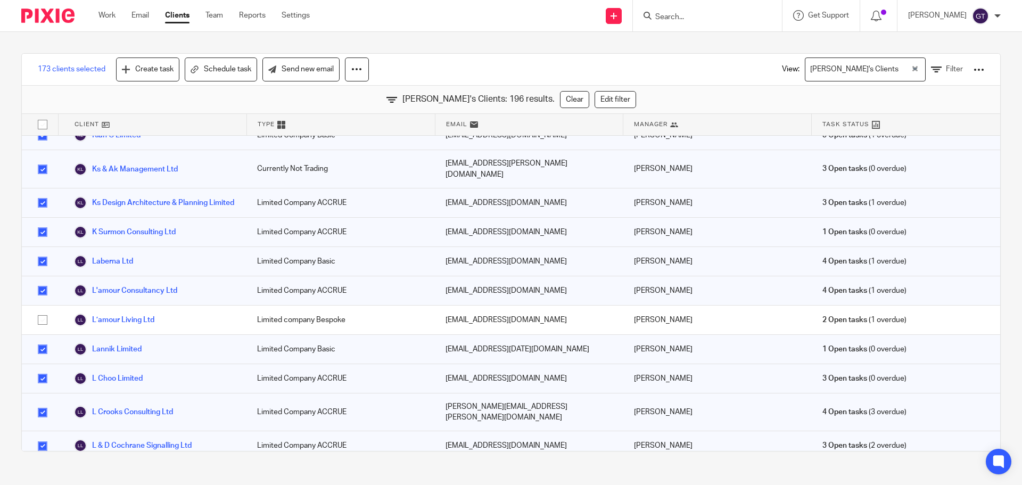
scroll to position [3070, 0]
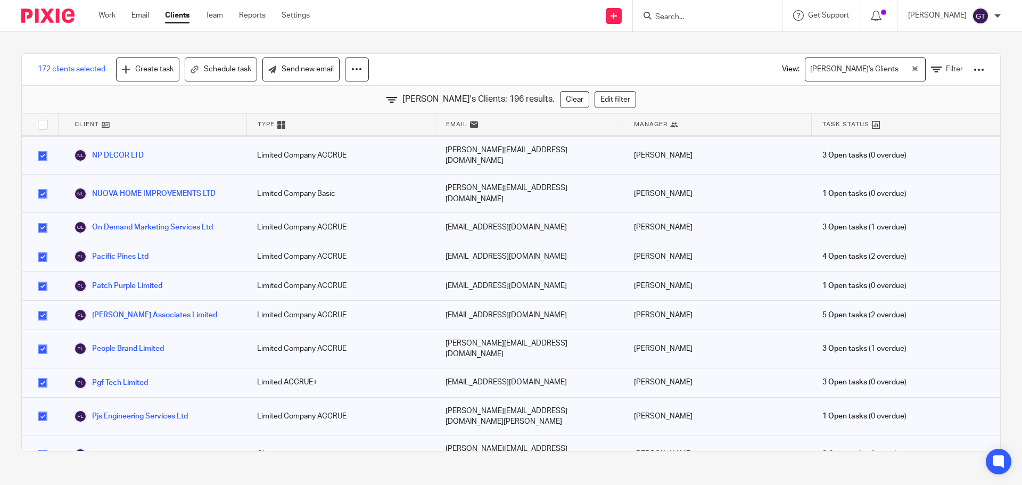
scroll to position [4188, 0]
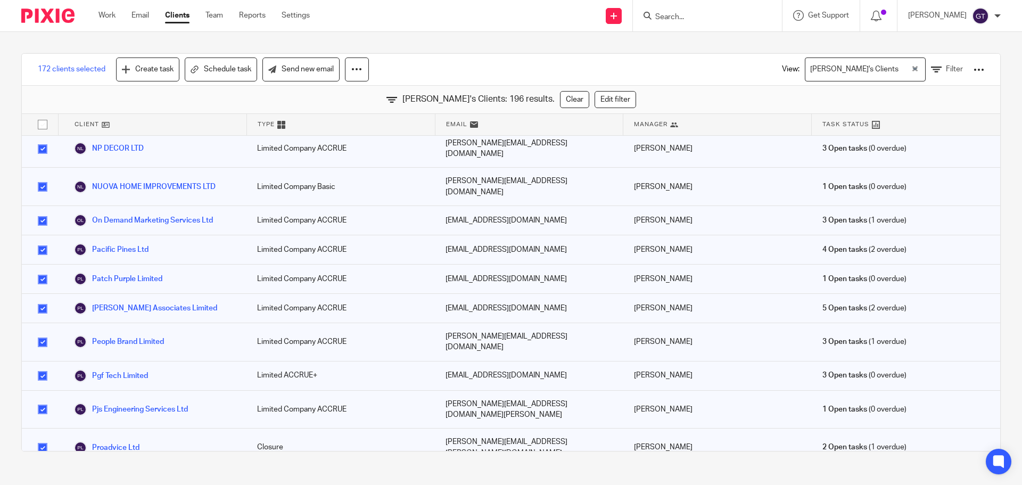
drag, startPoint x: 44, startPoint y: 273, endPoint x: 54, endPoint y: 274, distance: 10.7
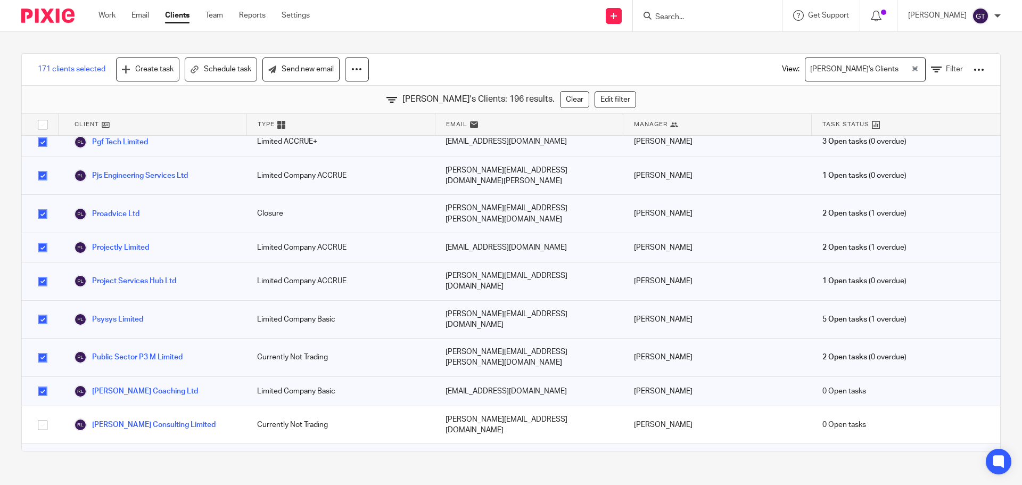
scroll to position [4454, 0]
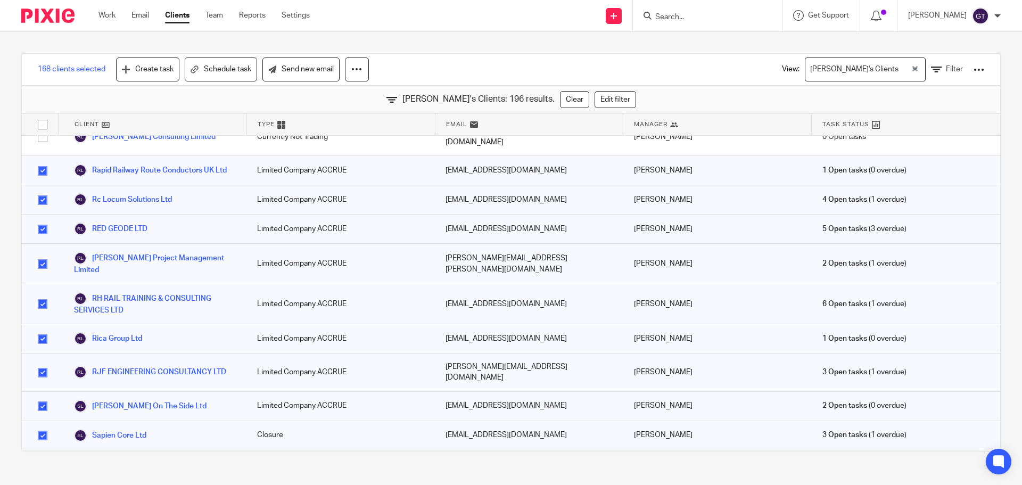
scroll to position [4720, 0]
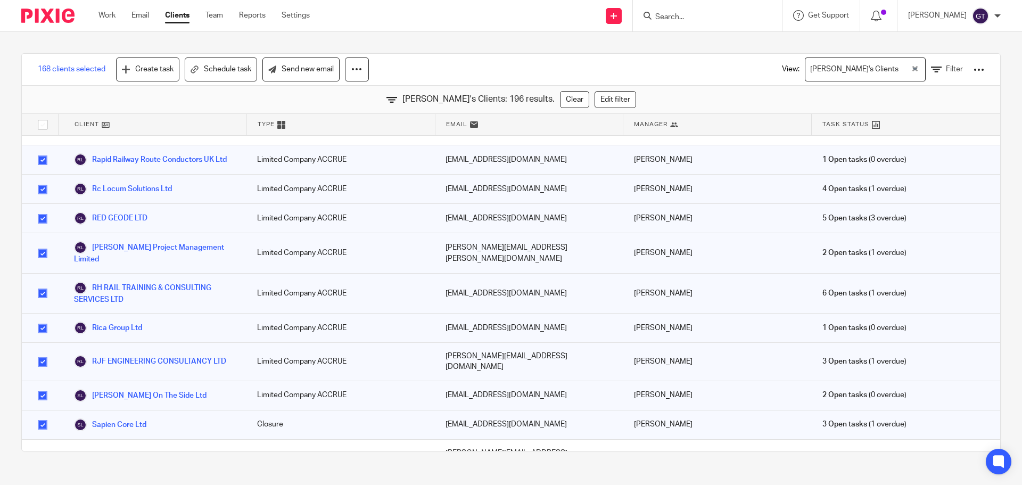
drag, startPoint x: 43, startPoint y: 192, endPoint x: 39, endPoint y: 210, distance: 18.4
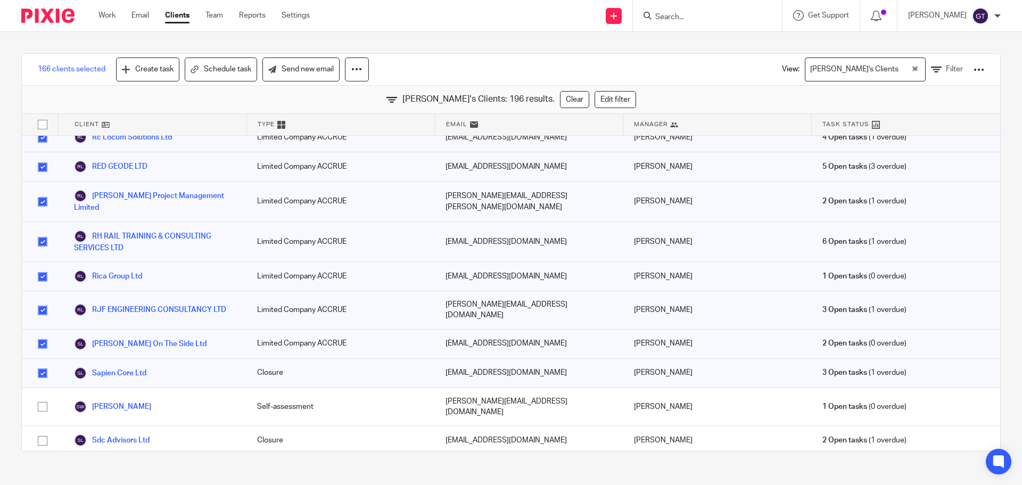
scroll to position [4773, 0]
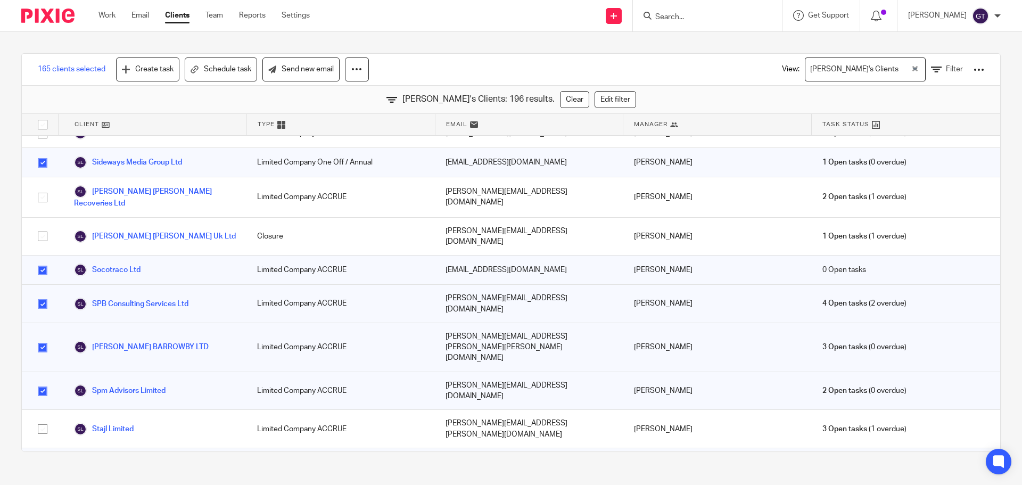
scroll to position [5146, 0]
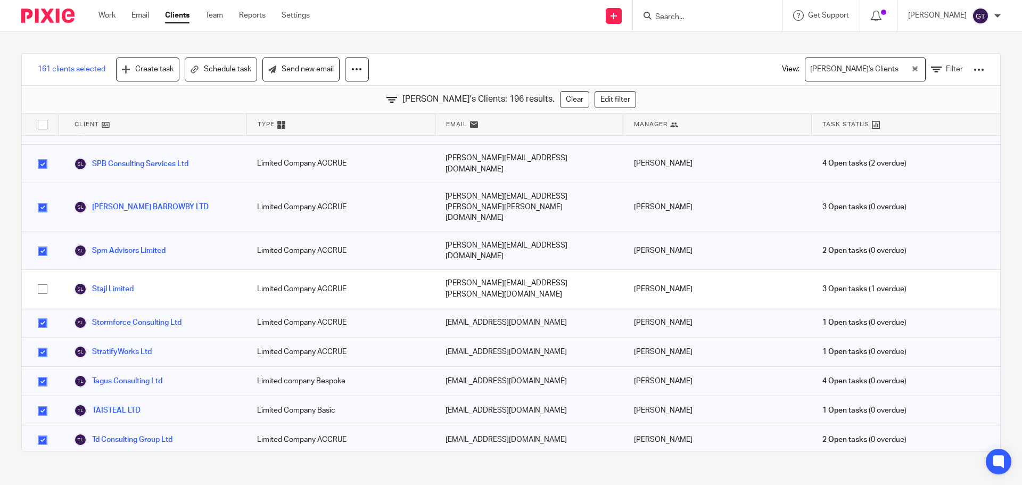
scroll to position [5306, 0]
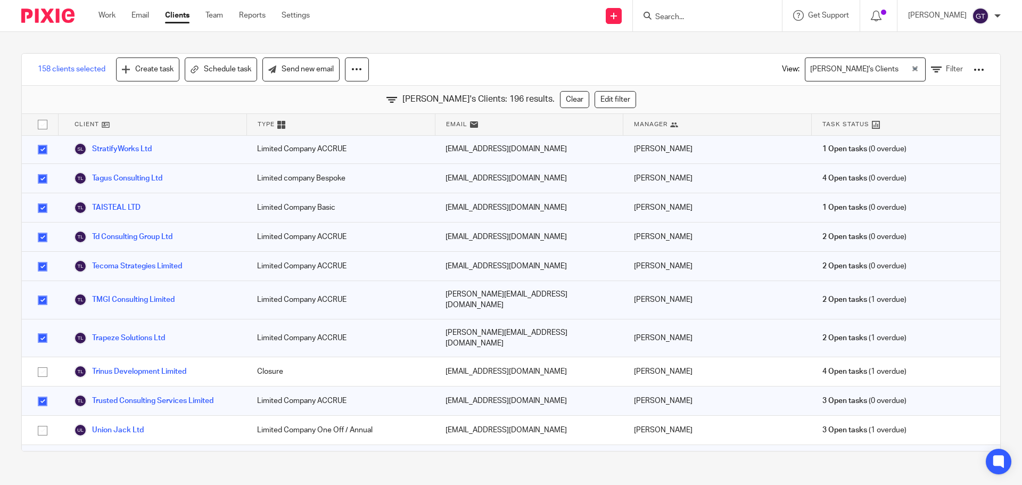
scroll to position [5500, 0]
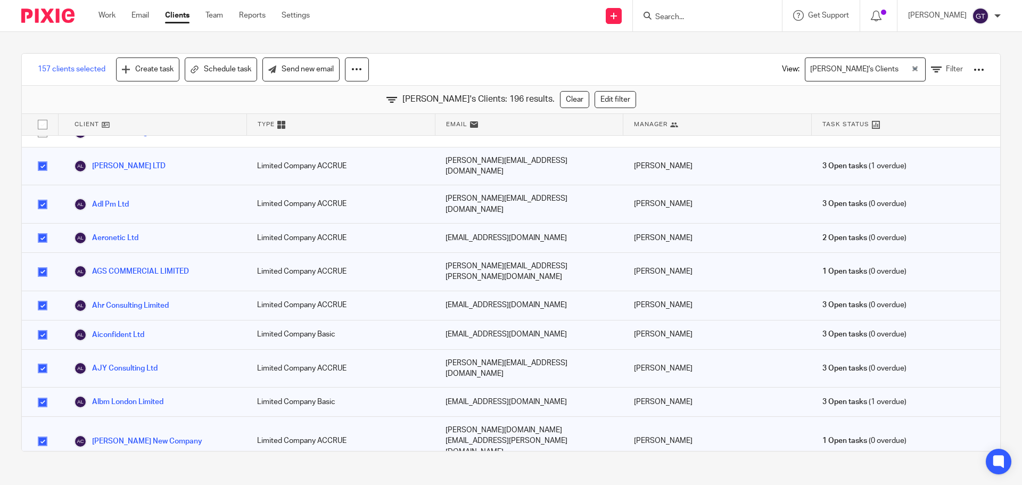
scroll to position [213, 0]
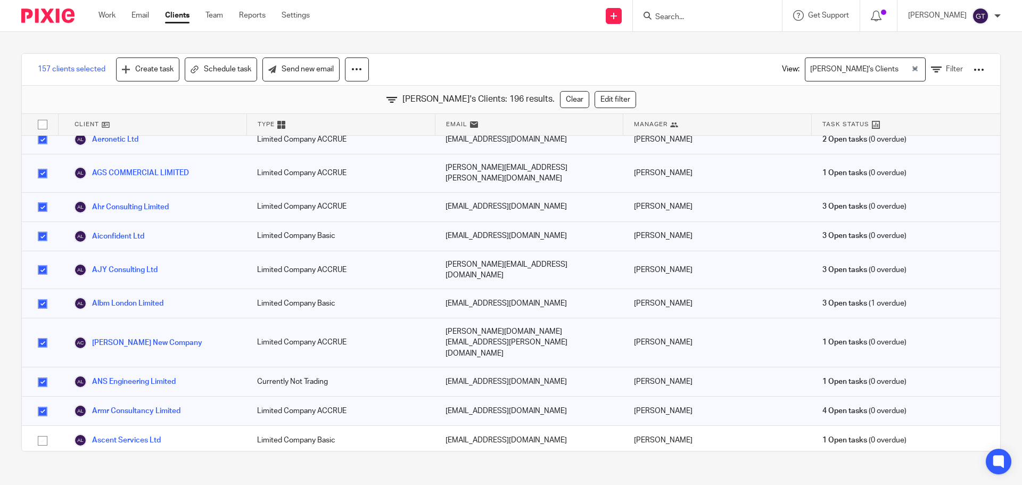
click at [41, 333] on input "checkbox" at bounding box center [42, 343] width 20 height 20
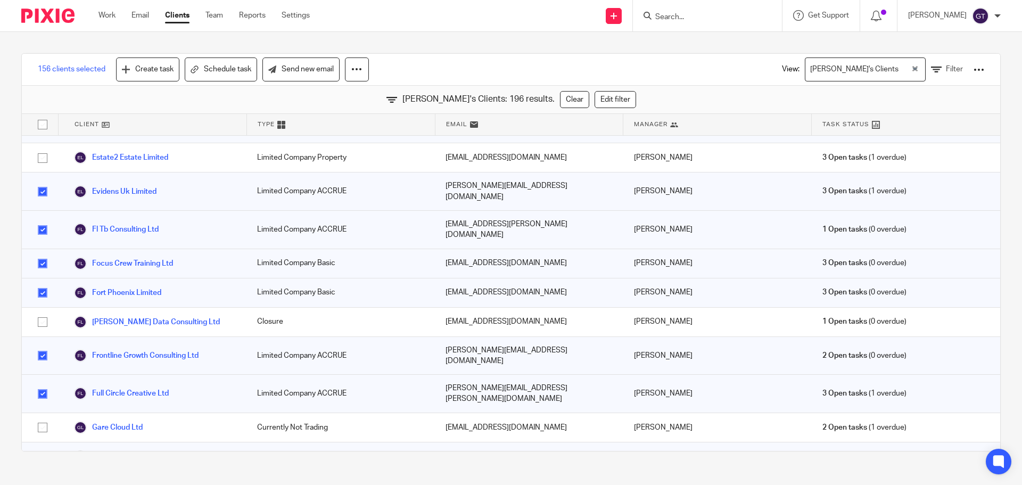
scroll to position [1917, 0]
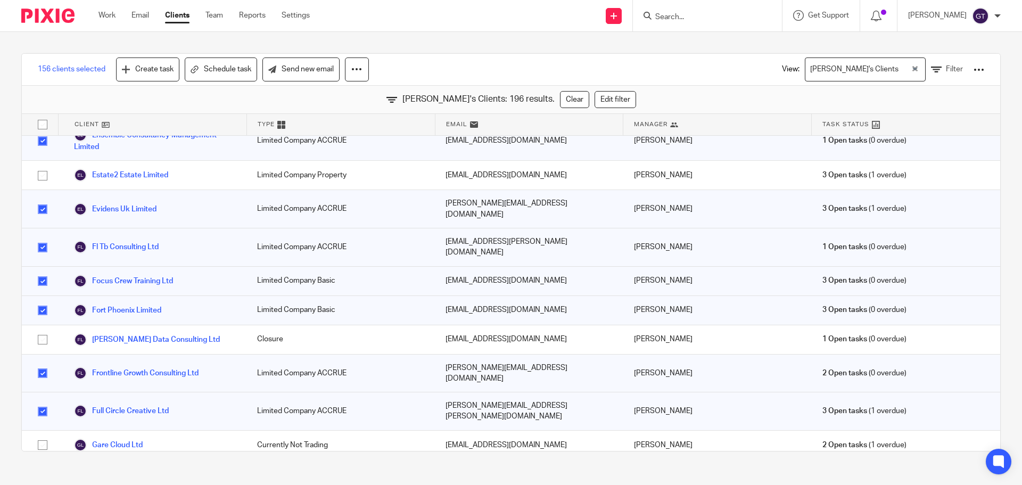
click at [43, 464] on input "checkbox" at bounding box center [42, 474] width 20 height 20
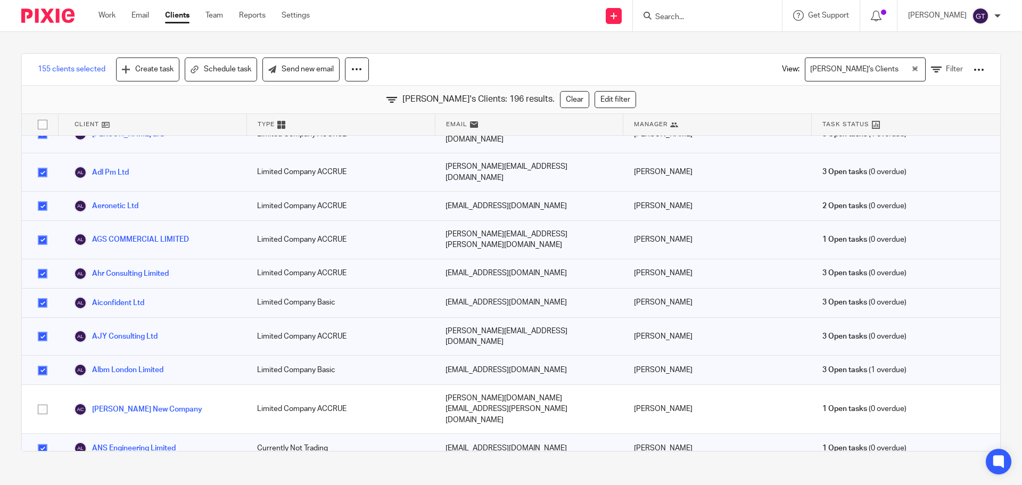
scroll to position [0, 0]
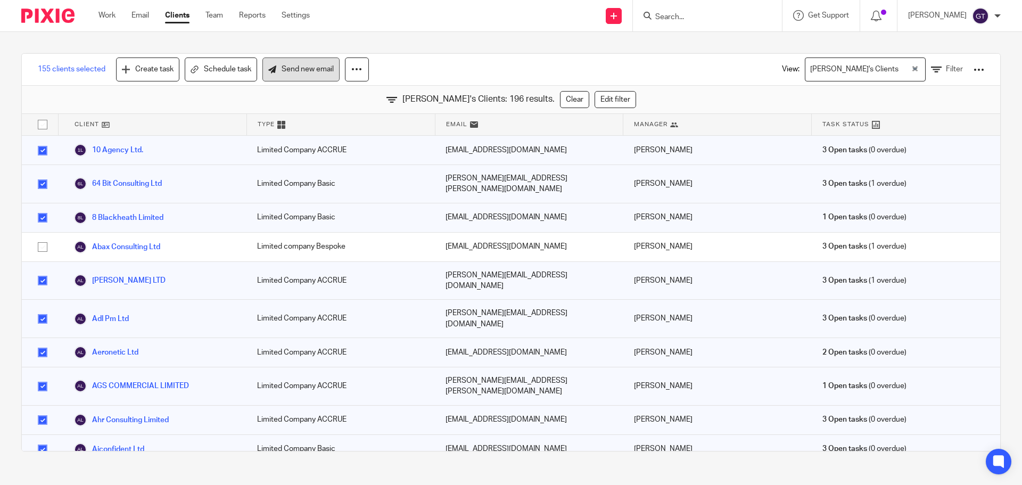
click at [306, 74] on link "Send new email" at bounding box center [300, 70] width 77 height 24
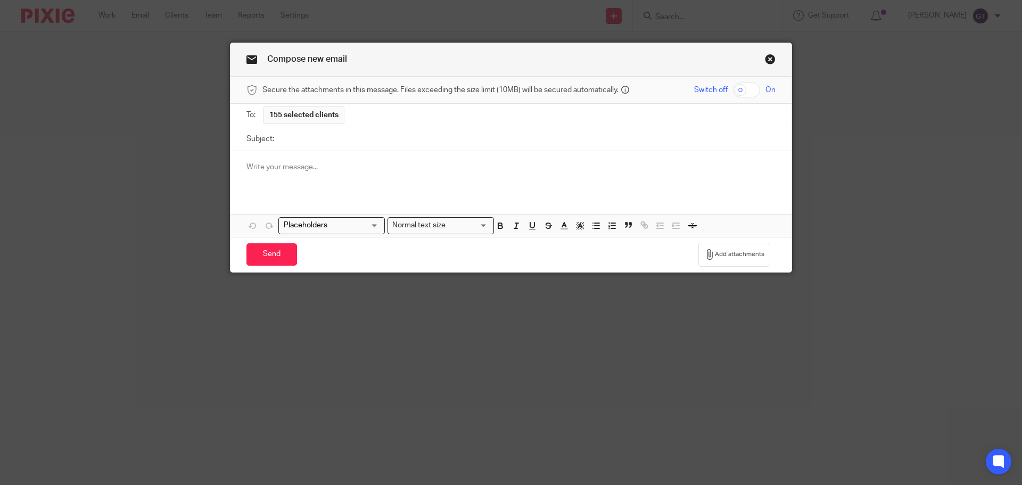
click at [275, 169] on p at bounding box center [511, 167] width 529 height 11
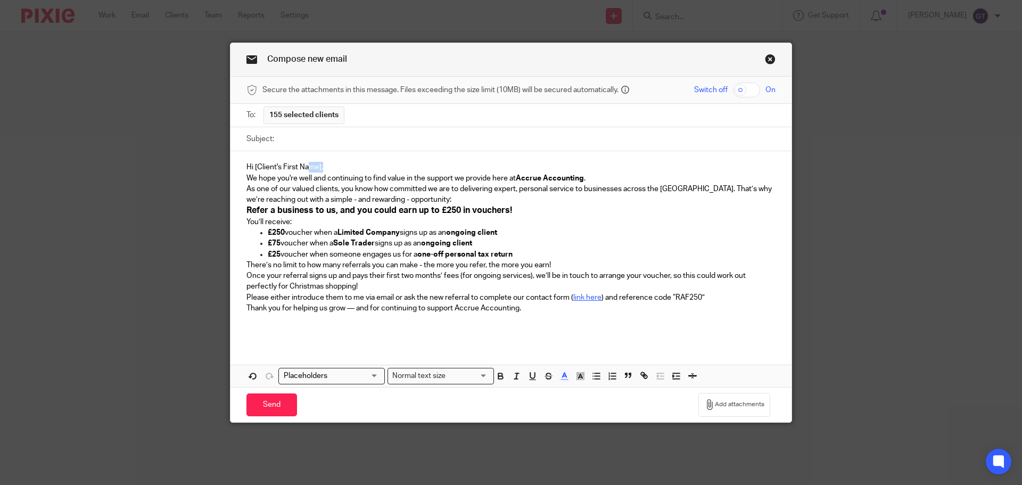
drag, startPoint x: 324, startPoint y: 166, endPoint x: 317, endPoint y: 172, distance: 9.1
click at [309, 172] on p "Hi [Client's First Name]," at bounding box center [511, 167] width 529 height 11
click at [337, 170] on p "Hi [Client's First Name]," at bounding box center [511, 167] width 529 height 11
click at [335, 168] on p "Hi [Client's First Name]," at bounding box center [511, 167] width 529 height 11
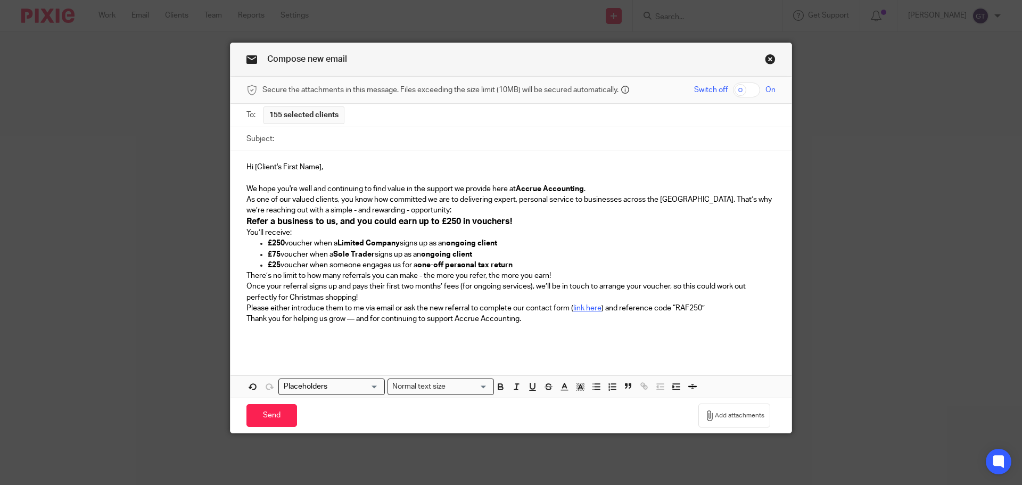
click at [588, 191] on p "We hope you're well and continuing to find value in the support we provide here…" at bounding box center [511, 189] width 529 height 11
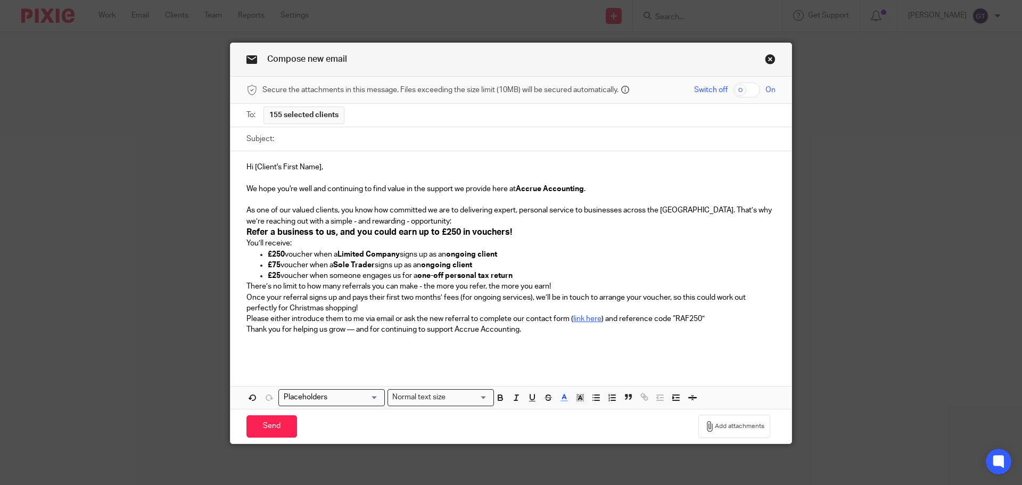
click at [407, 219] on p "As one of our valued clients, you know how committed we are to delivering exper…" at bounding box center [511, 216] width 529 height 22
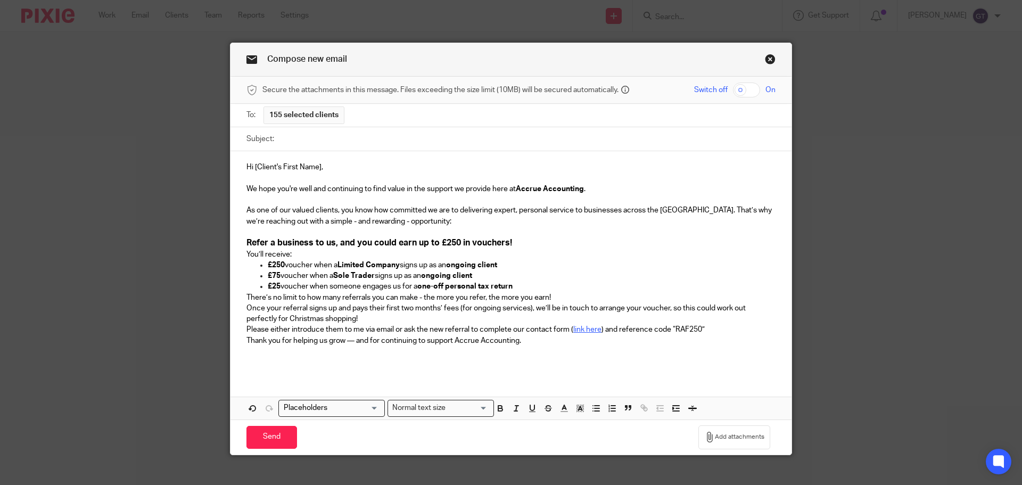
click at [247, 255] on span "You’ll receive:" at bounding box center [269, 254] width 45 height 7
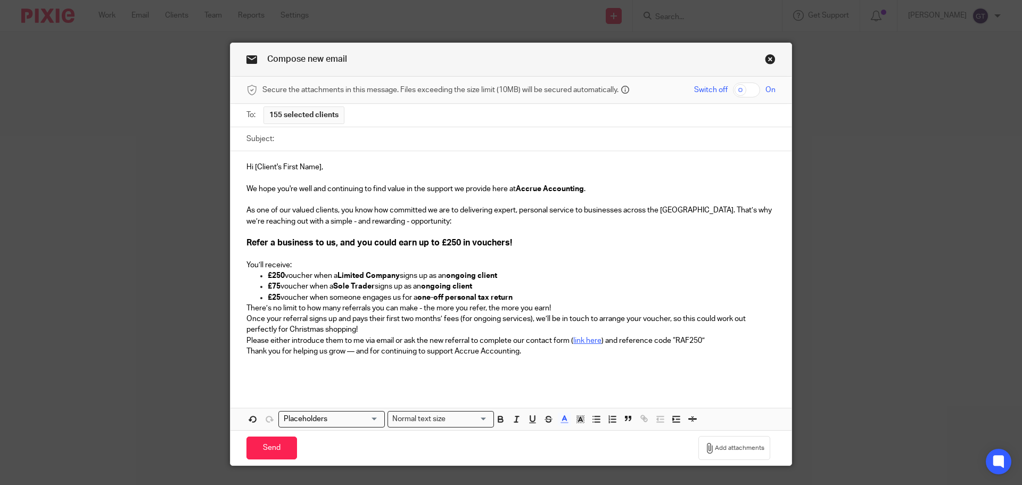
click at [247, 306] on span "There’s no limit to how many referrals you can make - the more you refer, the m…" at bounding box center [399, 308] width 305 height 7
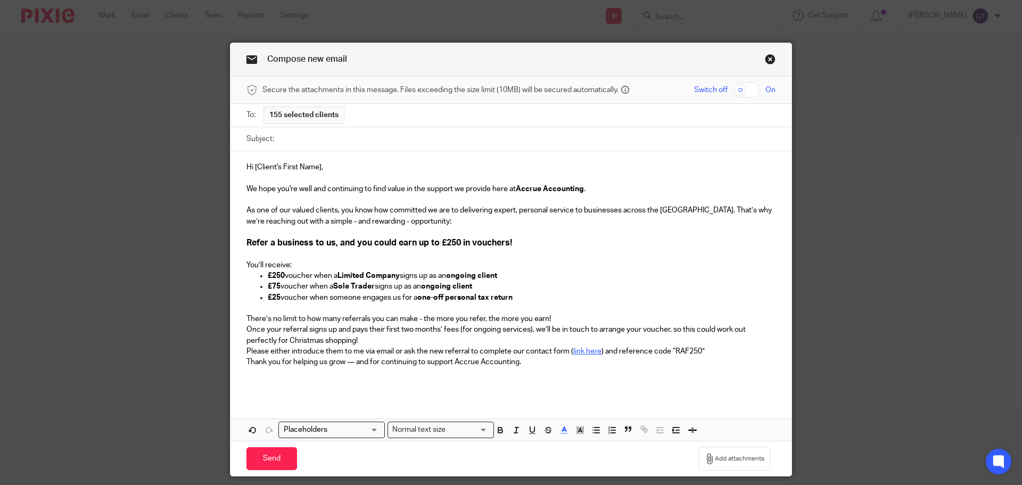
click at [247, 329] on span "Once your referral signs up and pays their first two months’ fees (for ongoing …" at bounding box center [497, 335] width 501 height 18
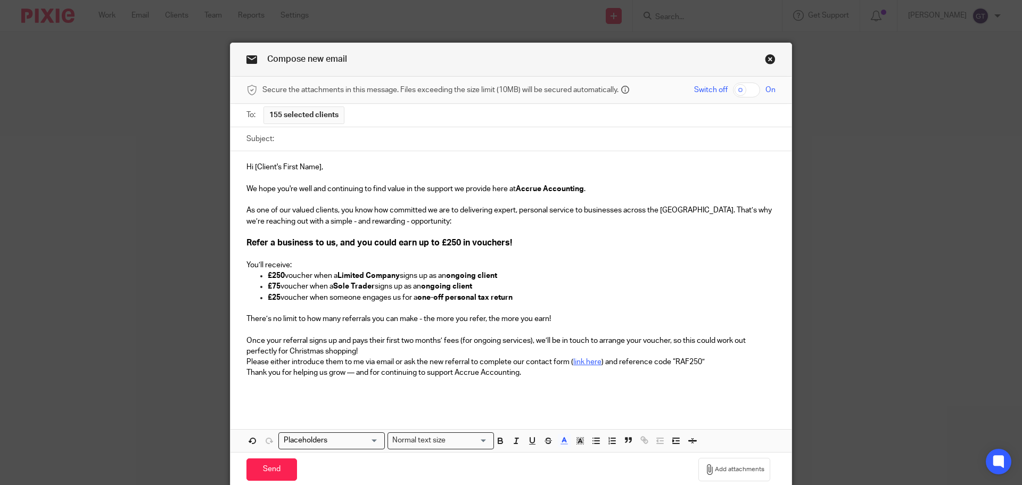
click at [247, 362] on span "Please either introduce them to me via email or ask the new referral to complet…" at bounding box center [410, 361] width 327 height 7
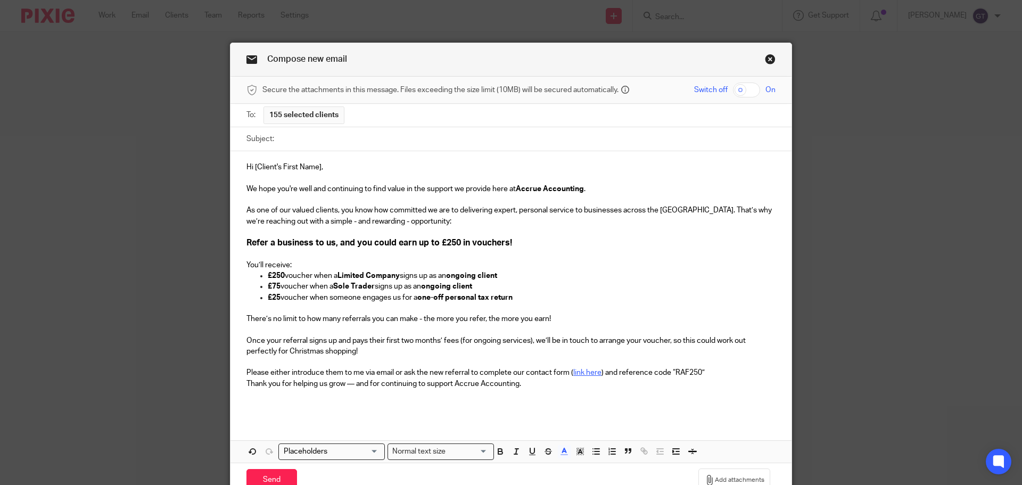
click at [247, 384] on span "Thank you for helping us grow — and for continuing to support Accrue Accounting." at bounding box center [384, 383] width 275 height 7
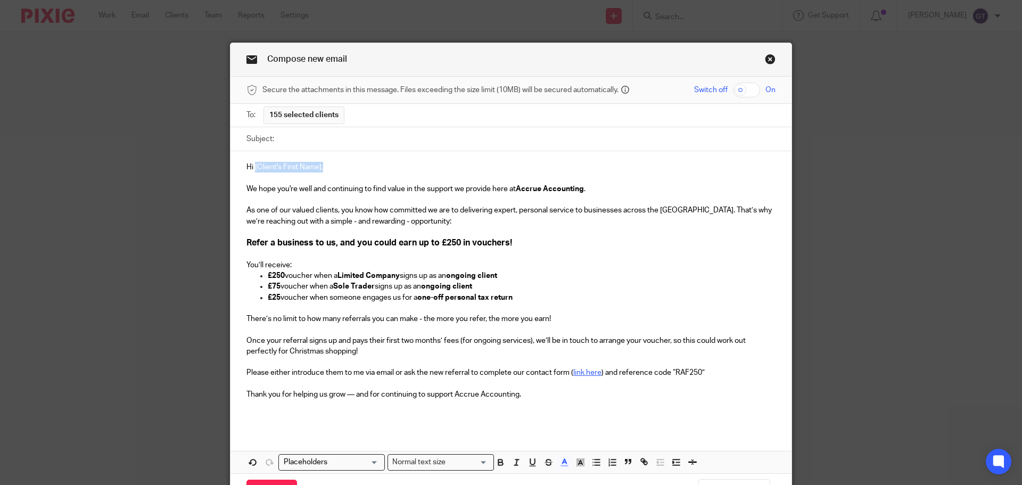
drag, startPoint x: 327, startPoint y: 166, endPoint x: 250, endPoint y: 170, distance: 76.8
click at [250, 170] on p "Hi [Client's First Name]," at bounding box center [511, 167] width 529 height 11
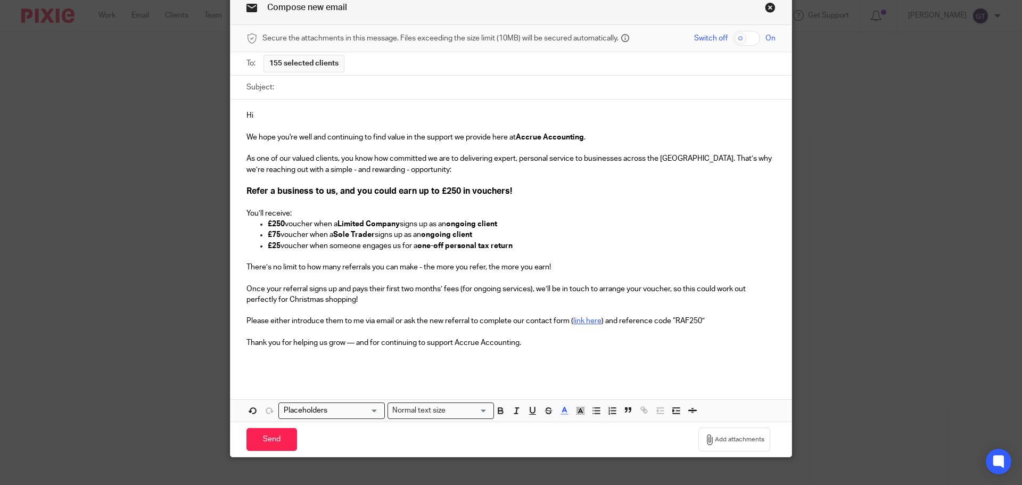
scroll to position [53, 0]
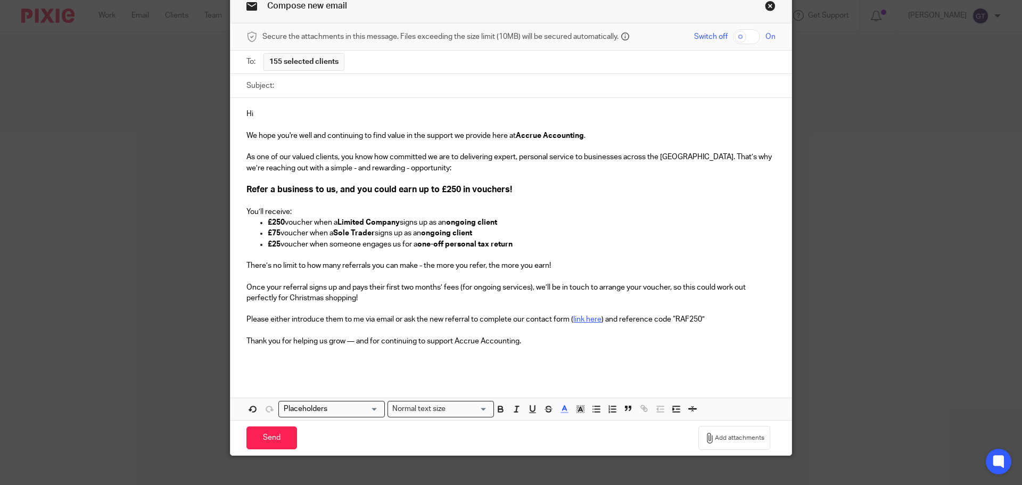
click at [357, 408] on input "Search for option" at bounding box center [329, 409] width 99 height 11
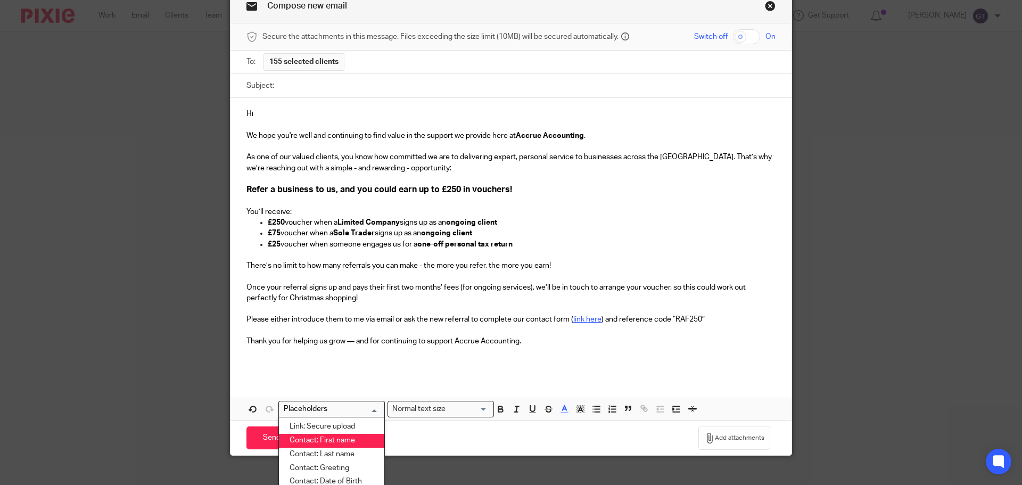
click at [330, 438] on li "Contact: First name" at bounding box center [331, 441] width 105 height 14
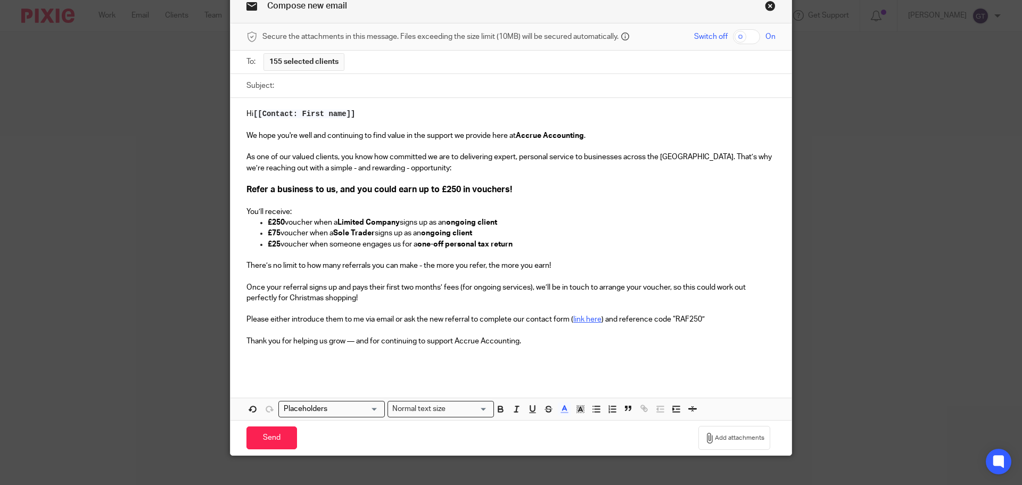
click at [457, 88] on input "Subject:" at bounding box center [528, 86] width 496 height 24
paste input "Refer a Friend – Earn up to £250 in Vouchers!"
type input "Refer a Friend – Earn up to £250 in Vouchers!"
click at [382, 135] on span "We hope you're well and continuing to find value in the support we provide here…" at bounding box center [381, 135] width 269 height 7
click at [343, 368] on p at bounding box center [511, 363] width 529 height 11
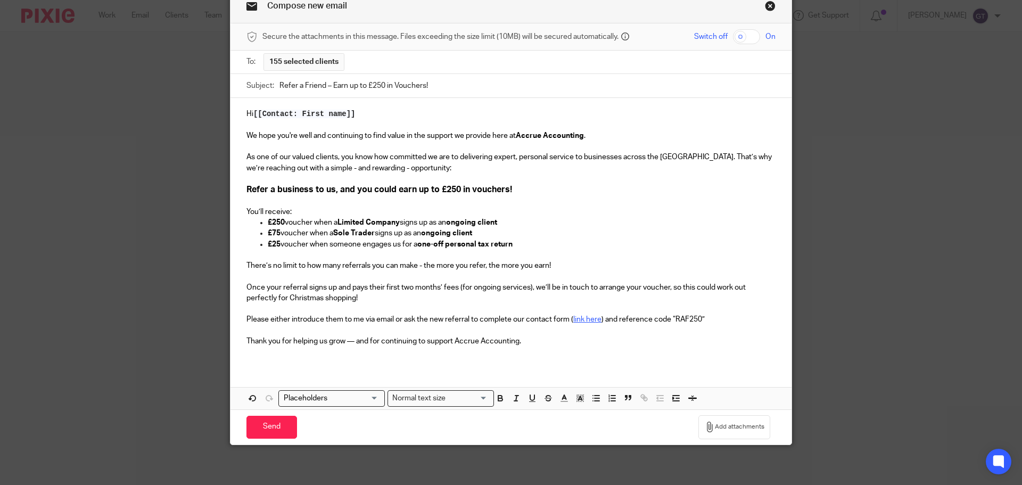
click at [281, 370] on div "Hi [[Contact: First name]] We hope you're well and continuing to find value in …" at bounding box center [511, 253] width 561 height 311
click at [277, 361] on div "Hi [[Contact: First name]] We hope you're well and continuing to find value in …" at bounding box center [511, 231] width 561 height 267
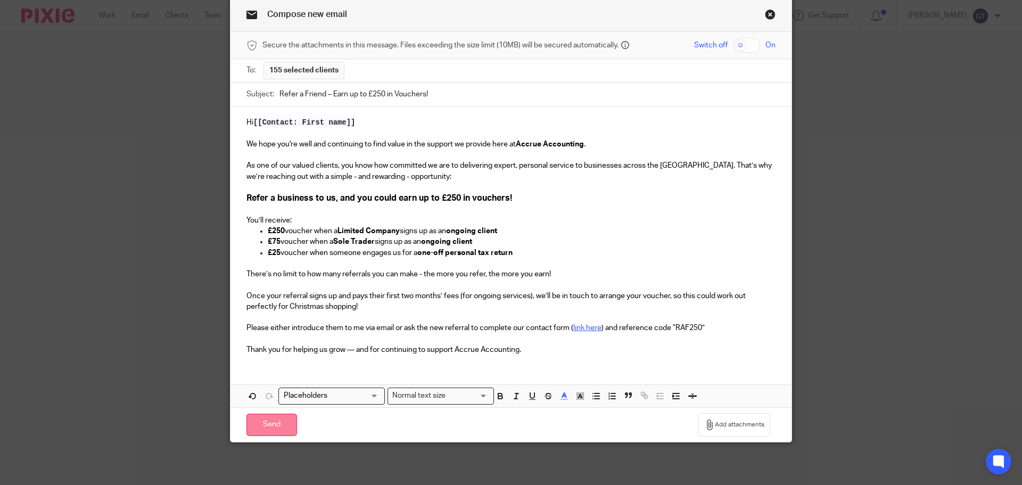
click at [270, 423] on input "Send" at bounding box center [272, 425] width 51 height 23
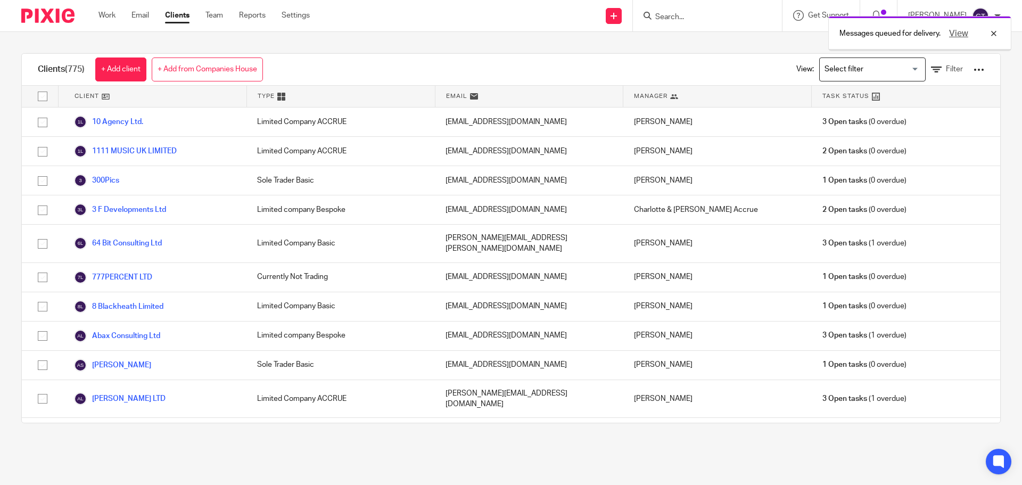
click at [960, 32] on button "View" at bounding box center [959, 33] width 26 height 13
